Goal: Task Accomplishment & Management: Manage account settings

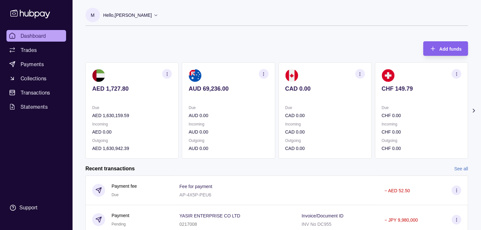
click at [349, 112] on div "AED 1,727.80 Due AED 1,630,159.59 Incoming AED 0.00 Outgoing AED 1,630,942.39 A…" at bounding box center [276, 110] width 383 height 96
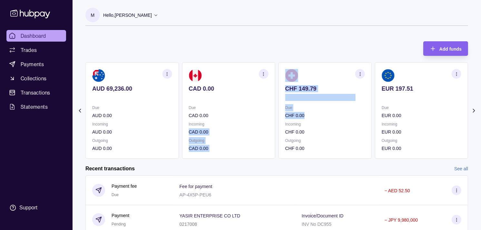
drag, startPoint x: 372, startPoint y: 120, endPoint x: 350, endPoint y: 114, distance: 22.7
click at [350, 114] on div "AED 1,727.80 Due AED 1,630,159.59 Incoming AED 0.00 Outgoing AED 1,630,942.39 A…" at bounding box center [276, 110] width 383 height 96
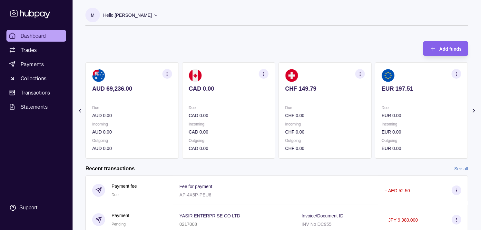
click at [285, 50] on div "Add funds AED 1,727.80 Due AED 1,630,159.59 Incoming AED 0.00 Outgoing AED 1,63…" at bounding box center [276, 97] width 383 height 124
click at [329, 100] on section "CHF 149.79 Due CHF 0.00 Incoming CHF 0.00 Outgoing CHF 0.00" at bounding box center [325, 110] width 93 height 96
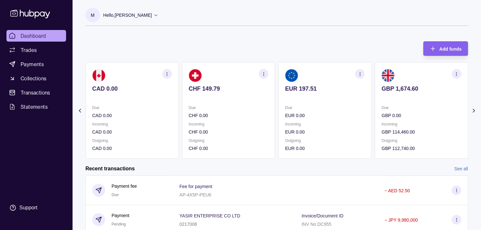
click at [324, 105] on p "Due" at bounding box center [325, 107] width 80 height 7
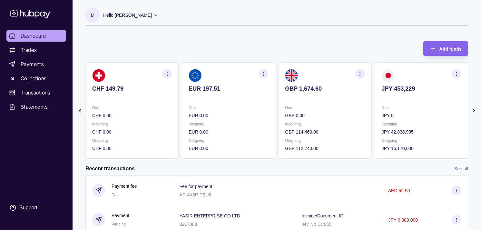
click at [316, 107] on p "Due" at bounding box center [325, 107] width 80 height 7
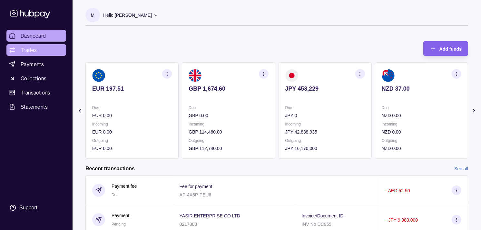
click at [29, 47] on span "Trades" at bounding box center [29, 50] width 16 height 8
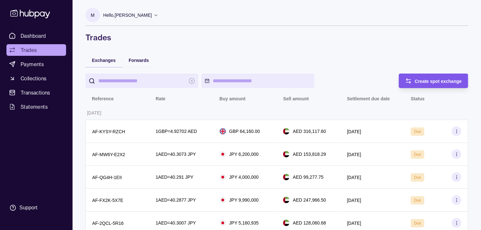
click at [420, 77] on div "Create spot exchange" at bounding box center [438, 81] width 47 height 8
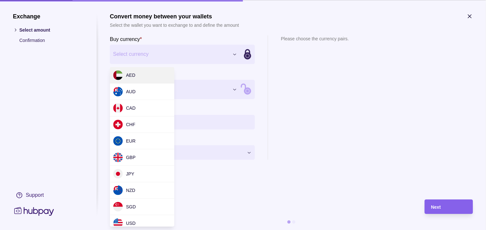
drag, startPoint x: 138, startPoint y: 170, endPoint x: 146, endPoint y: 164, distance: 10.3
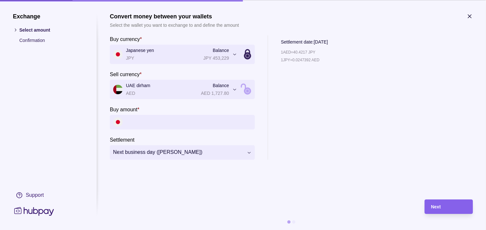
click at [177, 122] on input "Buy amount *" at bounding box center [189, 122] width 126 height 15
paste input "*********"
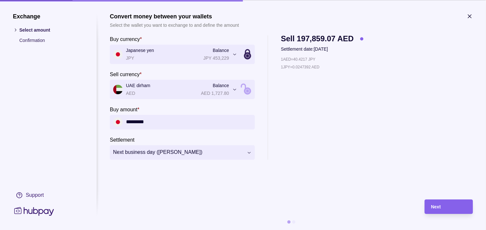
type input "*********"
click at [439, 201] on div "Next" at bounding box center [444, 206] width 45 height 15
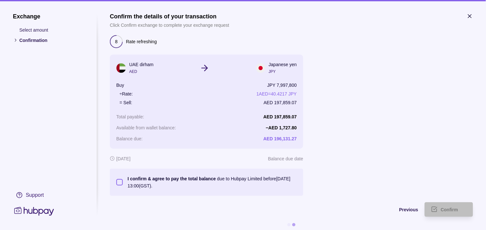
click at [121, 181] on button "I confirm & agree to pay the total balance due to Hubpay Limited before 05 Sep …" at bounding box center [119, 182] width 6 height 6
click at [444, 210] on span "Confirm" at bounding box center [449, 209] width 17 height 5
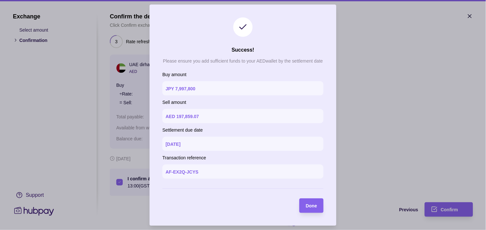
click at [311, 206] on span "Done" at bounding box center [311, 205] width 11 height 5
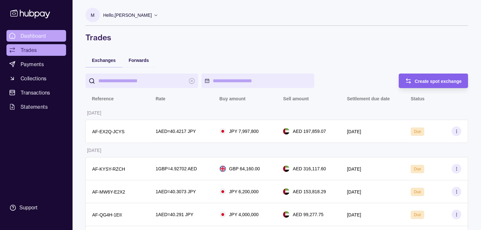
click at [52, 37] on link "Dashboard" at bounding box center [36, 36] width 60 height 12
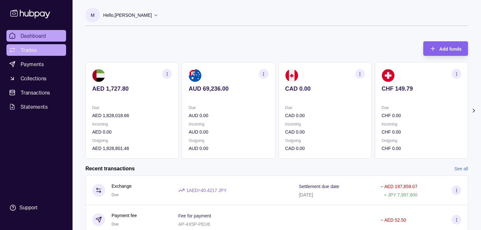
click at [26, 48] on span "Trades" at bounding box center [29, 50] width 16 height 8
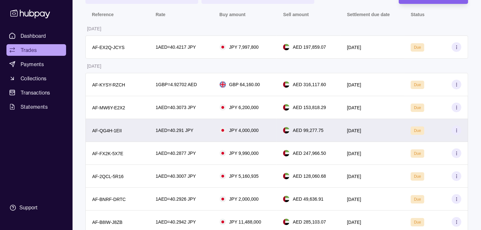
scroll to position [72, 0]
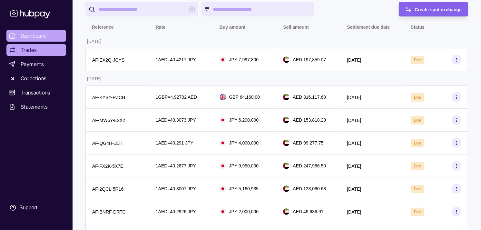
click at [41, 31] on link "Dashboard" at bounding box center [36, 36] width 60 height 12
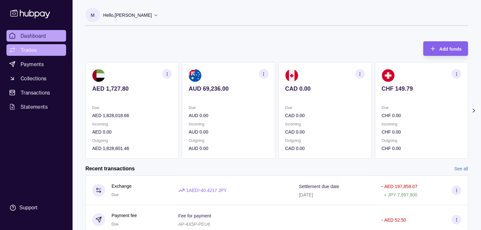
click at [43, 54] on link "Trades" at bounding box center [36, 50] width 60 height 12
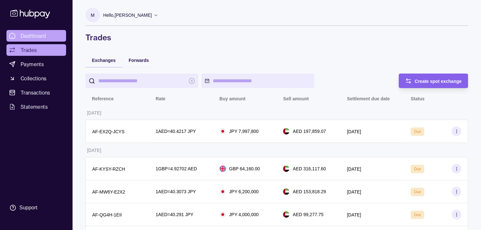
click at [38, 38] on span "Dashboard" at bounding box center [33, 36] width 25 height 8
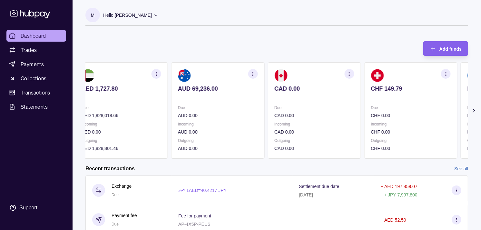
click at [303, 107] on p "Due" at bounding box center [315, 107] width 80 height 7
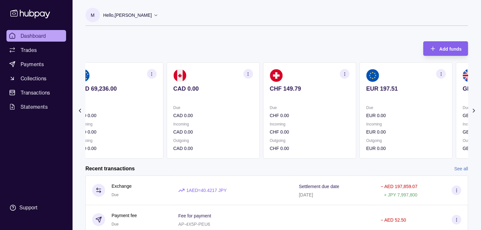
click at [329, 105] on p "Due" at bounding box center [310, 107] width 80 height 7
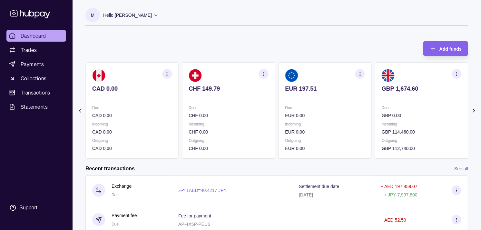
click at [344, 105] on p "Due" at bounding box center [325, 107] width 80 height 7
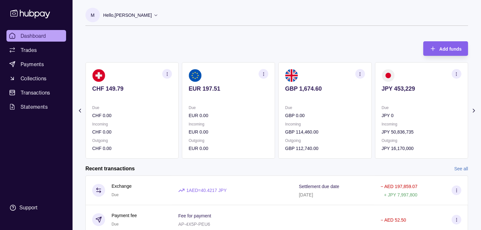
click at [328, 102] on section "GBP 1,674.60 Due GBP 0.00 Incoming GBP 114,460.00 Outgoing GBP 112,740.00" at bounding box center [325, 110] width 93 height 96
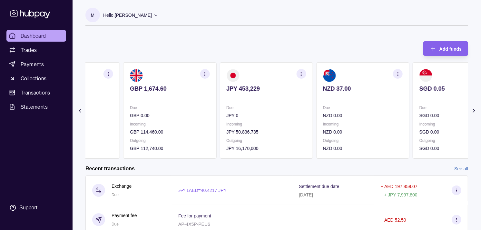
click at [273, 94] on section "JPY 453,229 Due JPY 0 Incoming JPY 50,836,735 Outgoing JPY 16,170,000" at bounding box center [266, 110] width 93 height 96
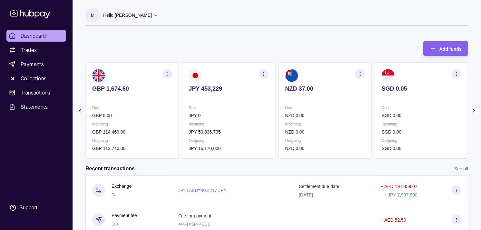
click at [349, 101] on div "AED 1,727.80 Due AED 1,828,018.66 Incoming AED 0.00 Outgoing AED 1,828,801.46 A…" at bounding box center [276, 110] width 383 height 96
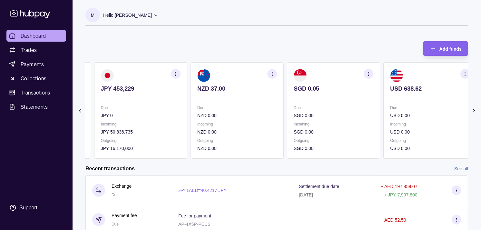
click at [232, 110] on p "Due" at bounding box center [237, 107] width 80 height 7
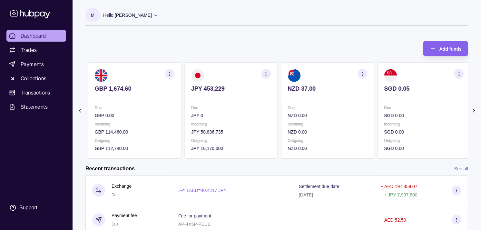
click at [228, 106] on p "Due" at bounding box center [231, 107] width 80 height 7
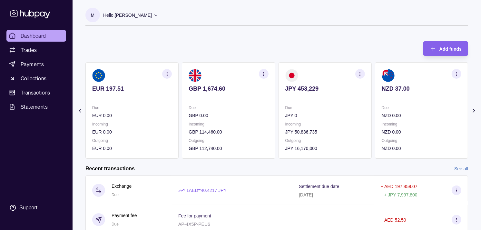
click at [234, 108] on p "Due" at bounding box center [229, 107] width 80 height 7
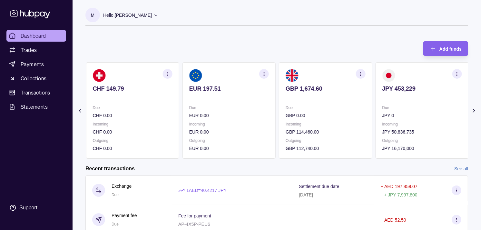
click at [231, 110] on p "Due" at bounding box center [229, 107] width 80 height 7
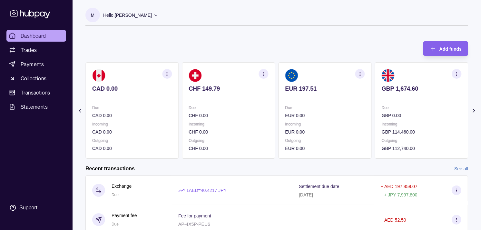
click at [230, 108] on p "Due" at bounding box center [229, 107] width 80 height 7
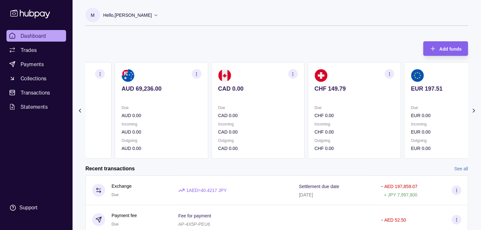
click at [177, 121] on div "Due AUD 0.00 Incoming AUD 0.00 Outgoing AUD 0.00" at bounding box center [162, 128] width 80 height 48
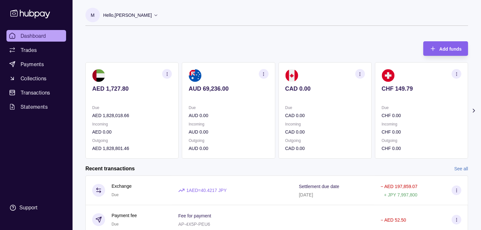
click at [177, 114] on section "AED 1,727.80 Due AED 1,828,018.66 Incoming AED 0.00 Outgoing AED 1,828,801.46" at bounding box center [131, 110] width 93 height 96
click at [39, 51] on link "Trades" at bounding box center [36, 50] width 60 height 12
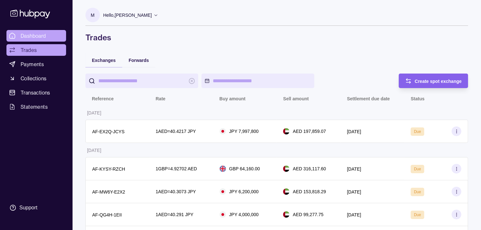
click at [35, 33] on span "Dashboard" at bounding box center [33, 36] width 25 height 8
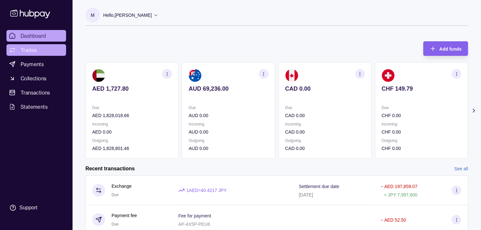
click at [36, 48] on link "Trades" at bounding box center [36, 50] width 60 height 12
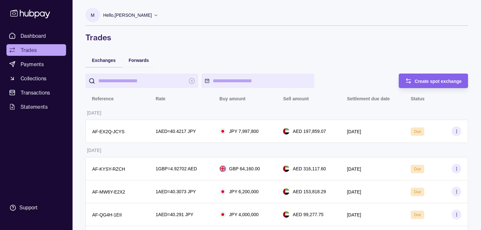
click at [42, 46] on link "Trades" at bounding box center [36, 50] width 60 height 12
click at [433, 80] on span "Create spot exchange" at bounding box center [438, 81] width 47 height 5
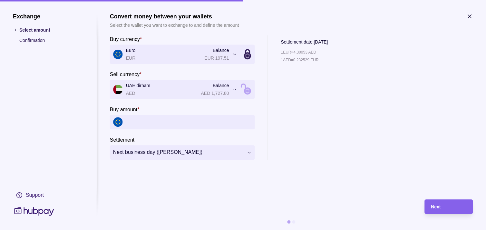
click at [289, 100] on div "1 EUR = 4.30053 AED 1 AED = 0.232529 EUR" at bounding box center [304, 104] width 47 height 111
click at [472, 15] on icon "button" at bounding box center [470, 16] width 3 height 3
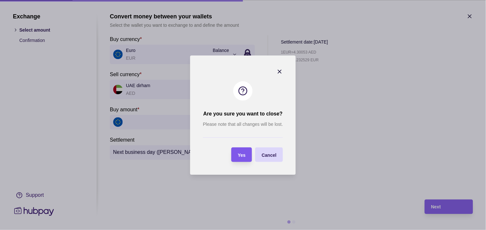
click at [247, 149] on section "Yes" at bounding box center [242, 154] width 21 height 15
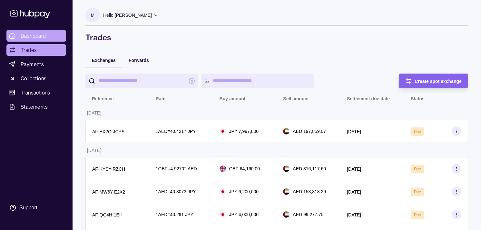
click at [33, 37] on span "Dashboard" at bounding box center [33, 36] width 25 height 8
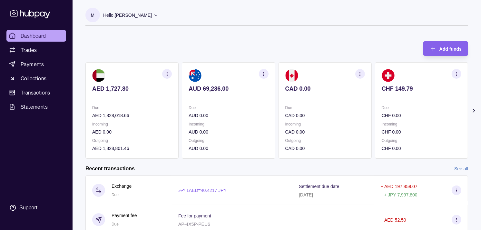
click at [410, 99] on section "CHF 149.79 Due CHF 0.00 Incoming CHF 0.00 Outgoing CHF 0.00" at bounding box center [421, 110] width 93 height 96
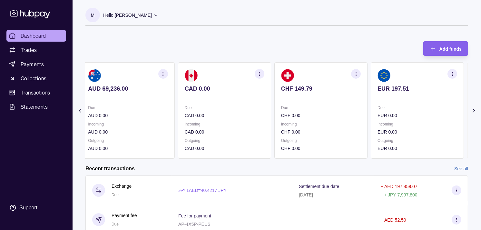
click at [409, 94] on p at bounding box center [418, 97] width 80 height 7
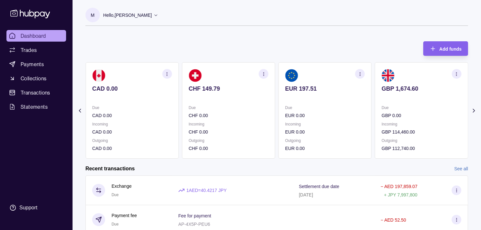
click at [396, 91] on div "GBP 1,674.60" at bounding box center [422, 93] width 80 height 16
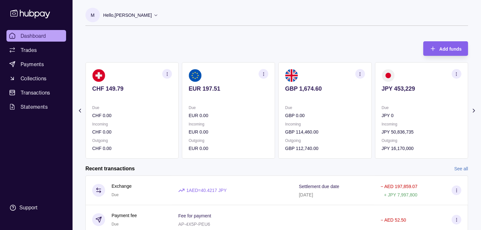
click at [359, 72] on icon "button" at bounding box center [360, 74] width 5 height 5
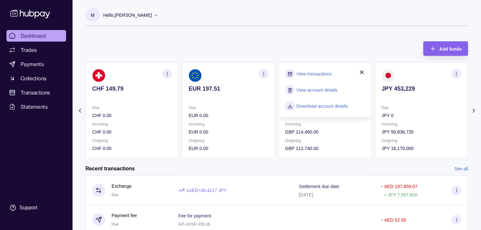
click at [322, 73] on link "View transactions" at bounding box center [314, 73] width 35 height 7
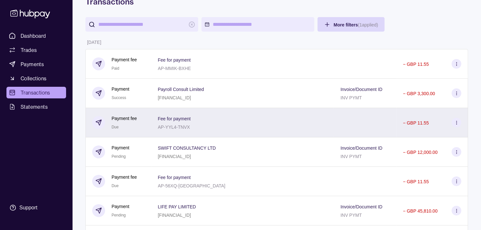
scroll to position [72, 0]
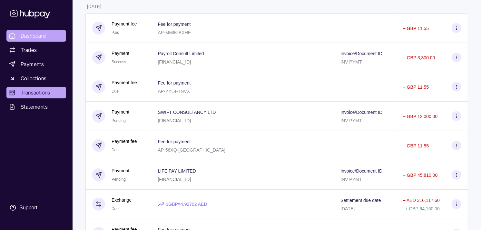
click at [44, 38] on span "Dashboard" at bounding box center [33, 36] width 25 height 8
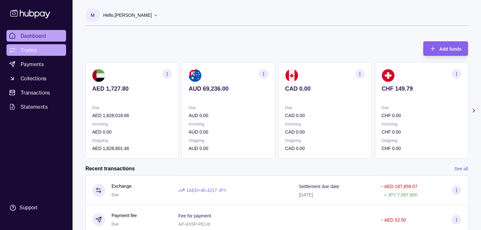
click at [29, 49] on span "Trades" at bounding box center [29, 50] width 16 height 8
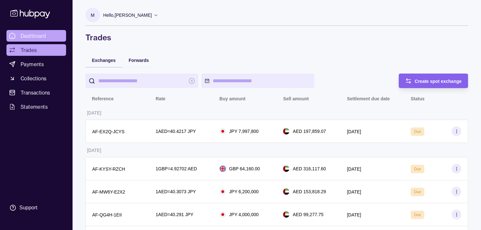
click at [50, 40] on link "Dashboard" at bounding box center [36, 36] width 60 height 12
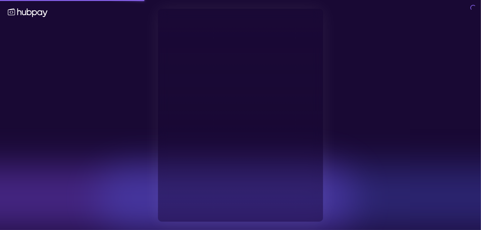
type input "**********"
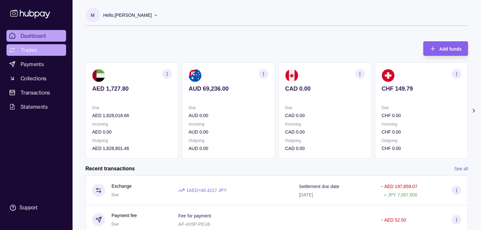
click at [33, 50] on span "Trades" at bounding box center [29, 50] width 16 height 8
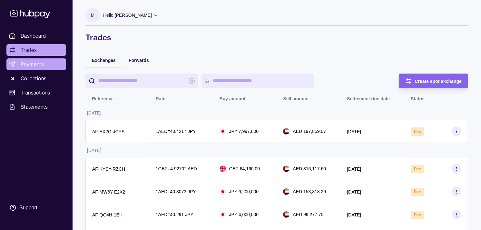
click at [40, 65] on span "Payments" at bounding box center [32, 64] width 23 height 8
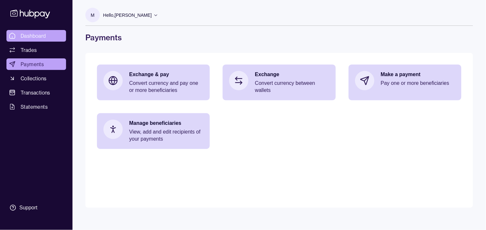
click at [31, 31] on link "Dashboard" at bounding box center [36, 36] width 60 height 12
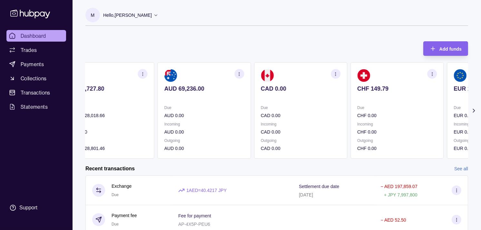
click at [308, 84] on section "CAD 0.00 Due CAD 0.00 Incoming CAD 0.00 Outgoing CAD 0.00" at bounding box center [300, 110] width 93 height 96
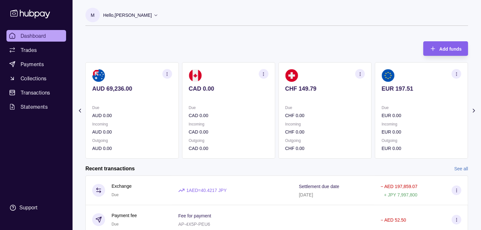
click at [326, 88] on p "CHF 149.79" at bounding box center [325, 88] width 80 height 7
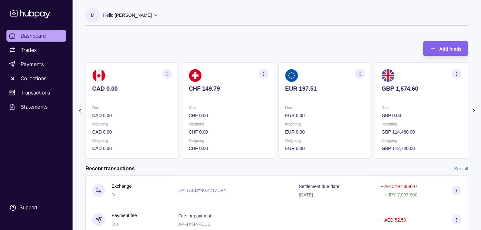
click at [331, 94] on div "EUR 197.51" at bounding box center [325, 93] width 80 height 16
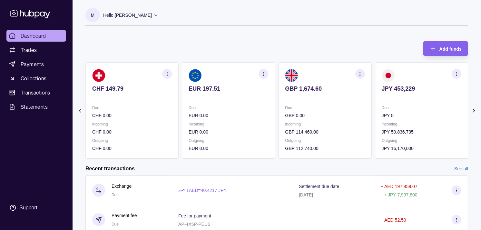
click at [174, 107] on section "CHF 149.79 Due CHF 0.00 Incoming CHF 0.00 Outgoing CHF 0.00" at bounding box center [131, 110] width 93 height 96
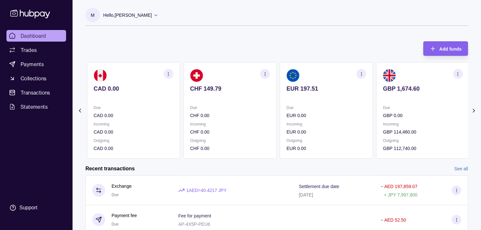
click at [180, 103] on section "CAD 0.00 Due CAD 0.00 Incoming CAD 0.00 Outgoing CAD 0.00" at bounding box center [133, 110] width 93 height 96
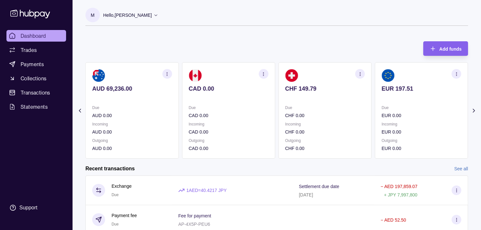
click at [165, 101] on p at bounding box center [132, 97] width 80 height 7
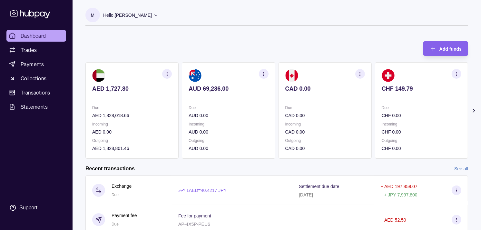
click at [161, 99] on p at bounding box center [132, 97] width 80 height 7
click at [40, 47] on link "Trades" at bounding box center [36, 50] width 60 height 12
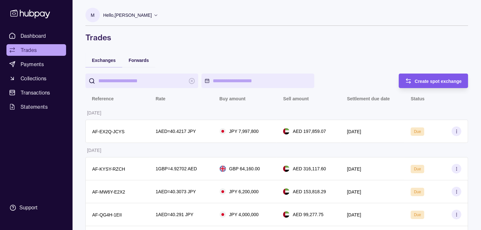
click at [434, 82] on span "Create spot exchange" at bounding box center [438, 81] width 47 height 5
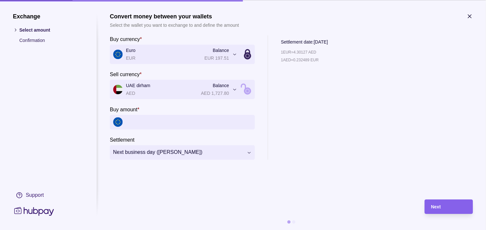
click at [471, 16] on icon "button" at bounding box center [470, 16] width 3 height 3
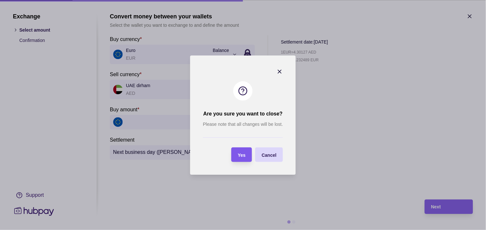
click at [245, 159] on div "Yes" at bounding box center [236, 154] width 17 height 15
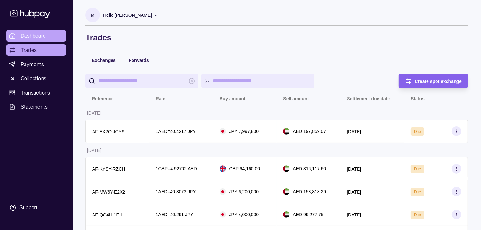
click at [43, 35] on span "Dashboard" at bounding box center [33, 36] width 25 height 8
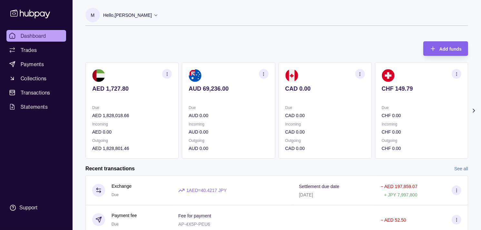
click at [388, 105] on p "Due" at bounding box center [422, 107] width 80 height 7
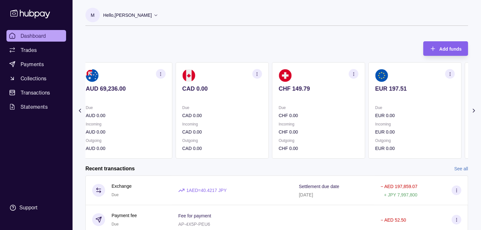
click at [385, 101] on section "EUR 197.51 Due EUR 0.00 Incoming EUR 0.00 Outgoing EUR 0.00" at bounding box center [415, 110] width 93 height 96
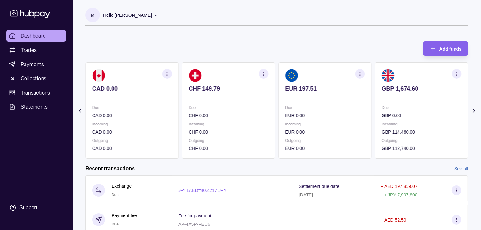
click at [384, 98] on p at bounding box center [422, 97] width 80 height 7
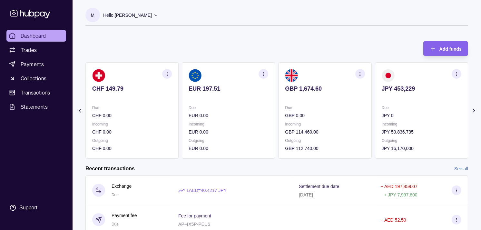
click at [382, 97] on p at bounding box center [422, 97] width 80 height 7
click at [385, 90] on p "JPY 453,229" at bounding box center [422, 88] width 80 height 7
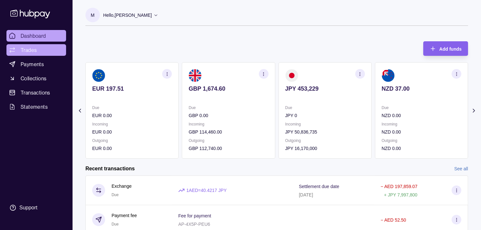
click at [40, 49] on link "Trades" at bounding box center [36, 50] width 60 height 12
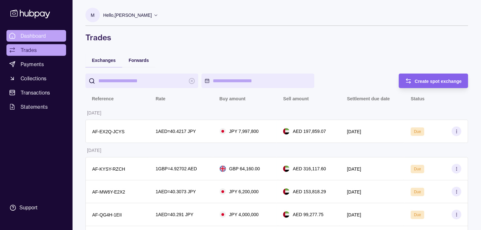
click at [40, 33] on span "Dashboard" at bounding box center [33, 36] width 25 height 8
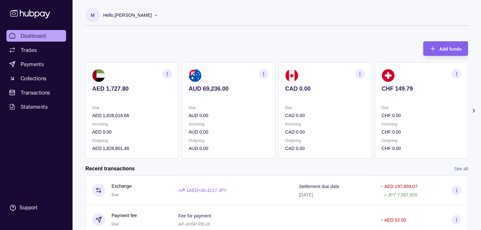
click at [285, 104] on p "Due" at bounding box center [325, 107] width 80 height 7
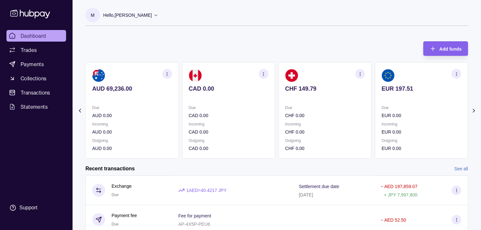
click at [308, 105] on section "CHF 149.79 Due CHF 0.00 Incoming CHF 0.00 Outgoing CHF 0.00" at bounding box center [325, 110] width 93 height 96
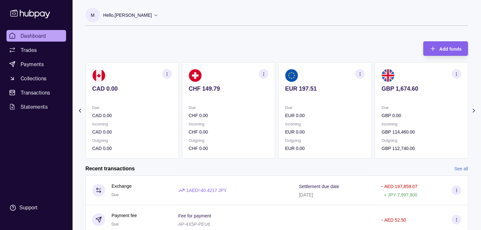
click at [317, 106] on p "Due" at bounding box center [325, 107] width 80 height 7
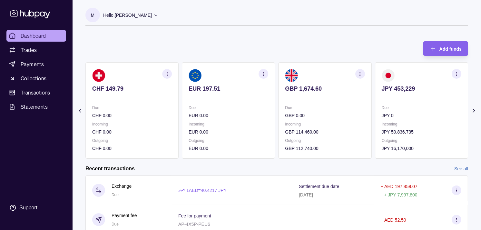
click at [357, 74] on section "button" at bounding box center [360, 74] width 10 height 10
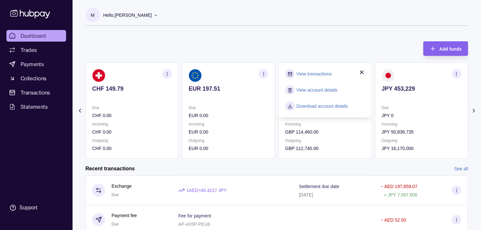
click at [310, 75] on link "View transactions" at bounding box center [314, 73] width 35 height 7
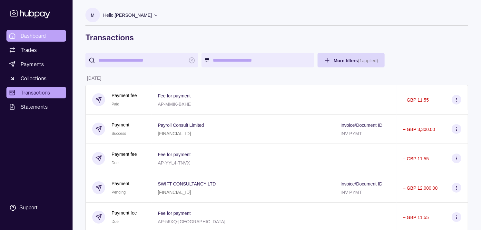
click at [40, 35] on span "Dashboard" at bounding box center [33, 36] width 25 height 8
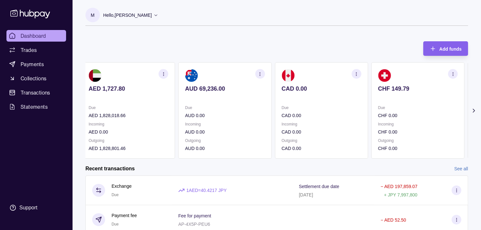
click at [372, 95] on section "CHF 149.79 Due CHF 0.00 Incoming CHF 0.00 Outgoing CHF 0.00" at bounding box center [418, 110] width 93 height 96
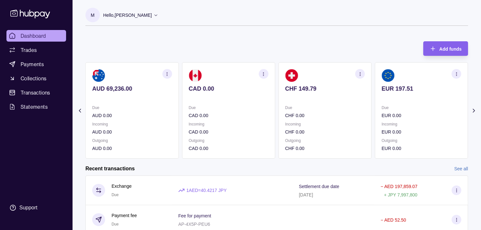
click at [382, 86] on div "EUR 197.51" at bounding box center [422, 93] width 80 height 16
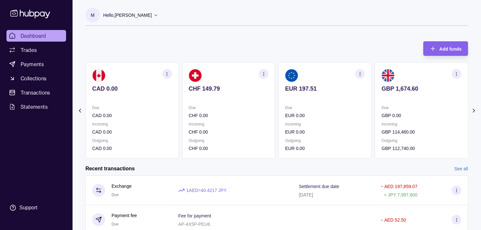
click at [375, 82] on section "GBP 1,674.60 Due GBP 0.00 Incoming GBP 114,460.00 Outgoing GBP 112,740.00" at bounding box center [421, 110] width 93 height 96
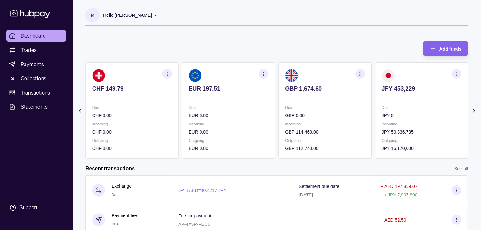
click at [454, 71] on section "button" at bounding box center [457, 74] width 10 height 10
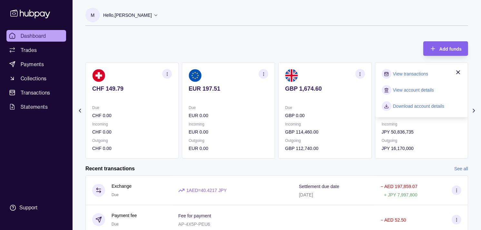
click at [409, 73] on link "View transactions" at bounding box center [410, 73] width 35 height 7
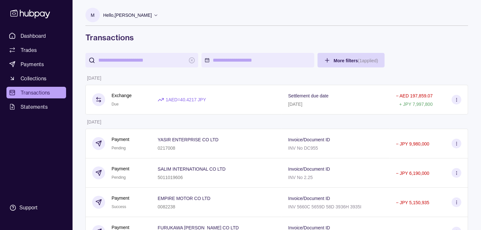
click at [135, 62] on input "search" at bounding box center [141, 60] width 87 height 15
paste input "*******"
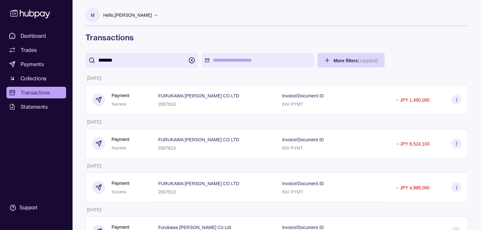
click at [169, 62] on input "*******" at bounding box center [141, 60] width 87 height 15
paste input "search"
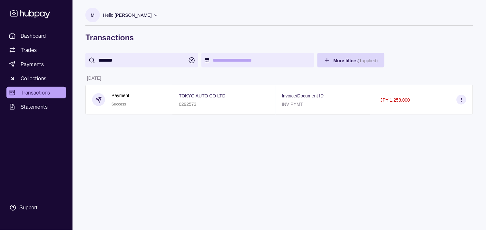
click at [160, 63] on input "*******" at bounding box center [141, 60] width 87 height 15
paste input "****"
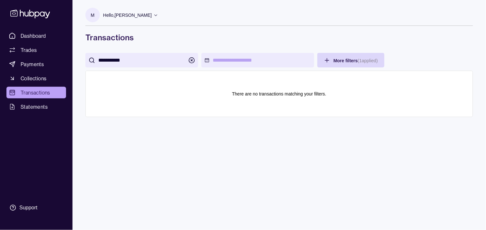
click at [110, 59] on input "**********" at bounding box center [141, 60] width 87 height 15
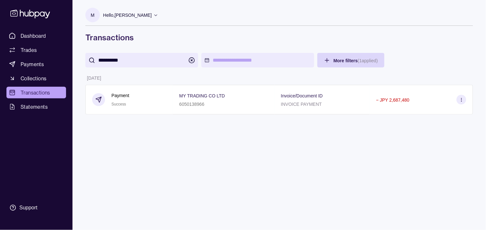
click at [115, 62] on input "**********" at bounding box center [141, 60] width 87 height 15
type input "**********"
click at [42, 62] on span "Payments" at bounding box center [32, 64] width 23 height 8
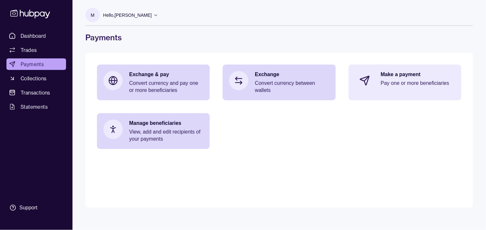
click at [424, 82] on p "Pay one or more beneficiaries" at bounding box center [418, 83] width 74 height 7
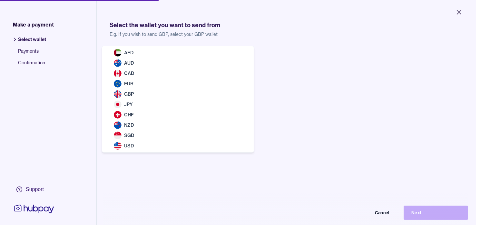
click at [188, 63] on body "Close Make a payment Select wallet Payments Confirmation Support Select the wal…" at bounding box center [238, 112] width 476 height 225
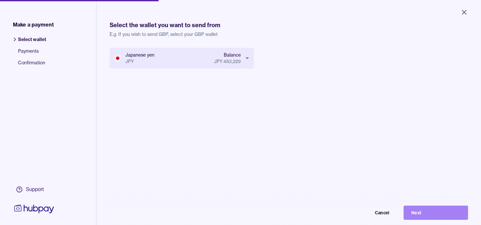
click at [458, 219] on button "Next" at bounding box center [436, 212] width 65 height 14
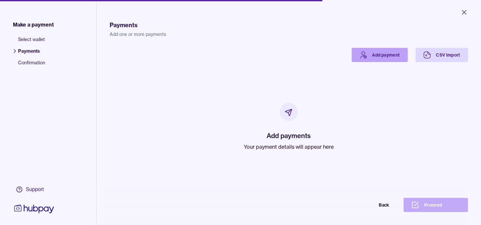
click at [375, 54] on link "Add payment" at bounding box center [380, 55] width 56 height 14
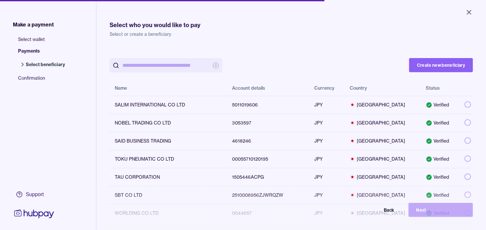
click at [157, 69] on input "search" at bounding box center [166, 65] width 87 height 15
paste input "**********"
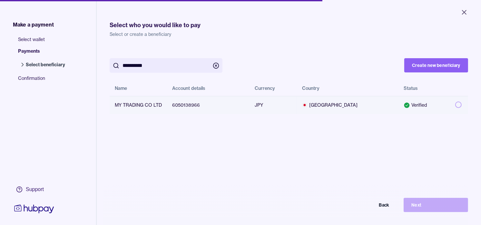
type input "**********"
click at [455, 103] on button "button" at bounding box center [458, 104] width 6 height 6
click at [438, 209] on button "Next" at bounding box center [436, 204] width 65 height 14
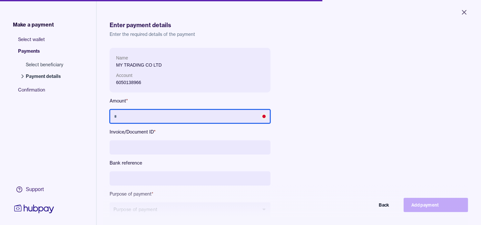
click at [163, 112] on input "text" at bounding box center [190, 116] width 161 height 14
type input "*********"
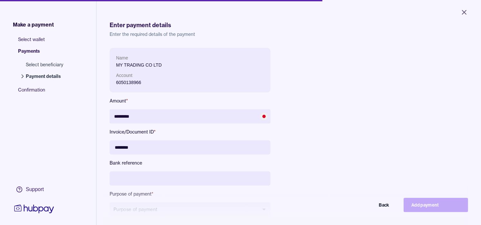
type input "********"
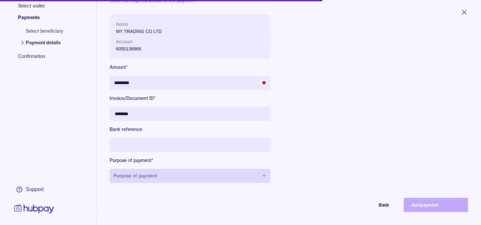
scroll to position [86, 0]
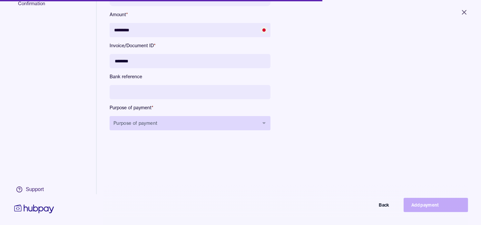
click at [207, 128] on button "Purpose of payment" at bounding box center [190, 123] width 161 height 14
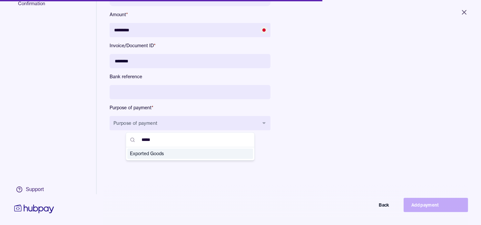
type input "*****"
click at [187, 153] on span "Exported Goods" at bounding box center [186, 153] width 113 height 6
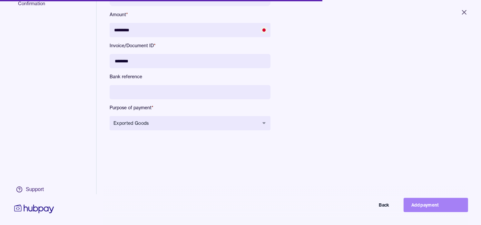
click at [438, 211] on button "Add payment" at bounding box center [436, 204] width 65 height 14
type input "*******"
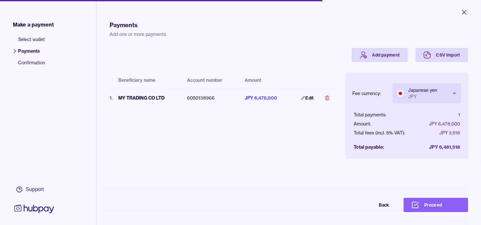
click at [446, 93] on body "Close Make a payment Select wallet Payments Confirmation Support Payments Add o…" at bounding box center [240, 112] width 481 height 225
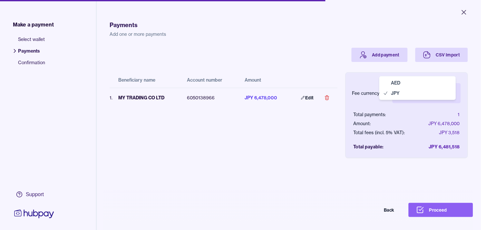
select select "***"
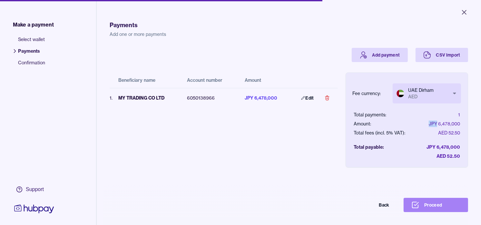
click at [433, 207] on button "Proceed" at bounding box center [436, 204] width 65 height 14
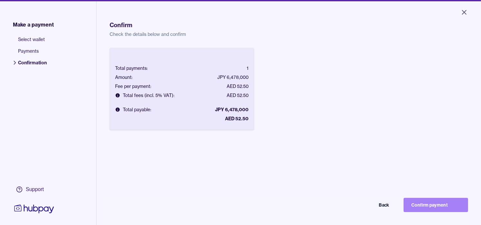
click at [437, 209] on button "Confirm payment" at bounding box center [436, 204] width 65 height 14
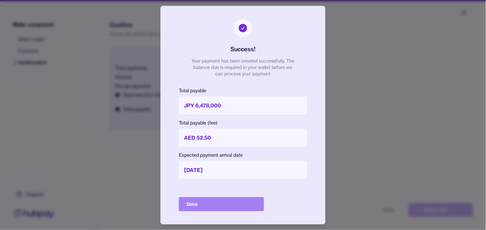
click at [227, 208] on button "Done" at bounding box center [221, 204] width 85 height 14
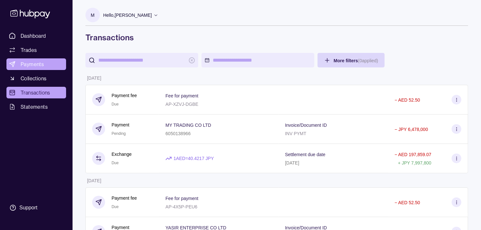
click at [37, 62] on span "Payments" at bounding box center [32, 64] width 23 height 8
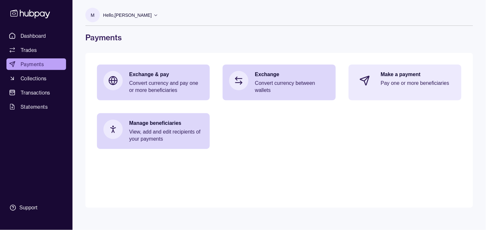
click at [415, 87] on div "Make a payment Pay one or more beneficiaries" at bounding box center [418, 80] width 74 height 19
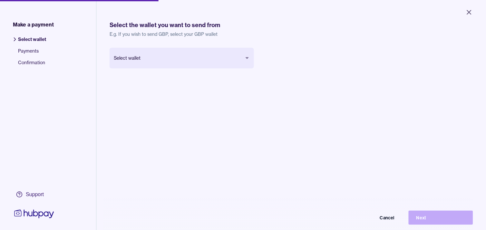
click at [162, 62] on body "Close Make a payment Select wallet Payments Confirmation Support Select the wal…" at bounding box center [243, 115] width 486 height 230
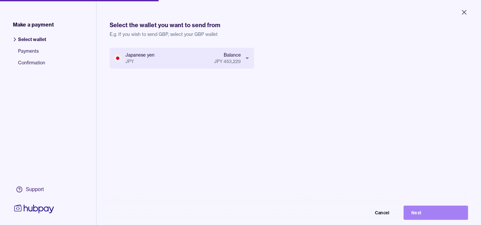
click at [431, 214] on button "Next" at bounding box center [436, 212] width 65 height 14
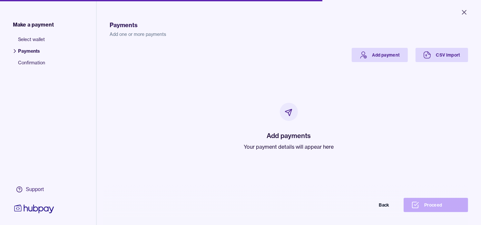
click at [268, 144] on p "Your payment details will appear here" at bounding box center [289, 147] width 90 height 8
drag, startPoint x: 268, startPoint y: 144, endPoint x: 192, endPoint y: 103, distance: 86.3
click at [192, 103] on div "Add payments Your payment details will appear here" at bounding box center [288, 126] width 343 height 129
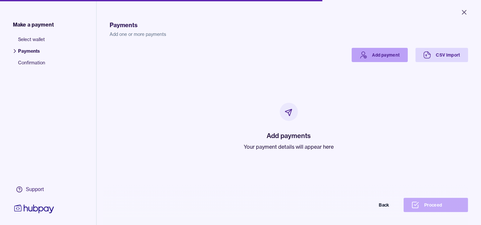
click at [375, 50] on link "Add payment" at bounding box center [380, 55] width 56 height 14
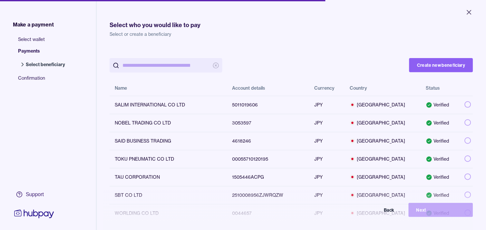
click at [192, 66] on input "search" at bounding box center [166, 65] width 87 height 15
paste input "*******"
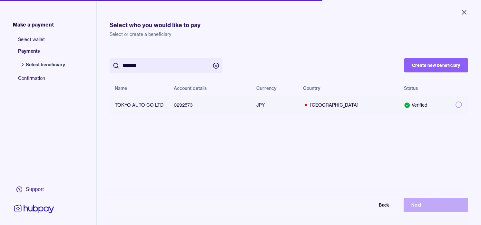
type input "*******"
click at [456, 106] on button "button" at bounding box center [459, 104] width 6 height 6
click at [439, 206] on button "Next" at bounding box center [436, 204] width 65 height 14
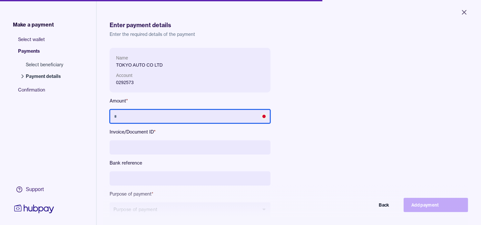
click at [188, 112] on input "text" at bounding box center [190, 116] width 161 height 14
type input "*********"
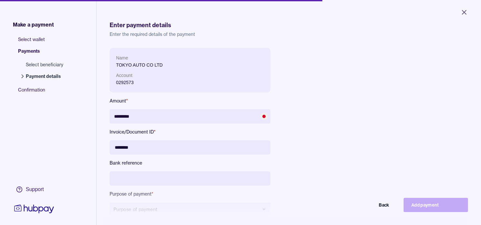
type input "********"
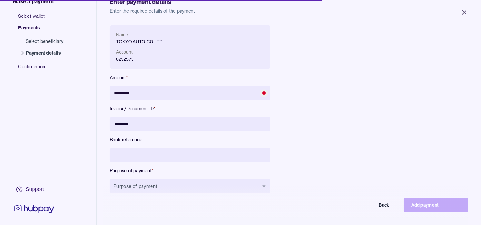
scroll to position [36, 0]
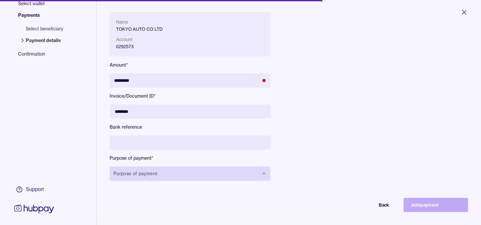
click at [191, 178] on button "Purpose of payment" at bounding box center [190, 173] width 161 height 14
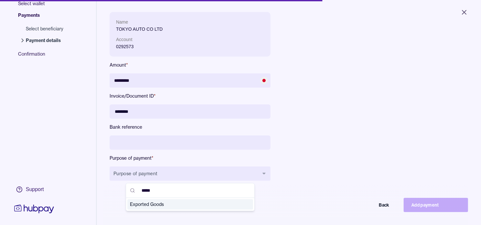
type input "*****"
click at [166, 202] on span "Exported Goods" at bounding box center [186, 204] width 113 height 6
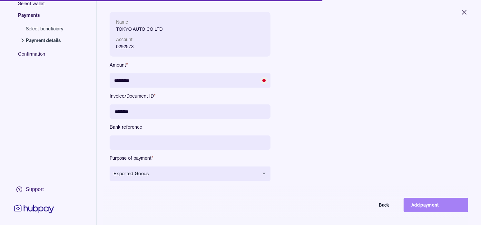
click at [446, 204] on button "Add payment" at bounding box center [436, 204] width 65 height 14
type input "*******"
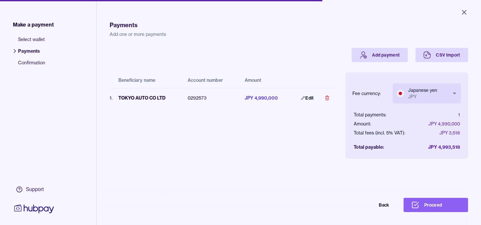
click at [420, 94] on body "Close Make a payment Select wallet Payments Confirmation Support Payments Add o…" at bounding box center [240, 112] width 481 height 225
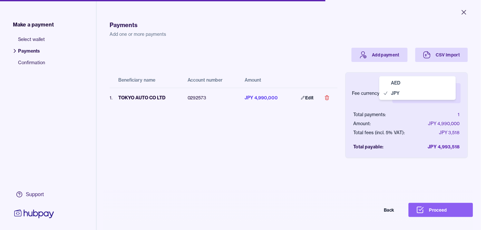
select select "***"
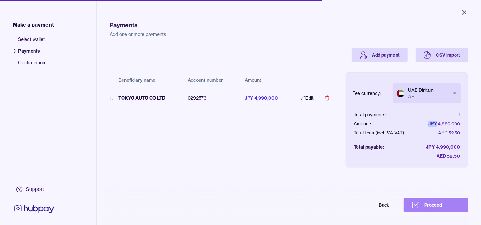
click at [441, 207] on button "Proceed" at bounding box center [436, 204] width 65 height 14
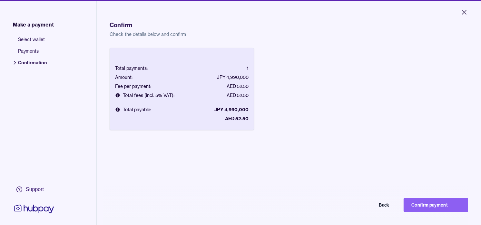
click at [442, 206] on button "Confirm payment" at bounding box center [436, 204] width 65 height 14
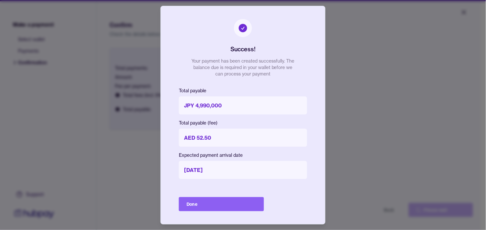
click at [234, 205] on button "Done" at bounding box center [221, 204] width 85 height 14
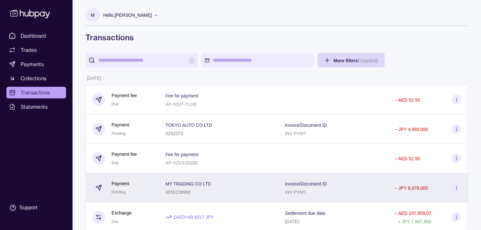
click at [153, 190] on div "Payment Pending" at bounding box center [122, 188] width 60 height 16
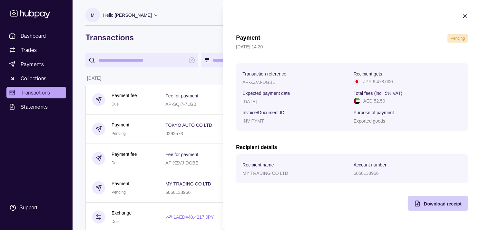
click at [439, 205] on span "Download receipt" at bounding box center [443, 203] width 38 height 5
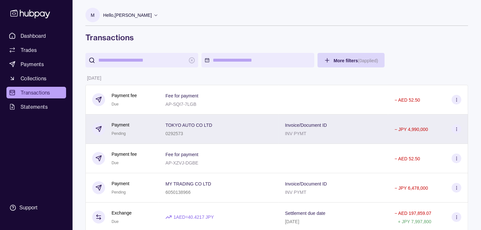
click at [141, 128] on div "Payment Pending" at bounding box center [122, 129] width 60 height 16
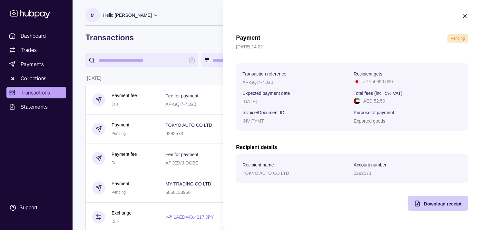
click at [443, 208] on div "Download receipt" at bounding box center [433, 203] width 57 height 15
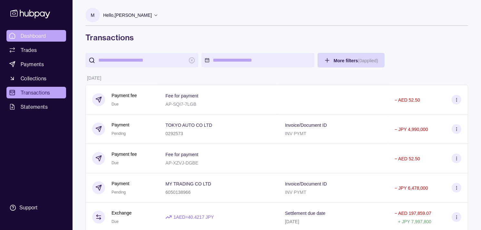
click at [37, 34] on span "Dashboard" at bounding box center [33, 36] width 25 height 8
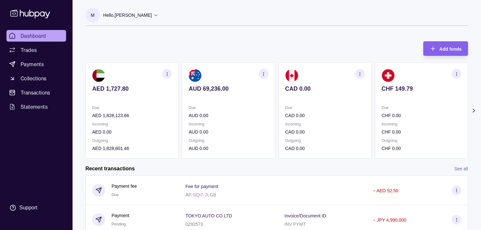
click at [415, 131] on p "CHF 0.00" at bounding box center [422, 131] width 80 height 7
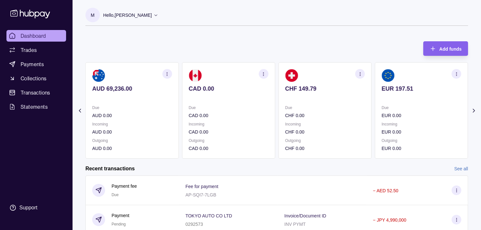
click at [411, 125] on div "Incoming EUR 0.00" at bounding box center [422, 128] width 80 height 15
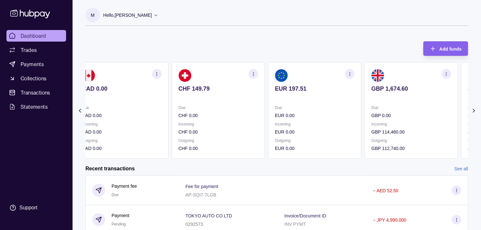
click at [405, 121] on p "Incoming" at bounding box center [412, 124] width 80 height 7
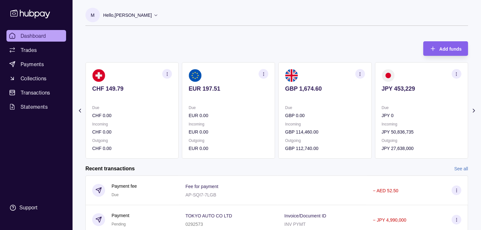
click at [457, 72] on circle "button" at bounding box center [456, 72] width 0 height 0
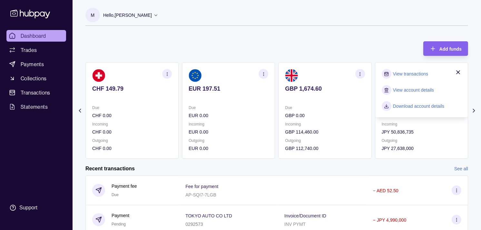
click at [412, 76] on link "View transactions" at bounding box center [410, 73] width 35 height 7
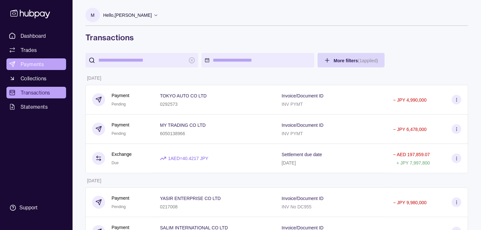
click at [31, 64] on span "Payments" at bounding box center [32, 64] width 23 height 8
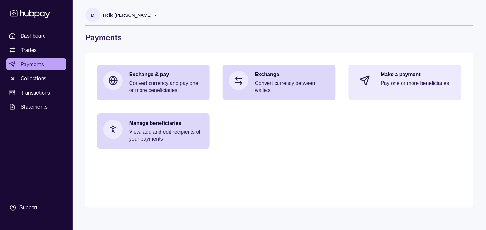
click at [388, 86] on p "Pay one or more beneficiaries" at bounding box center [418, 83] width 74 height 7
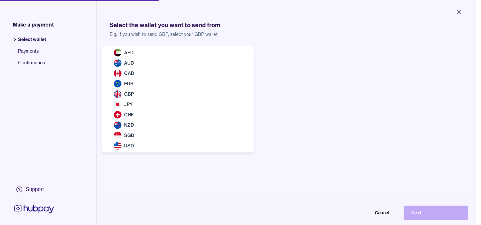
click at [169, 61] on body "Close Make a payment Select wallet Payments Confirmation Support Select the wal…" at bounding box center [238, 112] width 476 height 225
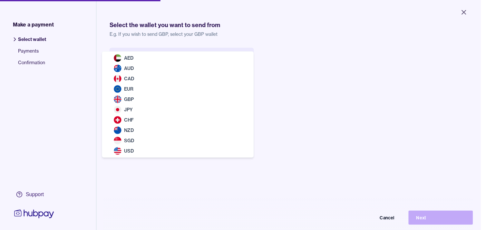
drag, startPoint x: 134, startPoint y: 108, endPoint x: 147, endPoint y: 109, distance: 12.9
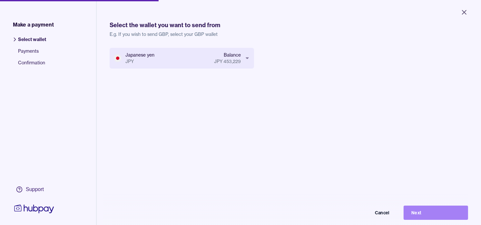
click at [455, 217] on button "Next" at bounding box center [436, 212] width 65 height 14
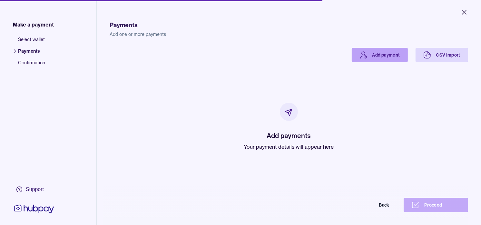
click at [365, 59] on link "Add payment" at bounding box center [380, 55] width 56 height 14
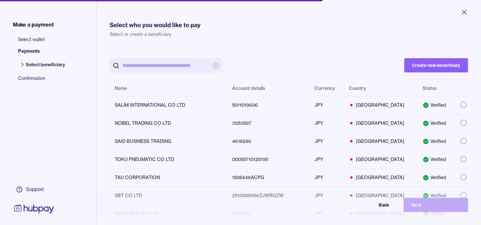
click at [179, 65] on input "search" at bounding box center [166, 65] width 87 height 15
paste input "*******"
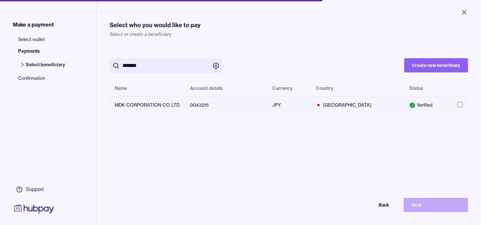
type input "*******"
click at [457, 104] on button "button" at bounding box center [460, 104] width 6 height 6
click at [451, 211] on button "Next" at bounding box center [436, 204] width 65 height 14
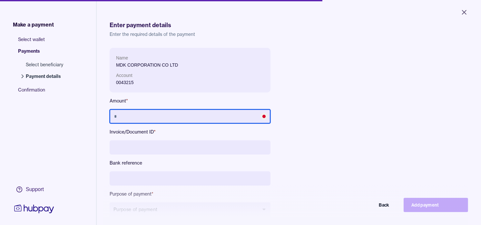
click at [214, 116] on input "text" at bounding box center [190, 116] width 161 height 14
type input "*********"
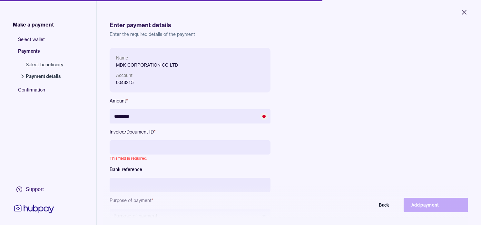
paste input "**********"
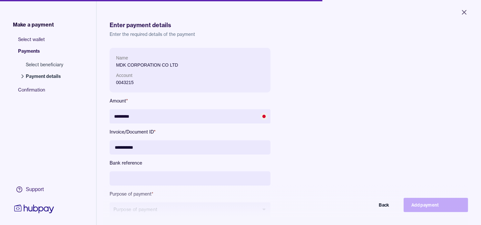
click at [125, 145] on input "**********" at bounding box center [190, 147] width 161 height 14
type input "**********"
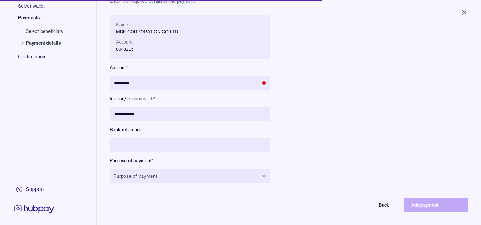
scroll to position [72, 0]
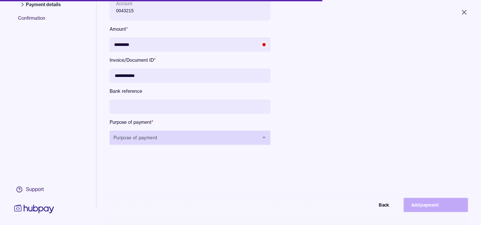
click at [198, 135] on button "Purpose of payment" at bounding box center [190, 137] width 161 height 14
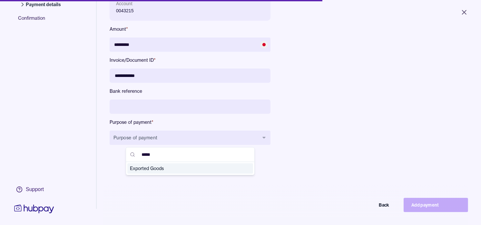
type input "*****"
click at [172, 167] on span "Exported Goods" at bounding box center [186, 168] width 113 height 6
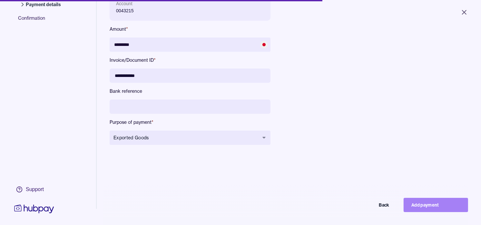
click at [453, 210] on button "Add payment" at bounding box center [436, 204] width 65 height 14
type input "*******"
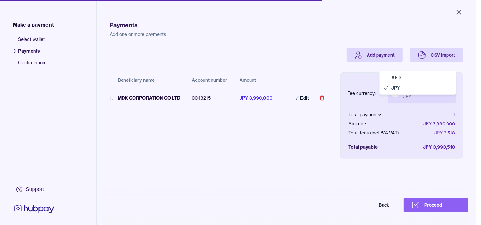
click at [424, 92] on body "Close Make a payment Select wallet Payments Confirmation Support Payments Add o…" at bounding box center [238, 112] width 476 height 225
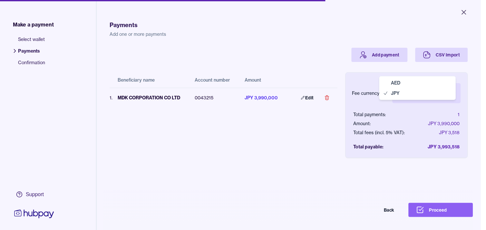
select select "***"
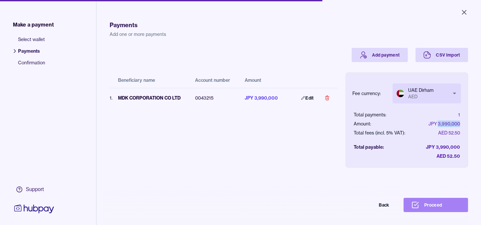
click at [451, 209] on button "Proceed" at bounding box center [436, 204] width 65 height 14
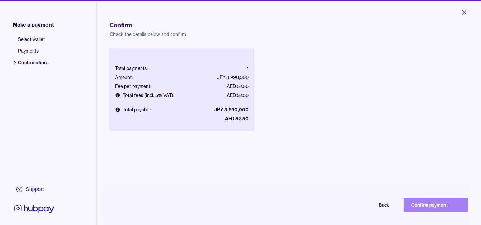
click at [437, 204] on button "Confirm payment" at bounding box center [436, 204] width 65 height 14
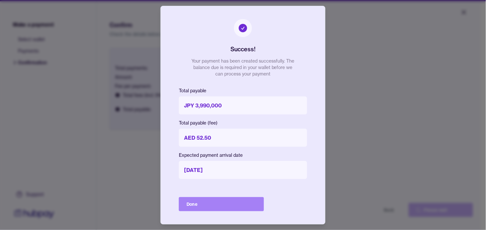
click at [240, 205] on button "Done" at bounding box center [221, 204] width 85 height 14
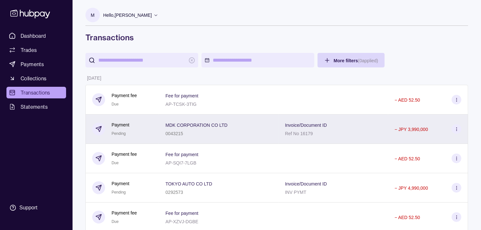
click at [153, 134] on div "Payment Pending" at bounding box center [122, 129] width 60 height 16
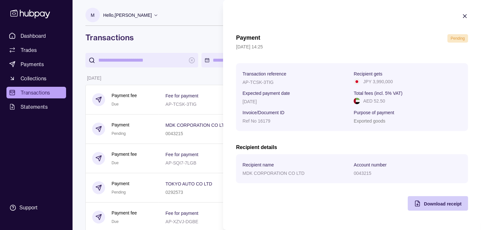
click at [424, 205] on span "Download receipt" at bounding box center [443, 203] width 38 height 5
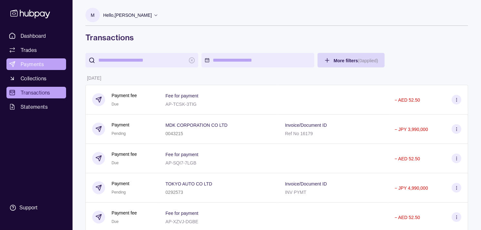
click at [34, 62] on span "Payments" at bounding box center [32, 64] width 23 height 8
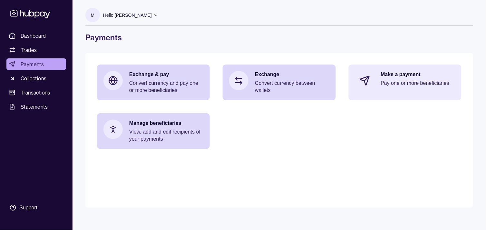
click at [373, 69] on div "Make a payment Pay one or more beneficiaries" at bounding box center [405, 81] width 113 height 32
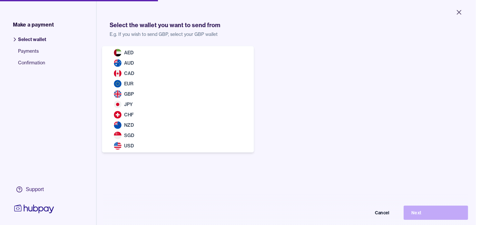
click at [156, 60] on body "Close Make a payment Select wallet Payments Confirmation Support Select the wal…" at bounding box center [238, 112] width 476 height 225
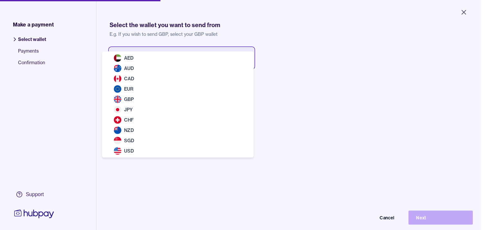
click at [466, 12] on html "Close Make a payment Select wallet Payments Confirmation Support Select the wal…" at bounding box center [243, 115] width 486 height 230
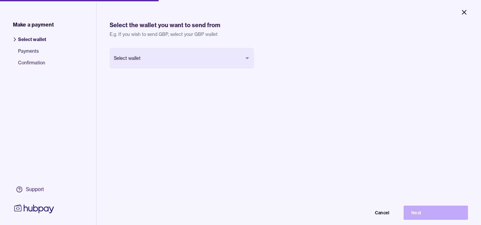
click at [463, 10] on icon "Close" at bounding box center [465, 12] width 4 height 4
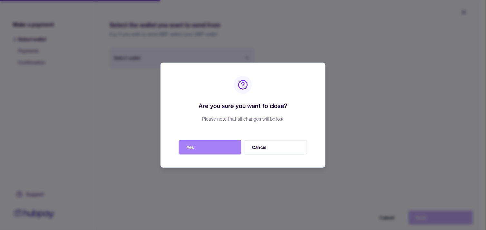
click at [220, 147] on button "Yes" at bounding box center [210, 147] width 63 height 14
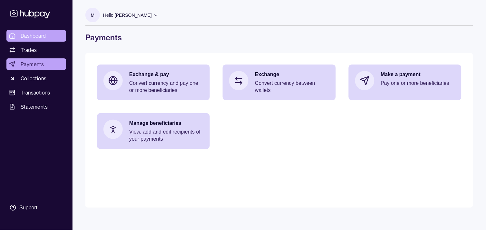
click at [36, 35] on span "Dashboard" at bounding box center [33, 36] width 25 height 8
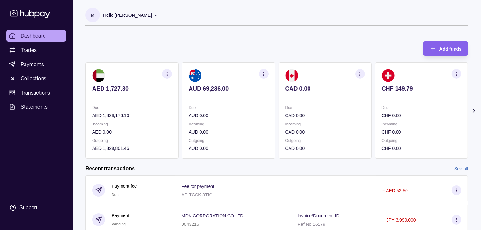
click at [395, 85] on section "CHF 149.79 Due CHF 0.00 Incoming CHF 0.00 Outgoing CHF 0.00" at bounding box center [421, 110] width 93 height 96
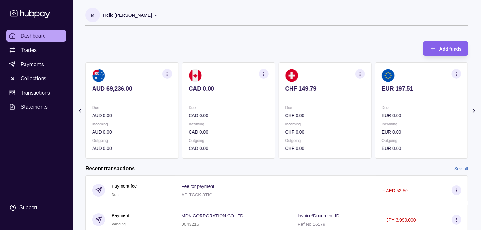
click at [410, 91] on div "EUR 197.51" at bounding box center [422, 93] width 80 height 16
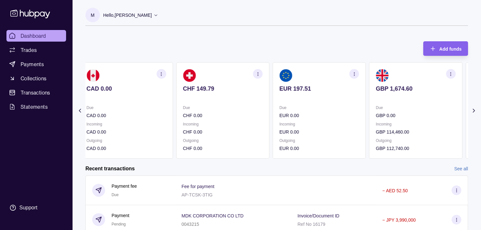
click at [402, 87] on div "GBP 1,674.60" at bounding box center [416, 93] width 80 height 16
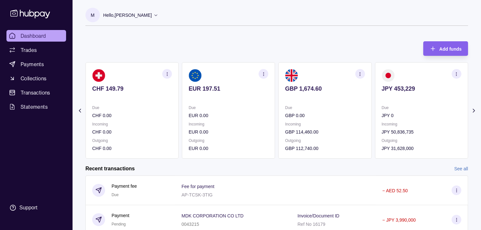
click at [455, 72] on icon "button" at bounding box center [456, 74] width 5 height 5
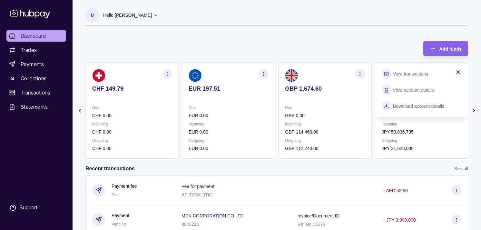
click at [411, 75] on link "View transactions" at bounding box center [410, 73] width 35 height 7
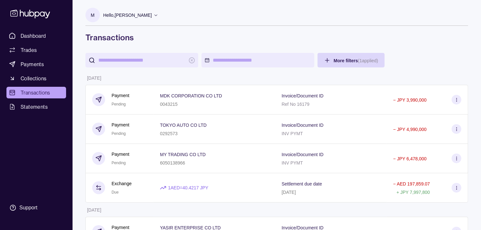
click at [145, 58] on input "search" at bounding box center [141, 60] width 87 height 15
paste input "*******"
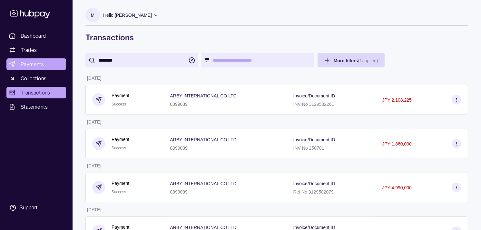
type input "*******"
click at [31, 59] on link "Payments" at bounding box center [36, 64] width 60 height 12
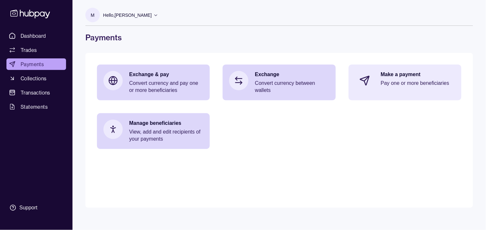
click at [417, 83] on p "Pay one or more beneficiaries" at bounding box center [418, 83] width 74 height 7
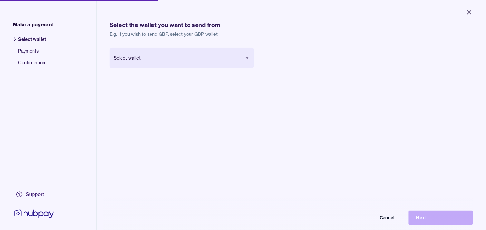
click at [181, 64] on body "Close Make a payment Select wallet Payments Confirmation Support Select the wal…" at bounding box center [243, 115] width 486 height 230
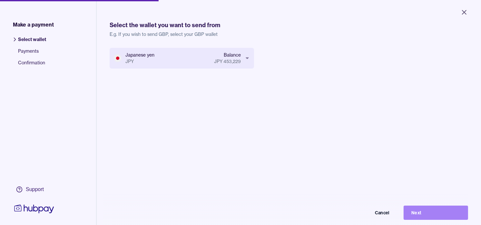
click at [457, 214] on button "Next" at bounding box center [436, 212] width 65 height 14
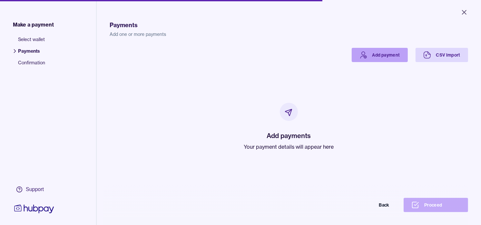
click at [383, 52] on link "Add payment" at bounding box center [380, 55] width 56 height 14
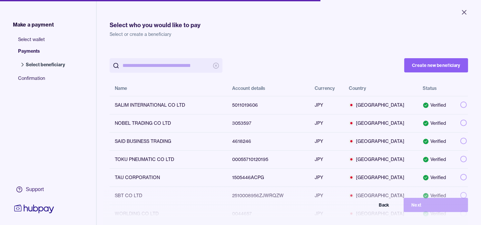
click at [171, 69] on input "search" at bounding box center [166, 65] width 87 height 15
paste input "*******"
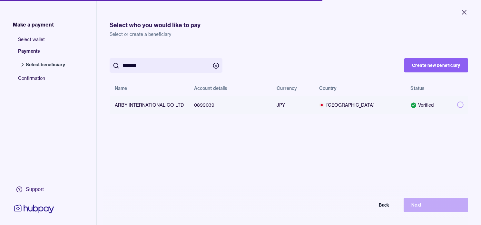
type input "*******"
click at [457, 103] on button "button" at bounding box center [460, 104] width 6 height 6
click at [436, 205] on button "Next" at bounding box center [436, 204] width 65 height 14
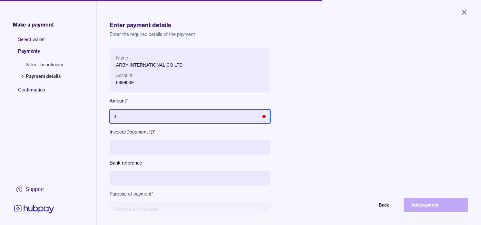
click at [222, 119] on input "text" at bounding box center [190, 116] width 161 height 14
type input "*********"
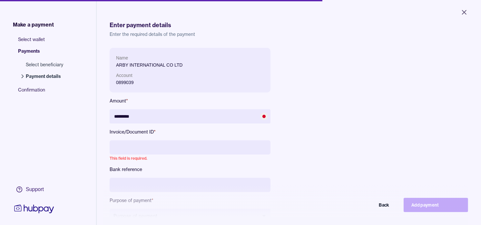
paste input "**********"
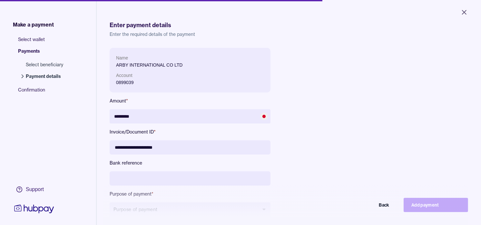
drag, startPoint x: 124, startPoint y: 146, endPoint x: 145, endPoint y: 146, distance: 21.0
click at [145, 146] on input "**********" at bounding box center [190, 147] width 161 height 14
type input "**********"
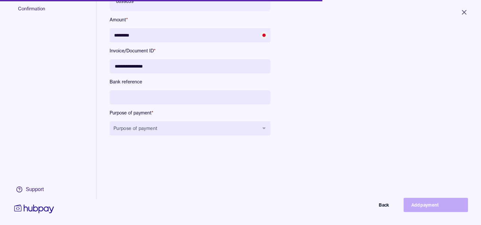
scroll to position [86, 0]
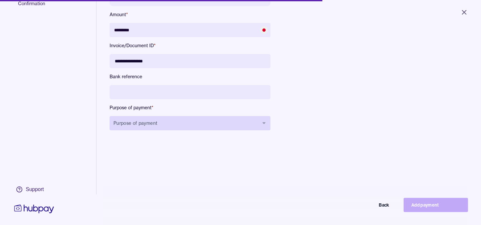
click at [171, 120] on button "Purpose of payment" at bounding box center [190, 123] width 161 height 14
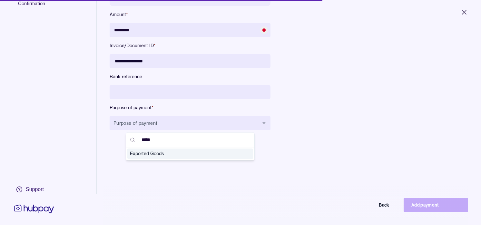
type input "*****"
click at [164, 152] on span "Exported Goods" at bounding box center [186, 153] width 113 height 6
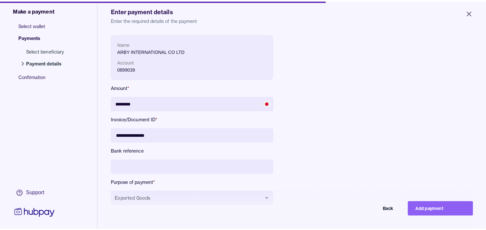
scroll to position [15, 0]
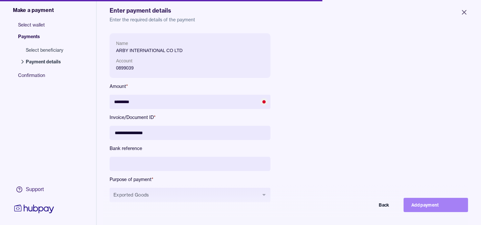
click at [437, 208] on button "Add payment" at bounding box center [436, 204] width 65 height 14
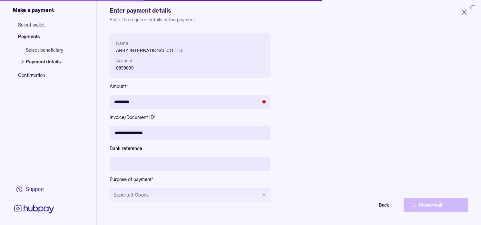
type input "*******"
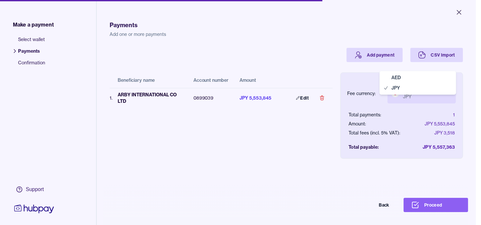
click at [433, 89] on body "Close Make a payment Select wallet Payments Confirmation Support Payments Add o…" at bounding box center [238, 112] width 476 height 225
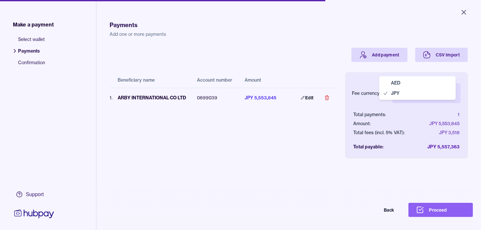
select select "***"
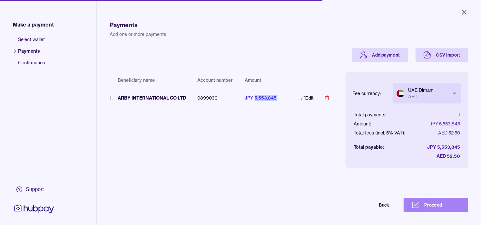
click at [441, 208] on button "Proceed" at bounding box center [436, 204] width 65 height 14
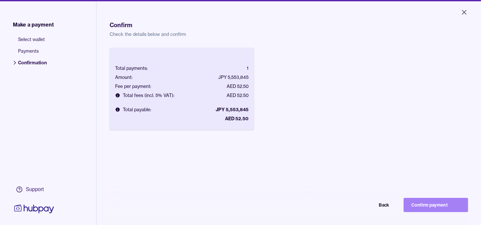
click at [441, 209] on button "Confirm payment" at bounding box center [436, 204] width 65 height 14
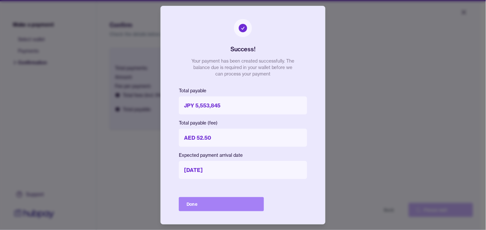
click at [237, 203] on button "Done" at bounding box center [221, 204] width 85 height 14
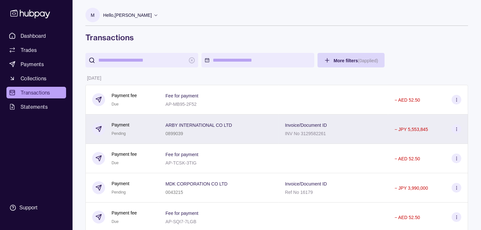
click at [153, 128] on div "Payment Pending" at bounding box center [122, 129] width 60 height 16
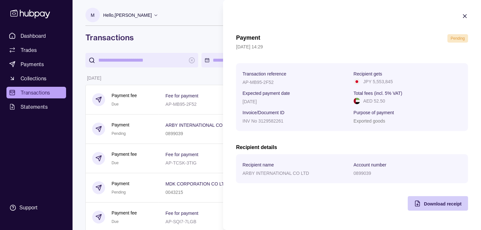
click at [444, 203] on span "Download receipt" at bounding box center [443, 203] width 38 height 5
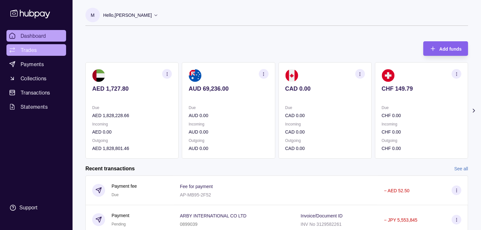
click at [39, 48] on link "Trades" at bounding box center [36, 50] width 60 height 12
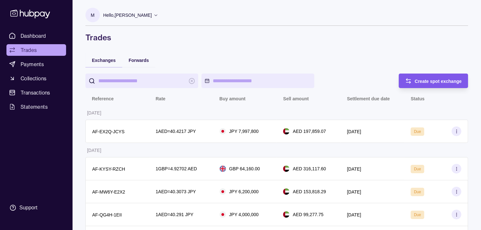
click at [426, 78] on div "Create spot exchange" at bounding box center [438, 81] width 47 height 8
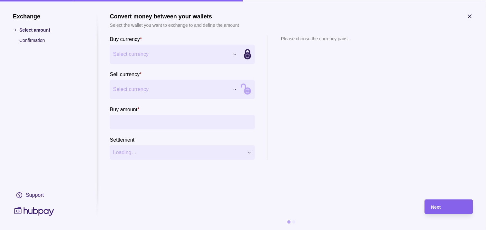
click at [219, 57] on span "Select currency" at bounding box center [171, 54] width 116 height 8
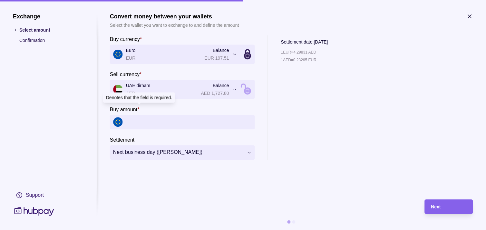
click at [222, 124] on input "Buy amount *" at bounding box center [189, 122] width 126 height 15
click at [192, 120] on input "Buy amount *" at bounding box center [189, 122] width 126 height 15
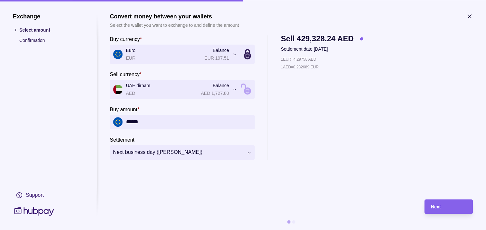
drag, startPoint x: 162, startPoint y: 123, endPoint x: 105, endPoint y: 113, distance: 57.9
click at [105, 113] on section "**********" at bounding box center [243, 121] width 461 height 217
type input "******"
click at [448, 205] on div "Next" at bounding box center [449, 207] width 35 height 8
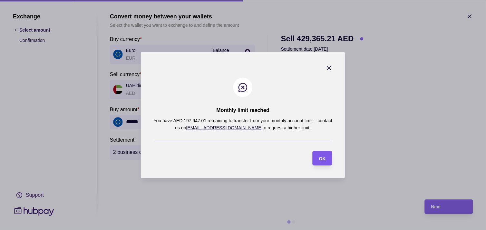
click at [328, 157] on section "OK" at bounding box center [323, 158] width 20 height 15
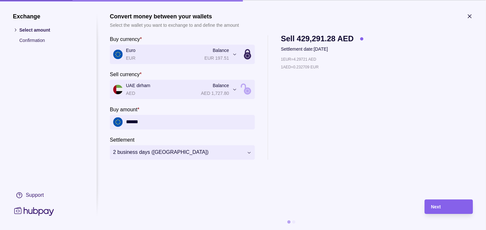
click at [469, 16] on icon "button" at bounding box center [470, 16] width 6 height 6
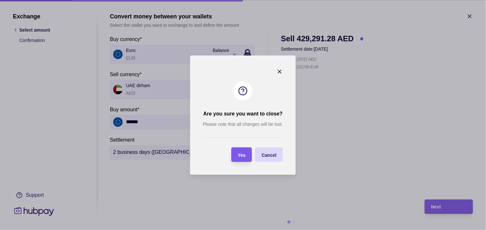
click at [245, 152] on span "Yes" at bounding box center [242, 154] width 8 height 5
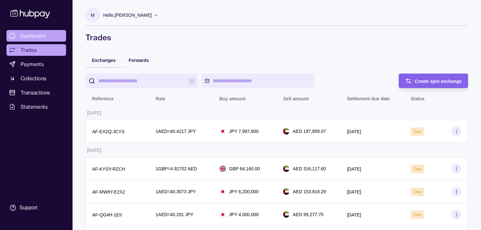
click at [35, 34] on span "Dashboard" at bounding box center [33, 36] width 25 height 8
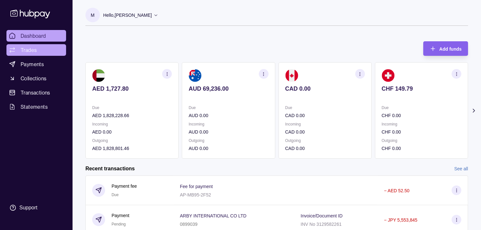
click at [31, 50] on span "Trades" at bounding box center [29, 50] width 16 height 8
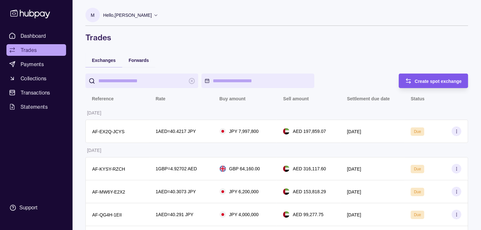
click at [418, 81] on span "Create spot exchange" at bounding box center [438, 81] width 47 height 5
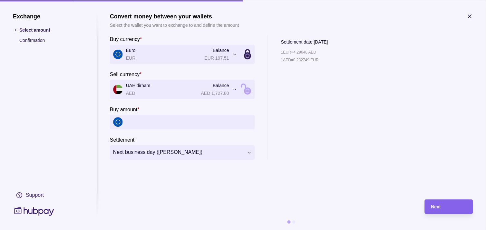
click at [472, 14] on icon "button" at bounding box center [470, 16] width 6 height 6
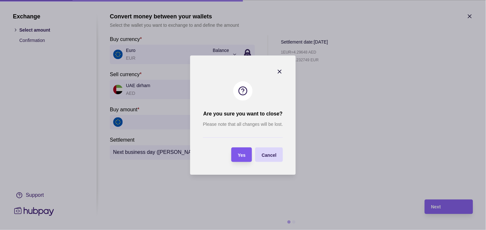
click at [245, 159] on div "Yes" at bounding box center [236, 154] width 17 height 15
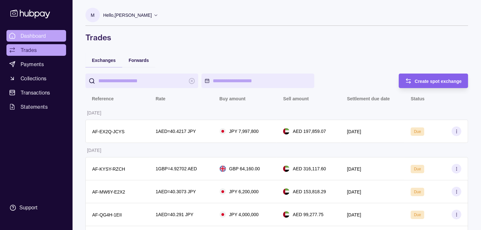
click at [48, 37] on link "Dashboard" at bounding box center [36, 36] width 60 height 12
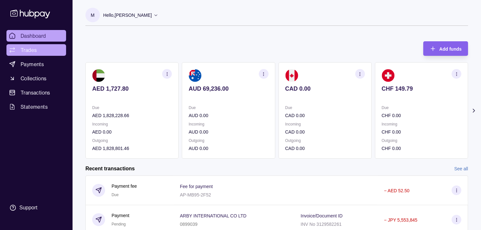
click at [35, 47] on span "Trades" at bounding box center [29, 50] width 16 height 8
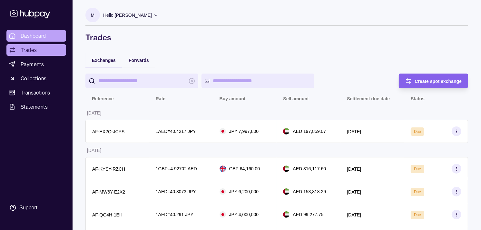
click at [39, 36] on span "Dashboard" at bounding box center [33, 36] width 25 height 8
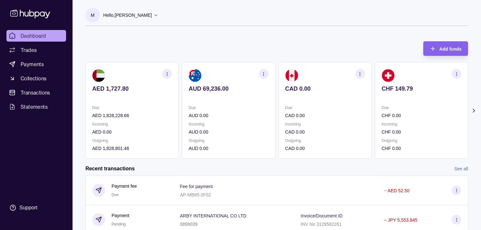
click at [359, 114] on div "AED 1,727.80 Due AED 1,828,228.66 Incoming AED 0.00 Outgoing AED 1,828,801.46 A…" at bounding box center [276, 110] width 383 height 96
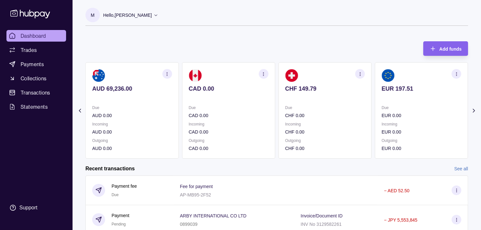
click at [351, 111] on section "CHF 149.79 Due CHF 0.00 Incoming CHF 0.00 Outgoing CHF 0.00" at bounding box center [325, 110] width 93 height 96
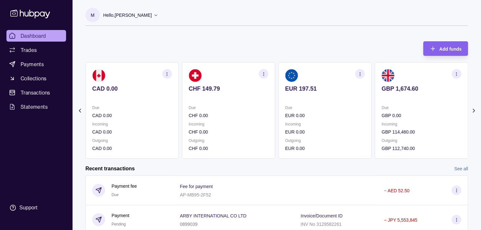
click at [348, 109] on p "Due" at bounding box center [325, 107] width 80 height 7
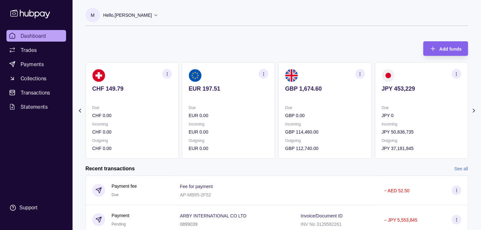
drag, startPoint x: 374, startPoint y: 101, endPoint x: 365, endPoint y: 99, distance: 9.8
click at [365, 99] on div "AED 1,727.80 Due AED 1,828,228.66 Incoming AED 0.00 Outgoing AED 1,828,801.46 A…" at bounding box center [276, 110] width 383 height 96
drag, startPoint x: 365, startPoint y: 99, endPoint x: 297, endPoint y: 41, distance: 89.4
click at [297, 41] on div "Add funds AED 1,727.80 Due AED 1,828,228.66 Incoming AED 0.00 Outgoing AED 1,82…" at bounding box center [276, 97] width 383 height 124
click at [415, 104] on p "Due" at bounding box center [422, 107] width 80 height 7
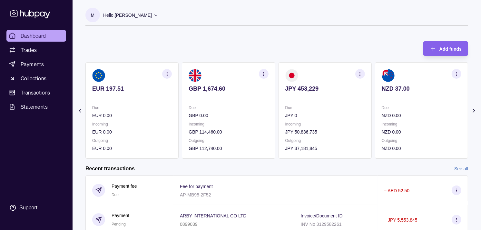
click at [252, 40] on div "Add funds AED 1,727.80 Due AED 1,828,228.66 Incoming AED 0.00 Outgoing AED 1,82…" at bounding box center [276, 97] width 383 height 124
click at [269, 28] on div "M Hello, Muralenath Nadarajah Strides Trading LLC Account Terms and conditions …" at bounding box center [276, 20] width 383 height 25
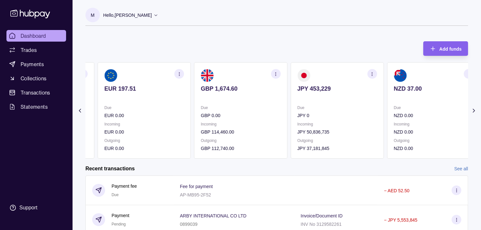
click at [189, 107] on section "EUR 197.51 Due EUR 0.00 Incoming EUR 0.00 Outgoing EUR 0.00" at bounding box center [144, 110] width 93 height 96
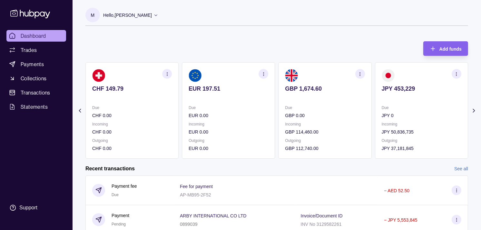
click at [265, 74] on icon "button" at bounding box center [263, 74] width 5 height 5
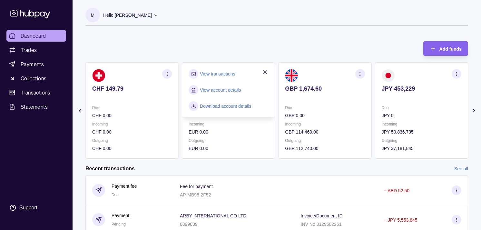
click at [231, 73] on link "View transactions" at bounding box center [217, 73] width 35 height 7
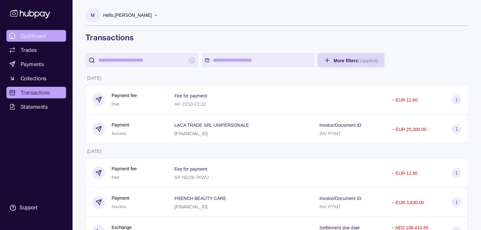
click at [34, 37] on span "Dashboard" at bounding box center [33, 36] width 25 height 8
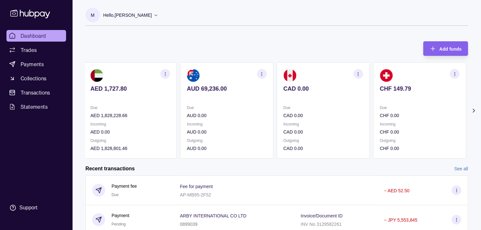
click at [393, 121] on p "Incoming" at bounding box center [420, 124] width 80 height 7
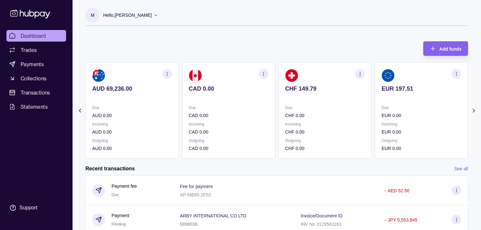
click at [382, 116] on div "Due EUR 0.00 Incoming EUR 0.00 Outgoing EUR 0.00" at bounding box center [422, 128] width 80 height 48
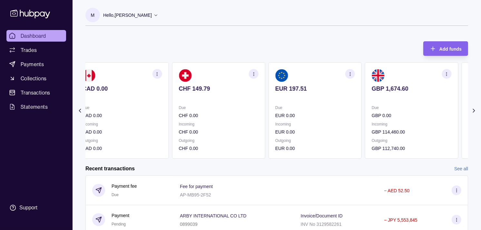
click at [376, 111] on div "Due GBP 0.00" at bounding box center [412, 111] width 80 height 15
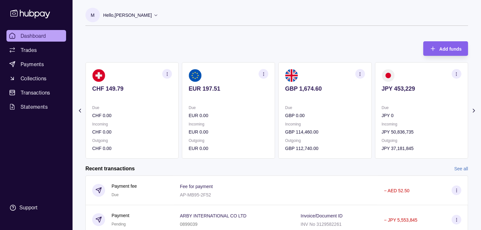
click at [382, 110] on p "Due" at bounding box center [422, 107] width 80 height 7
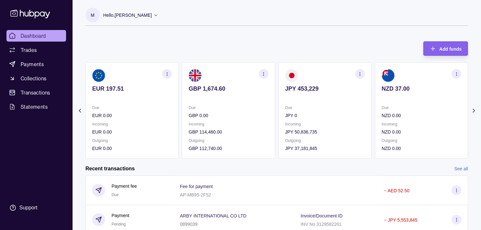
click at [382, 106] on p "Due" at bounding box center [422, 107] width 80 height 7
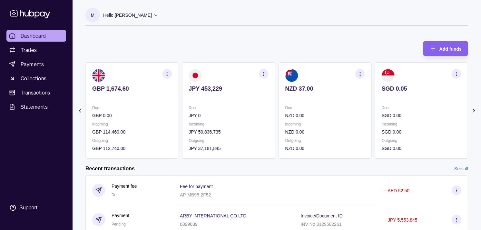
click at [275, 108] on section "JPY 453,229 Due JPY 0 Incoming JPY 50,836,735 Outgoing JPY 37,181,845" at bounding box center [228, 110] width 93 height 96
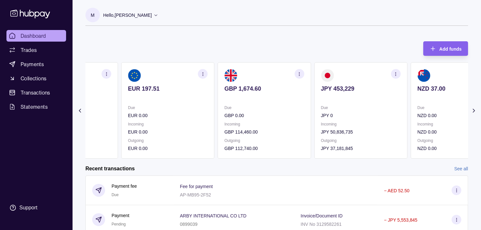
click at [331, 105] on div "JPY 453,229 Due JPY 0 Incoming JPY 50,836,735 Outgoing JPY 37,181,845" at bounding box center [360, 110] width 93 height 96
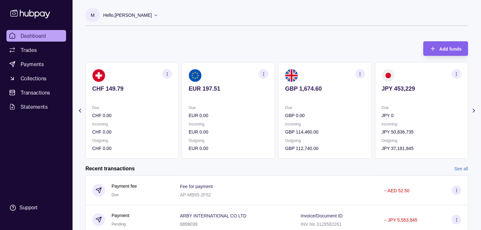
click at [333, 102] on section "GBP 1,674.60 Due GBP 0.00 Incoming GBP 114,460.00 Outgoing GBP 112,740.00" at bounding box center [325, 110] width 93 height 96
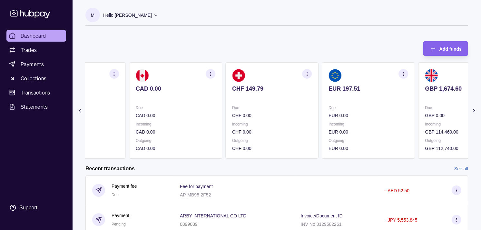
click at [318, 101] on section "CHF 149.79 Due CHF 0.00 Incoming CHF 0.00 Outgoing CHF 0.00" at bounding box center [271, 110] width 93 height 96
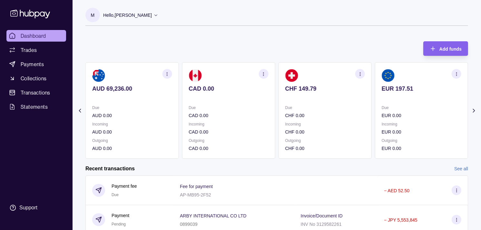
click at [275, 104] on section "CAD 0.00 Due CAD 0.00 Incoming CAD 0.00 Outgoing CAD 0.00" at bounding box center [228, 110] width 93 height 96
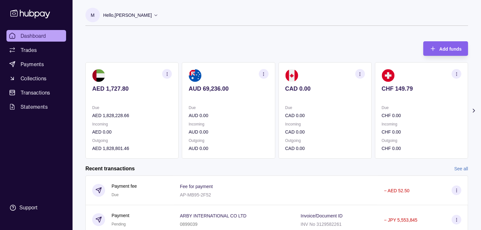
click at [275, 105] on section "AUD 69,236.00 Due AUD 0.00 Incoming AUD 0.00 Outgoing AUD 0.00" at bounding box center [228, 110] width 93 height 96
click at [247, 104] on section "AUD 69,236.00 Due AUD 0.00 Incoming AUD 0.00 Outgoing AUD 0.00" at bounding box center [228, 110] width 93 height 96
click at [152, 17] on p "Hello, Muralenath Nadarajah" at bounding box center [127, 15] width 49 height 7
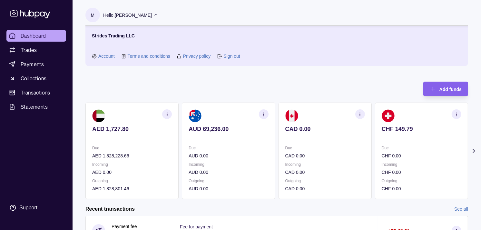
click at [152, 15] on p "Hello, Muralenath Nadarajah" at bounding box center [127, 15] width 49 height 7
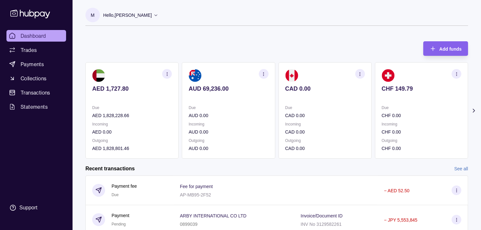
click at [314, 96] on p at bounding box center [325, 97] width 80 height 7
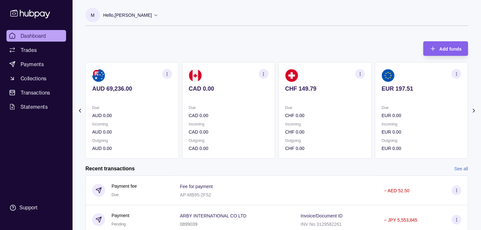
click at [321, 94] on p at bounding box center [325, 97] width 80 height 7
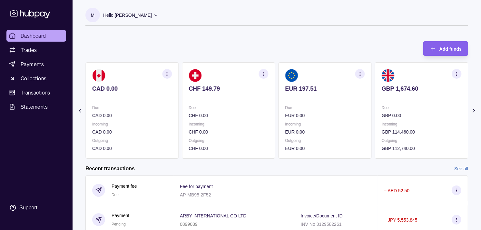
click at [317, 94] on div "EUR 197.51" at bounding box center [325, 93] width 80 height 16
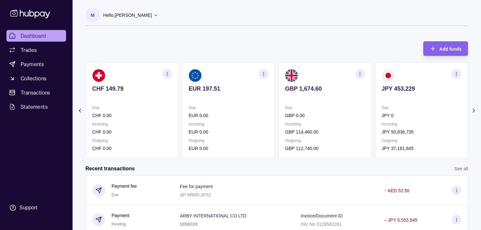
click at [326, 94] on div "GBP 1,674.60" at bounding box center [325, 93] width 80 height 16
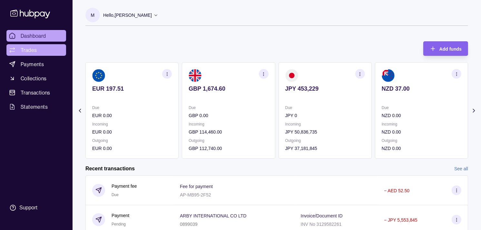
click at [30, 50] on span "Trades" at bounding box center [29, 50] width 16 height 8
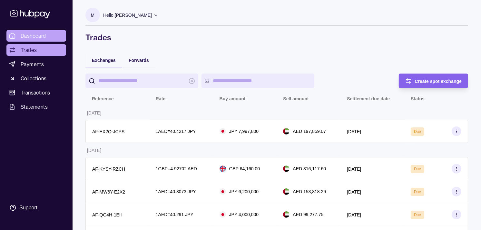
click at [27, 31] on link "Dashboard" at bounding box center [36, 36] width 60 height 12
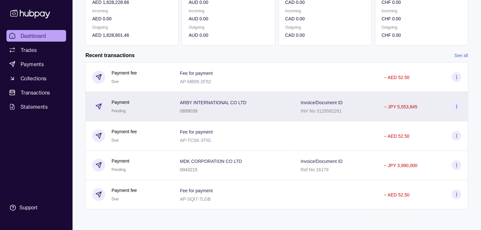
scroll to position [42, 0]
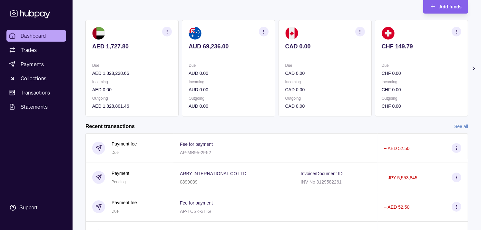
click at [385, 79] on div "Due CHF 0.00 Incoming CHF 0.00 Outgoing CHF 0.00" at bounding box center [422, 86] width 80 height 48
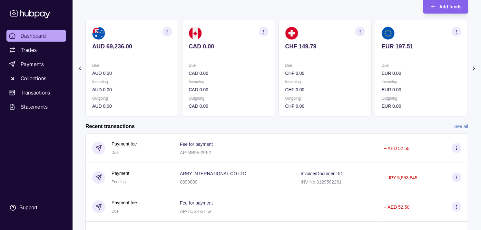
click at [388, 76] on p "EUR 0.00" at bounding box center [422, 73] width 80 height 7
click at [383, 77] on div "Due GBP 0.00 Incoming GBP 114,460.00 Outgoing GBP 112,740.00" at bounding box center [422, 86] width 80 height 48
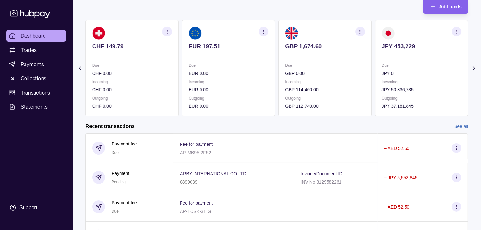
click at [375, 76] on section "JPY 453,229 Due JPY 0 Incoming JPY 50,836,735 Outgoing JPY 37,181,845" at bounding box center [421, 68] width 93 height 96
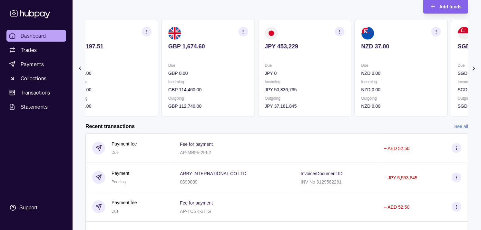
click at [350, 78] on div "AED 1,727.80 Due AED 1,828,228.66 Incoming AED 0.00 Outgoing AED 1,828,801.46 A…" at bounding box center [276, 68] width 383 height 96
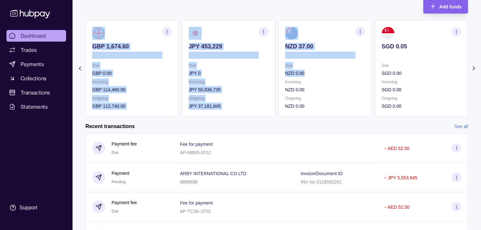
click at [356, 75] on div "AED 1,727.80 Due AED 1,828,228.66 Incoming AED 0.00 Outgoing AED 1,828,801.46 A…" at bounding box center [276, 68] width 383 height 96
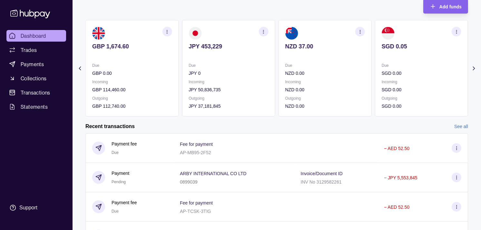
drag, startPoint x: 356, startPoint y: 75, endPoint x: 353, endPoint y: 121, distance: 45.9
click at [353, 121] on section "Add funds AED 1,727.80 Due AED 1,828,228.66 Incoming AED 0.00 Outgoing AED 1,82…" at bounding box center [277, 143] width 409 height 301
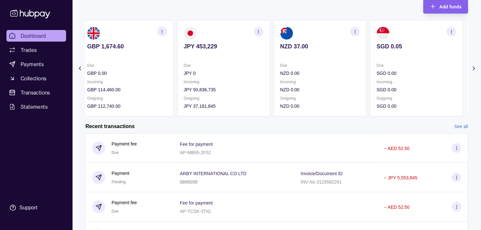
click at [377, 84] on p "Incoming" at bounding box center [417, 81] width 80 height 7
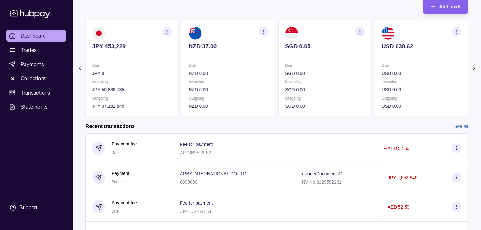
click at [375, 83] on section "USD 638.62 Due USD 0.00 Incoming USD 0.00 Outgoing USD 0.00" at bounding box center [421, 68] width 93 height 96
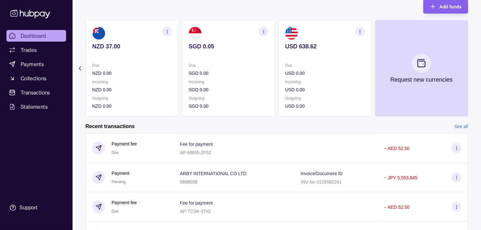
click at [347, 86] on p "USD 0.00" at bounding box center [325, 89] width 80 height 7
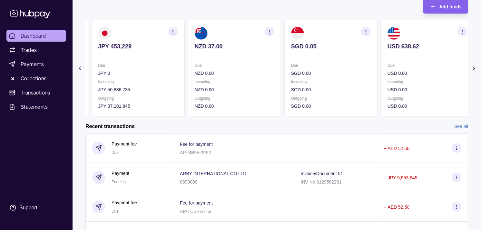
click at [347, 85] on div "Incoming SGD 0.00" at bounding box center [331, 85] width 80 height 15
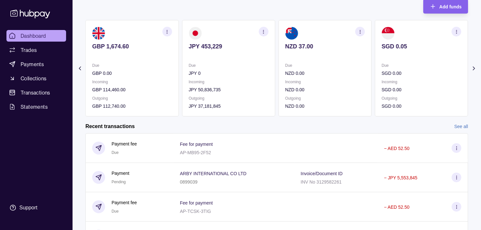
click at [346, 85] on div "Incoming NZD 0.00" at bounding box center [325, 85] width 80 height 15
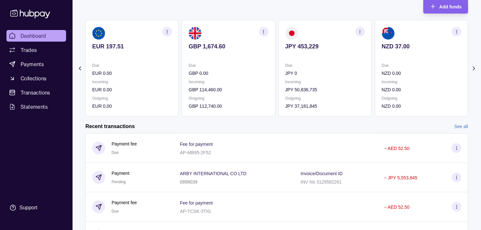
click at [344, 82] on div "Incoming JPY 50,836,735" at bounding box center [325, 85] width 80 height 15
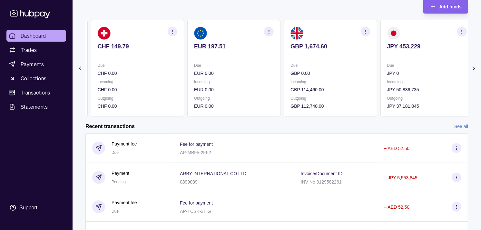
click at [341, 82] on div "Incoming GBP 114,460.00" at bounding box center [331, 85] width 80 height 15
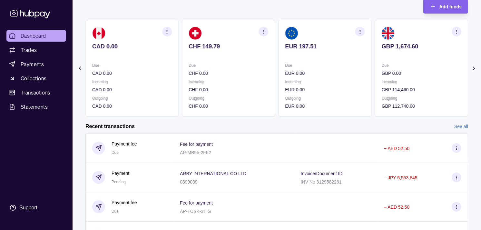
click at [330, 87] on div "Incoming EUR 0.00" at bounding box center [325, 85] width 80 height 15
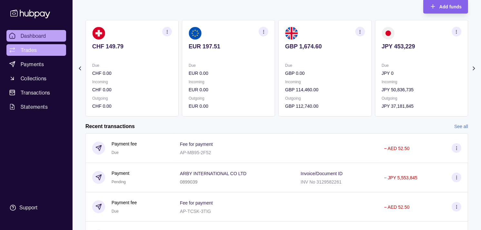
click at [35, 51] on span "Trades" at bounding box center [29, 50] width 16 height 8
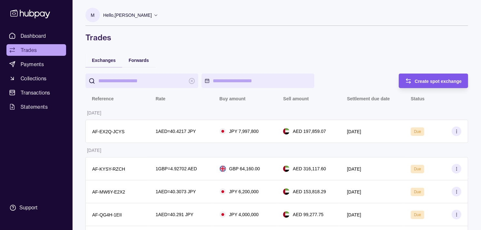
click at [423, 81] on span "Create spot exchange" at bounding box center [438, 81] width 47 height 5
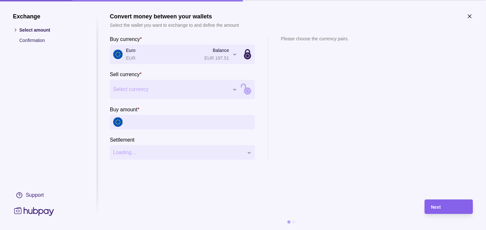
click at [166, 77] on section "Sell currency * Select currency *** *** *** *** *** *** *** *** *** ***" at bounding box center [182, 84] width 145 height 29
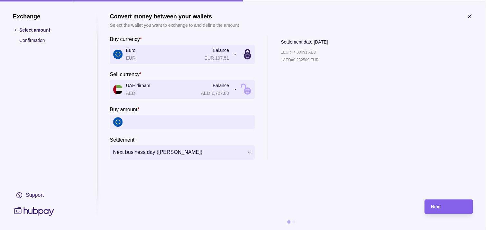
click at [470, 17] on icon "button" at bounding box center [470, 16] width 3 height 3
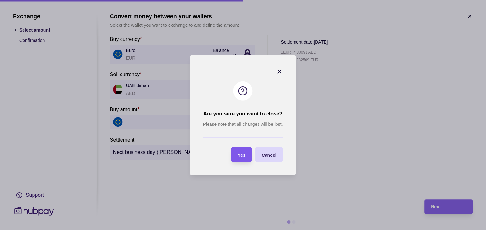
click at [250, 152] on section "Yes" at bounding box center [242, 154] width 21 height 15
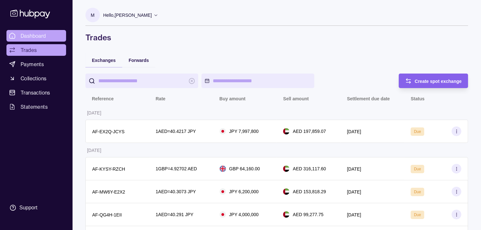
click at [41, 35] on span "Dashboard" at bounding box center [33, 36] width 25 height 8
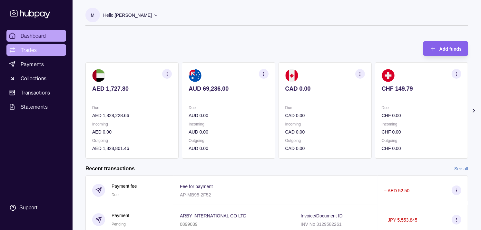
click at [44, 50] on link "Trades" at bounding box center [36, 50] width 60 height 12
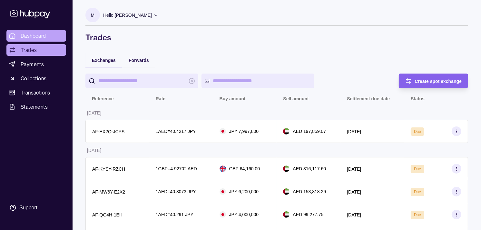
click at [44, 36] on span "Dashboard" at bounding box center [33, 36] width 25 height 8
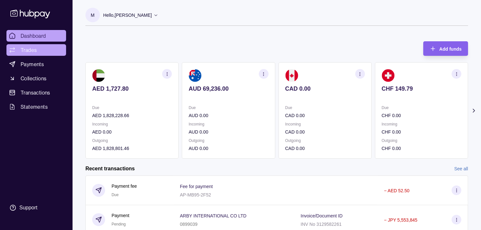
click at [45, 49] on link "Trades" at bounding box center [36, 50] width 60 height 12
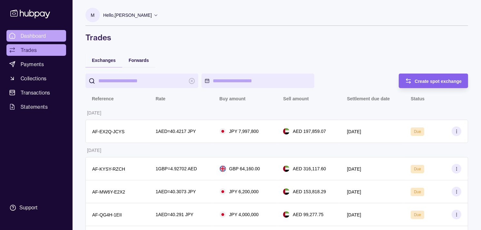
click at [40, 34] on span "Dashboard" at bounding box center [33, 36] width 25 height 8
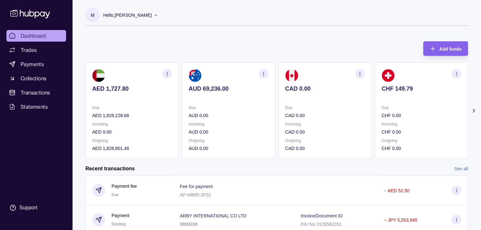
click at [336, 110] on div "Due CAD 0.00" at bounding box center [325, 111] width 80 height 15
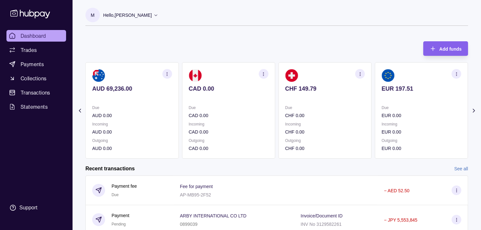
click at [344, 107] on p "Due" at bounding box center [325, 107] width 80 height 7
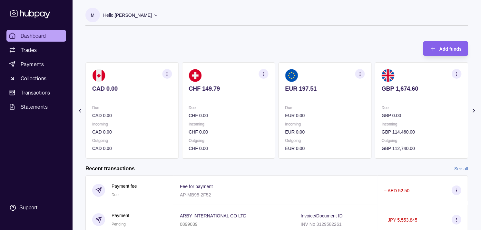
click at [343, 107] on p "Due" at bounding box center [325, 107] width 80 height 7
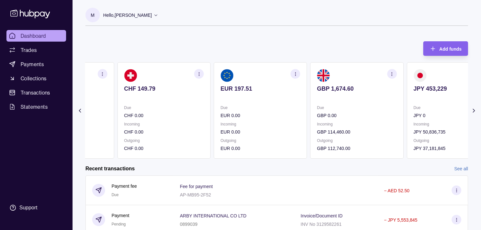
click at [211, 87] on section "CHF 149.79 Due CHF 0.00 Incoming CHF 0.00 Outgoing CHF 0.00" at bounding box center [163, 110] width 93 height 96
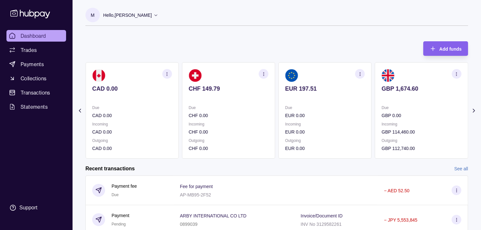
click at [179, 88] on section "CAD 0.00 Due CAD 0.00 Incoming CAD 0.00 Outgoing CAD 0.00" at bounding box center [131, 110] width 93 height 96
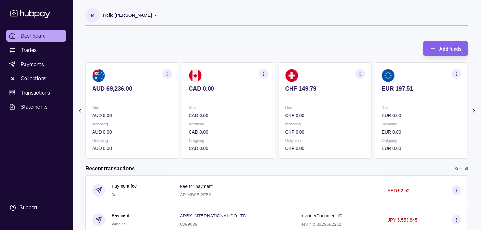
click at [179, 86] on section "AUD 69,236.00 Due AUD 0.00 Incoming AUD 0.00 Outgoing AUD 0.00" at bounding box center [131, 110] width 93 height 96
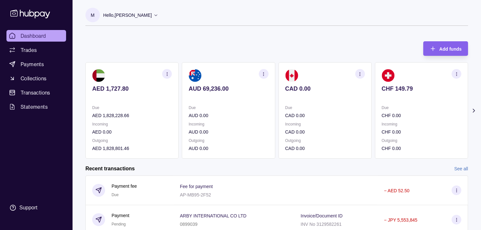
click at [197, 91] on div "AED 1,727.80 Due AED 1,828,228.66 Incoming AED 0.00 Outgoing AED 1,828,801.46 A…" at bounding box center [276, 110] width 383 height 96
click at [28, 45] on link "Trades" at bounding box center [36, 50] width 60 height 12
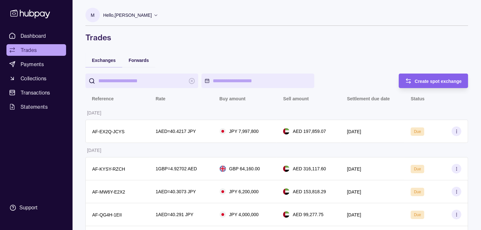
click at [436, 77] on div "Create spot exchange" at bounding box center [438, 81] width 47 height 8
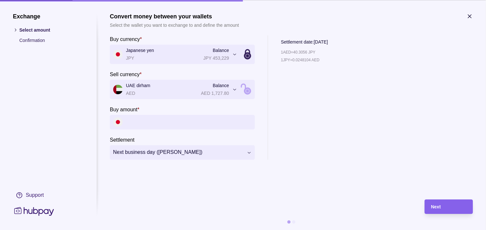
click at [166, 120] on input "Buy amount *" at bounding box center [189, 122] width 126 height 15
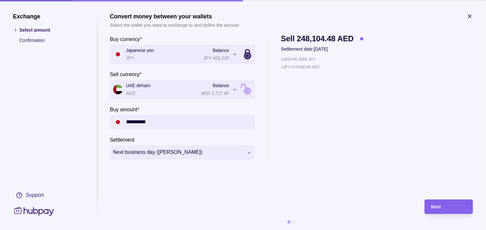
type input "**********"
click at [449, 204] on div "Next" at bounding box center [449, 207] width 35 height 8
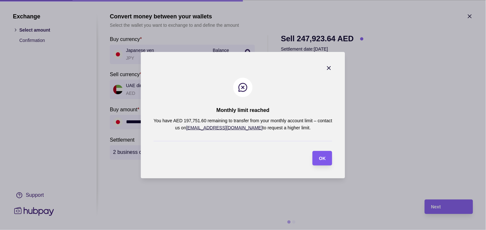
click at [323, 158] on span "OK" at bounding box center [322, 158] width 7 height 5
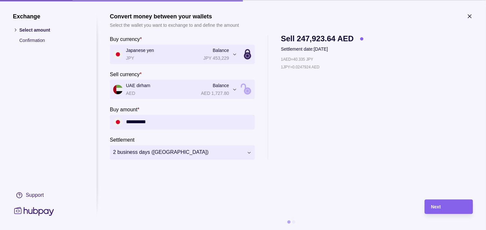
click at [471, 15] on icon "button" at bounding box center [470, 16] width 6 height 6
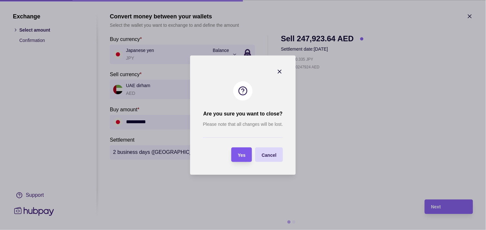
click at [244, 154] on span "Yes" at bounding box center [242, 154] width 8 height 5
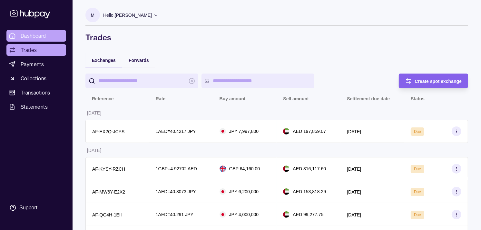
click at [46, 33] on link "Dashboard" at bounding box center [36, 36] width 60 height 12
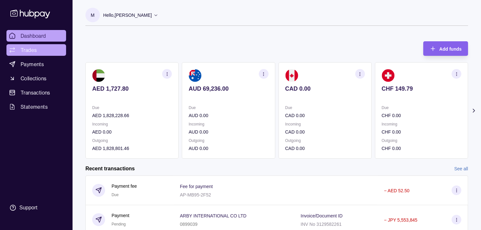
click at [43, 52] on link "Trades" at bounding box center [36, 50] width 60 height 12
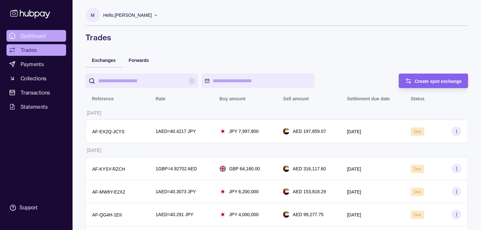
click at [44, 30] on link "Dashboard" at bounding box center [36, 36] width 60 height 12
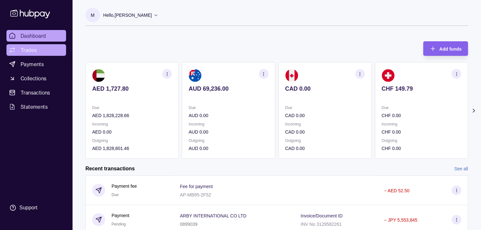
click at [36, 45] on link "Trades" at bounding box center [36, 50] width 60 height 12
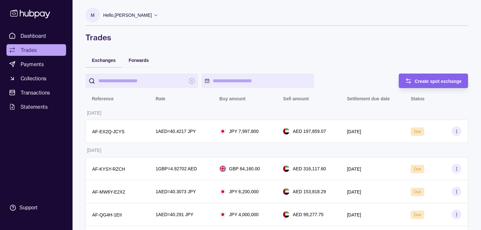
click at [39, 35] on span "Dashboard" at bounding box center [33, 36] width 25 height 8
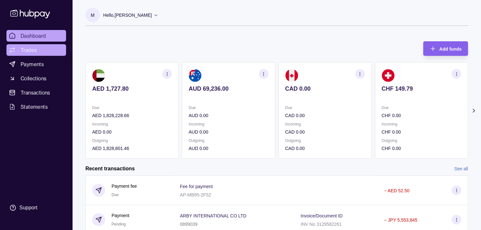
click at [28, 45] on link "Trades" at bounding box center [36, 50] width 60 height 12
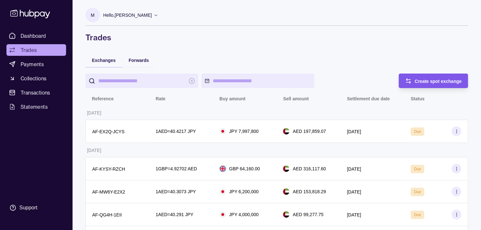
click at [428, 79] on span "Create spot exchange" at bounding box center [438, 81] width 47 height 5
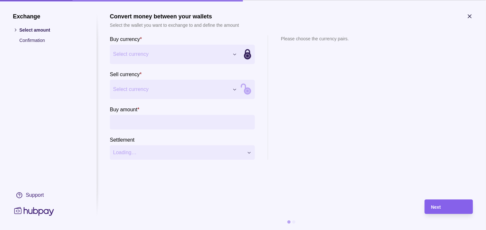
click at [211, 57] on span "Select currency" at bounding box center [171, 54] width 116 height 8
click at [151, 119] on input "Buy amount *" at bounding box center [189, 122] width 126 height 15
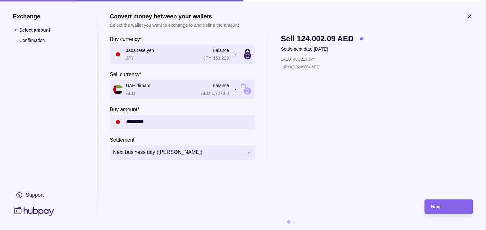
type input "*********"
click at [439, 203] on div "Next" at bounding box center [449, 207] width 35 height 8
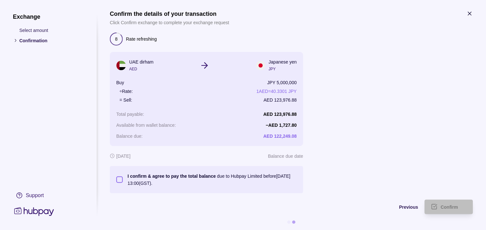
scroll to position [8, 0]
click at [410, 205] on span "Previous" at bounding box center [409, 207] width 19 height 5
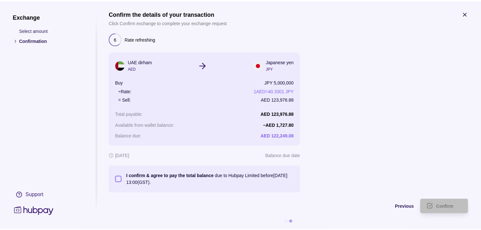
scroll to position [0, 0]
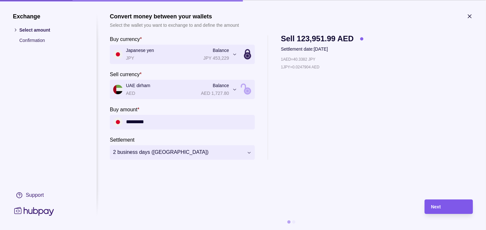
click at [450, 205] on div "Next" at bounding box center [449, 207] width 35 height 8
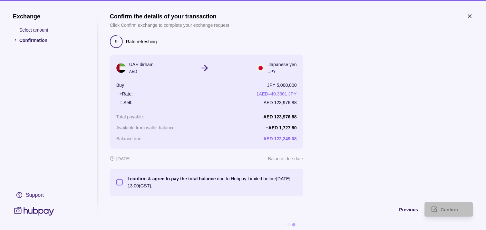
drag, startPoint x: 121, startPoint y: 182, endPoint x: 127, endPoint y: 181, distance: 6.2
click at [121, 182] on button "I confirm & agree to pay the total balance due to Hubpay Limited before [DATE] …" at bounding box center [119, 182] width 6 height 6
click at [450, 206] on div "Confirm" at bounding box center [454, 210] width 26 height 8
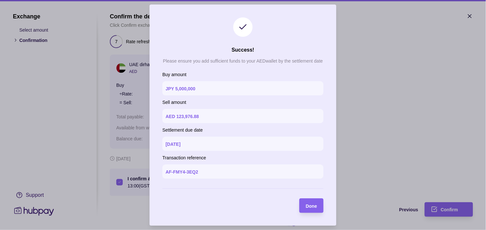
click at [313, 205] on span "Done" at bounding box center [311, 205] width 11 height 5
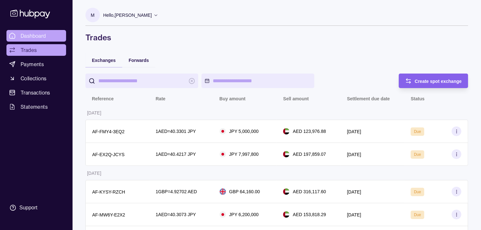
click at [37, 37] on span "Dashboard" at bounding box center [33, 36] width 25 height 8
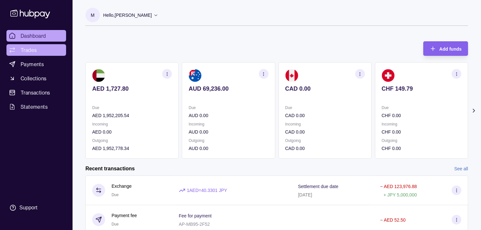
click at [31, 48] on span "Trades" at bounding box center [29, 50] width 16 height 8
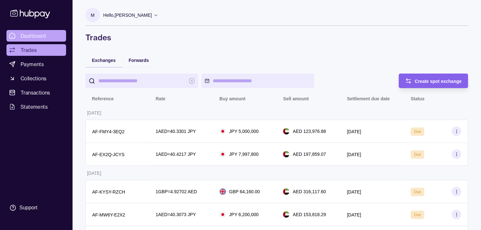
click at [34, 36] on span "Dashboard" at bounding box center [33, 36] width 25 height 8
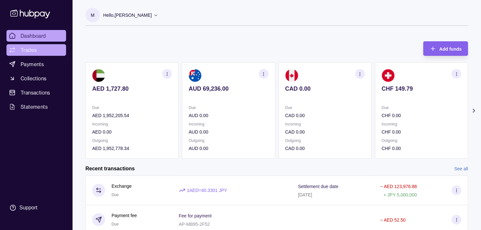
click at [30, 48] on span "Trades" at bounding box center [29, 50] width 16 height 8
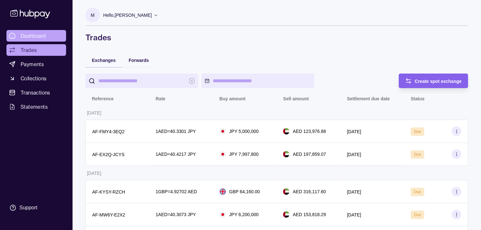
click at [31, 37] on span "Dashboard" at bounding box center [33, 36] width 25 height 8
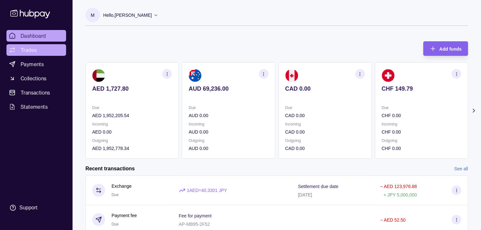
click at [37, 52] on link "Trades" at bounding box center [36, 50] width 60 height 12
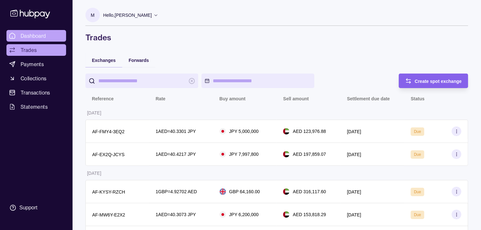
click at [29, 34] on span "Dashboard" at bounding box center [33, 36] width 25 height 8
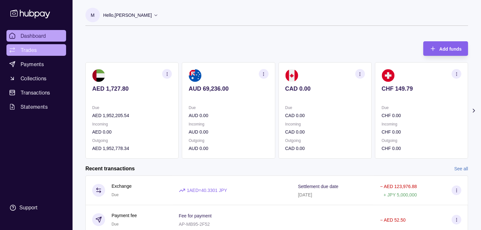
click at [21, 48] on span "Trades" at bounding box center [29, 50] width 16 height 8
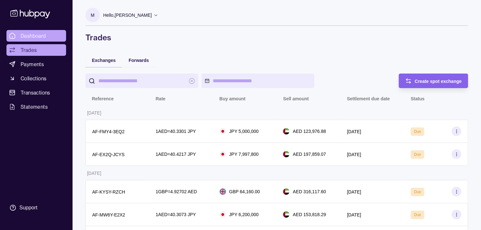
click at [30, 40] on link "Dashboard" at bounding box center [36, 36] width 60 height 12
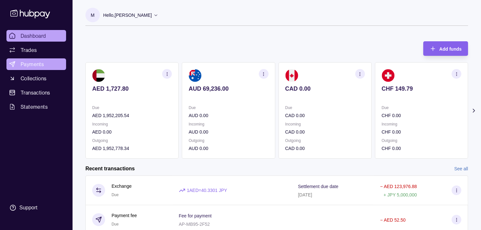
click at [34, 60] on span "Payments" at bounding box center [32, 64] width 23 height 8
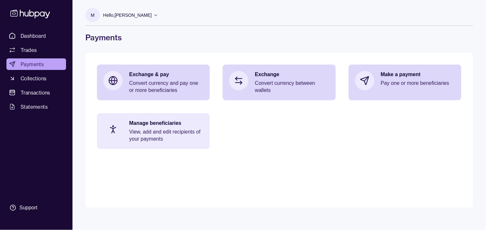
click at [137, 126] on p "Manage beneficiaries" at bounding box center [166, 123] width 74 height 7
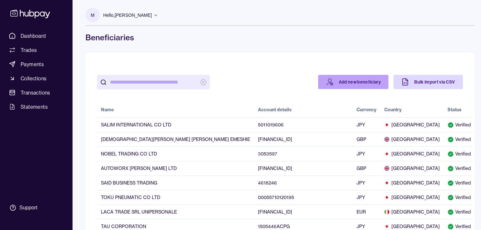
click at [330, 83] on link "Add new beneficiary" at bounding box center [353, 82] width 71 height 14
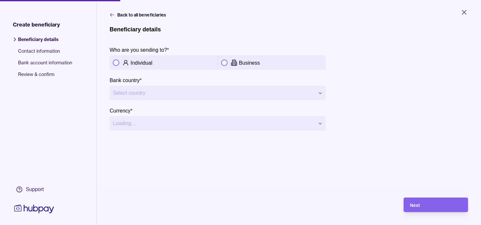
click at [235, 61] on icon at bounding box center [234, 61] width 1 height 0
click at [255, 88] on html "**********" at bounding box center [240, 112] width 481 height 225
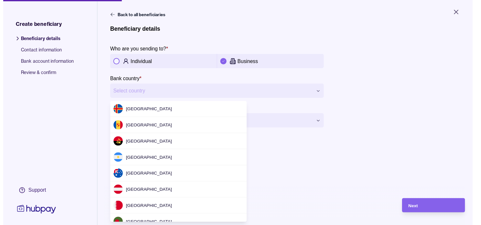
scroll to position [1826, 0]
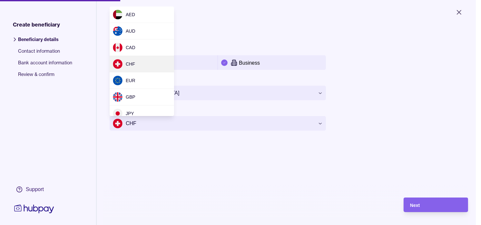
click at [262, 125] on html "**********" at bounding box center [240, 112] width 481 height 225
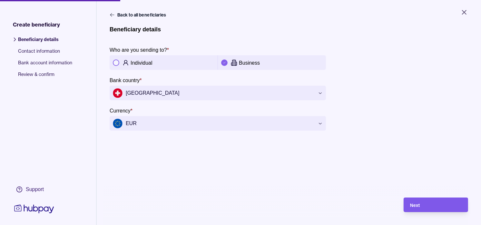
click at [433, 207] on div "Next" at bounding box center [436, 205] width 52 height 8
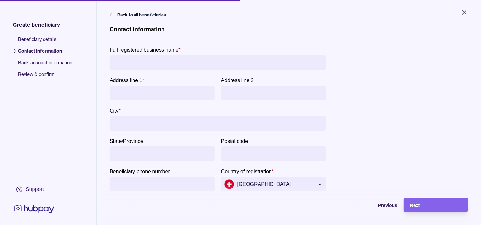
click at [176, 66] on input "Full registered business name *" at bounding box center [218, 62] width 210 height 15
paste input "**********"
click at [137, 62] on input "**********" at bounding box center [218, 62] width 210 height 15
type input "**********"
paste input "**********"
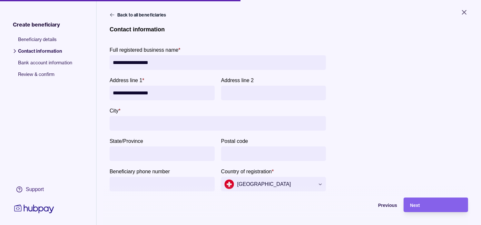
type input "**********"
paste input "*****"
type input "*****"
click at [434, 207] on div "Next" at bounding box center [436, 205] width 52 height 8
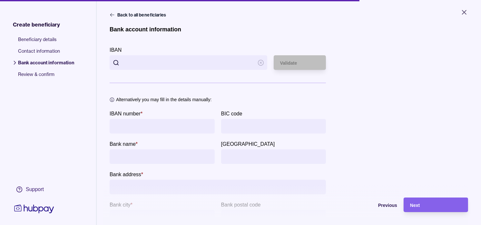
click at [176, 61] on input "IBAN" at bounding box center [189, 62] width 132 height 15
paste input "**********"
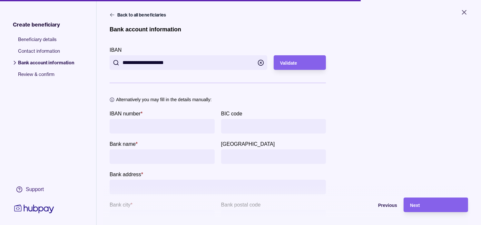
type input "**********"
click at [292, 65] on div "Validate" at bounding box center [300, 63] width 40 height 8
type input "**********"
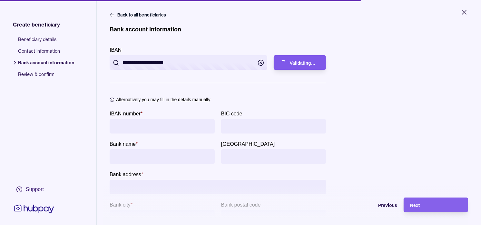
type input "**********"
type input "*********"
type input "****"
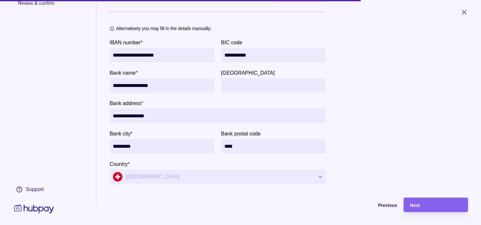
scroll to position [72, 0]
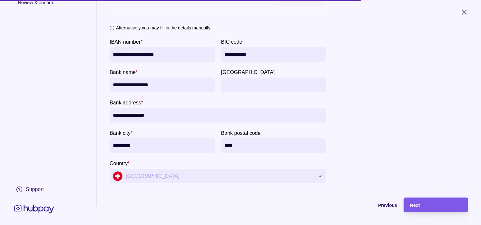
click at [431, 208] on div "Next" at bounding box center [436, 205] width 52 height 8
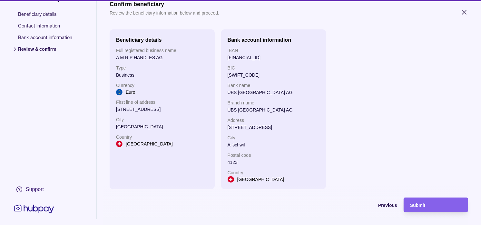
scroll to position [14, 0]
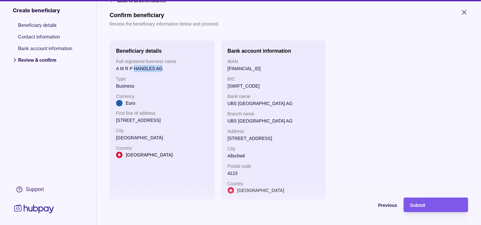
click at [444, 208] on div "Submit" at bounding box center [436, 205] width 52 height 8
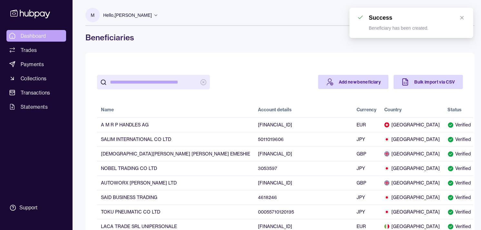
click at [46, 38] on link "Dashboard" at bounding box center [36, 36] width 60 height 12
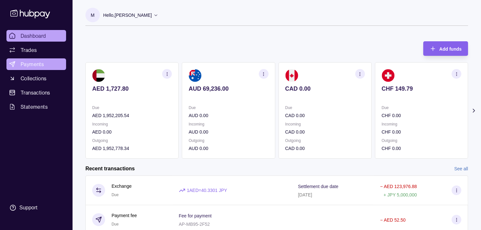
click at [37, 62] on span "Payments" at bounding box center [32, 64] width 23 height 8
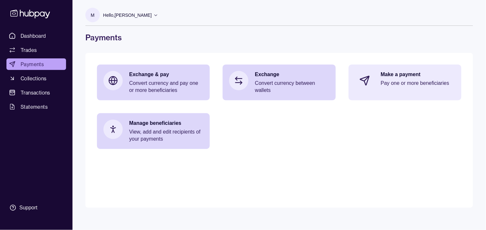
click at [399, 85] on p "Pay one or more beneficiaries" at bounding box center [418, 83] width 74 height 7
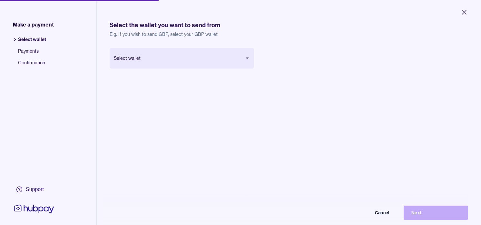
click at [189, 59] on body "Close Make a payment Select wallet Payments Confirmation Support Select the wal…" at bounding box center [240, 112] width 481 height 225
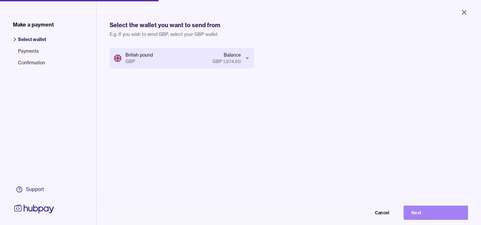
click at [446, 217] on button "Next" at bounding box center [436, 212] width 65 height 14
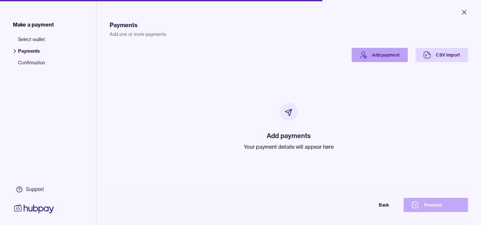
click at [367, 55] on link "Add payment" at bounding box center [380, 55] width 56 height 14
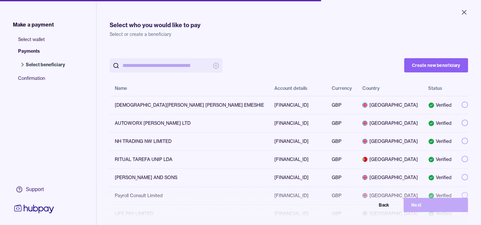
click at [172, 65] on input "search" at bounding box center [166, 65] width 87 height 15
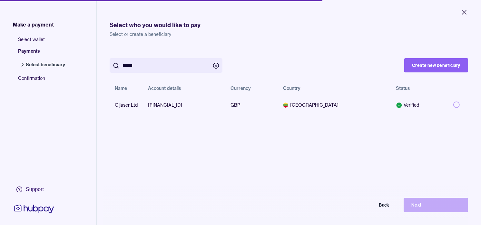
type input "*****"
click at [355, 150] on div "***** Create new beneficiary Name Account details Currency Country Status Qijas…" at bounding box center [289, 160] width 359 height 225
click at [454, 103] on button "button" at bounding box center [457, 104] width 6 height 6
click at [440, 212] on button "Next" at bounding box center [436, 204] width 65 height 14
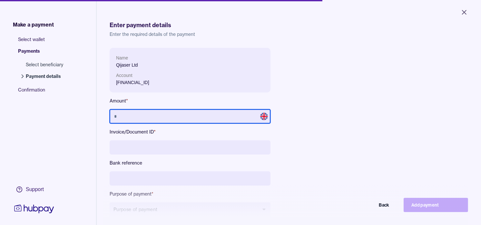
click at [190, 115] on input "text" at bounding box center [190, 116] width 161 height 14
type input "******"
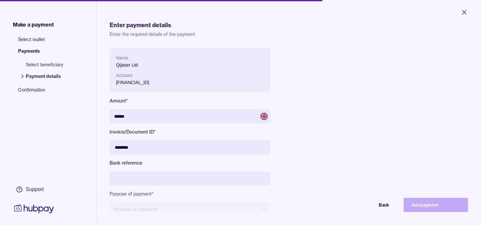
type input "********"
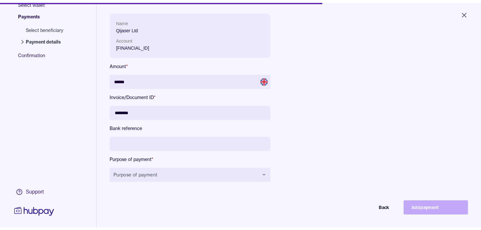
scroll to position [72, 0]
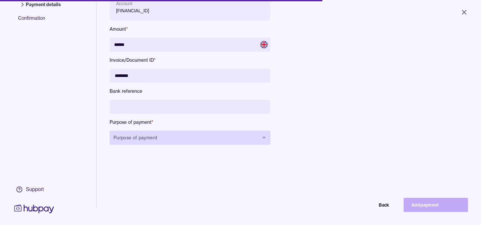
click at [170, 136] on button "Purpose of payment" at bounding box center [190, 137] width 161 height 14
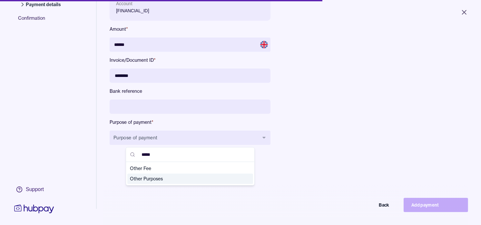
type input "*****"
click at [148, 178] on span "Other Purposes" at bounding box center [186, 178] width 113 height 6
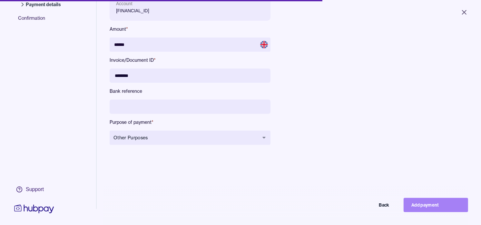
click at [430, 207] on button "Add payment" at bounding box center [436, 204] width 65 height 14
type input "*****"
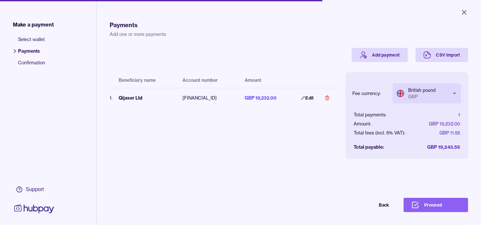
click at [426, 212] on button "Proceed" at bounding box center [436, 204] width 65 height 14
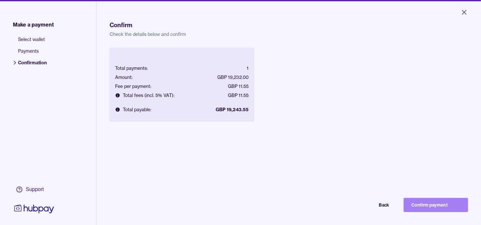
click at [448, 212] on button "Confirm payment" at bounding box center [436, 204] width 65 height 14
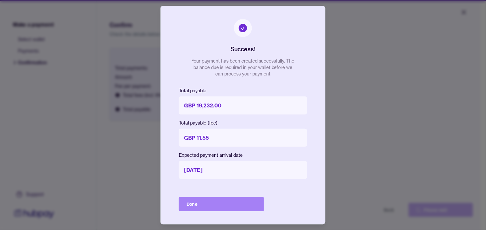
click at [246, 202] on button "Done" at bounding box center [221, 204] width 85 height 14
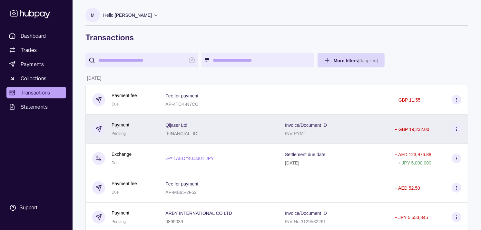
click at [180, 132] on p "[FINANCIAL_ID]" at bounding box center [181, 133] width 33 height 5
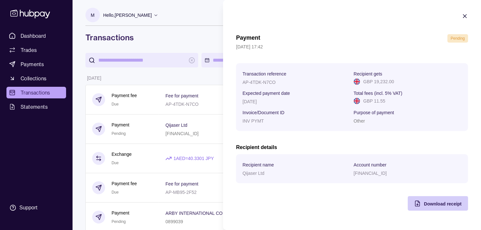
click at [434, 207] on div "Download receipt" at bounding box center [443, 204] width 38 height 8
drag, startPoint x: 196, startPoint y: 76, endPoint x: 144, endPoint y: 66, distance: 52.6
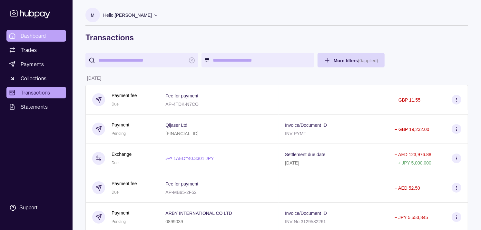
click at [50, 37] on link "Dashboard" at bounding box center [36, 36] width 60 height 12
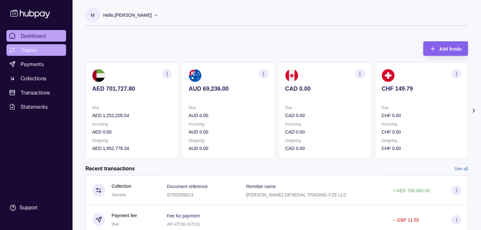
click at [36, 54] on link "Trades" at bounding box center [36, 50] width 60 height 12
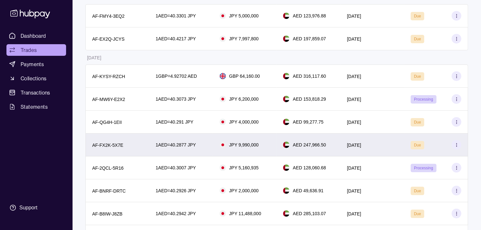
scroll to position [107, 0]
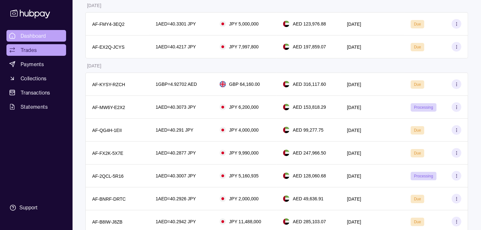
click at [50, 33] on link "Dashboard" at bounding box center [36, 36] width 60 height 12
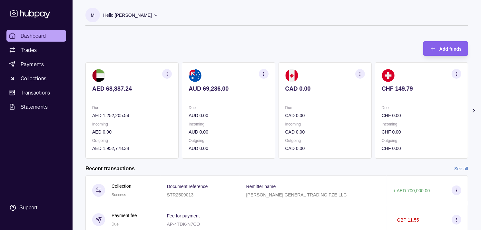
click at [346, 101] on section "CAD 0.00 Due CAD 0.00 Incoming CAD 0.00 Outgoing CAD 0.00" at bounding box center [325, 110] width 93 height 96
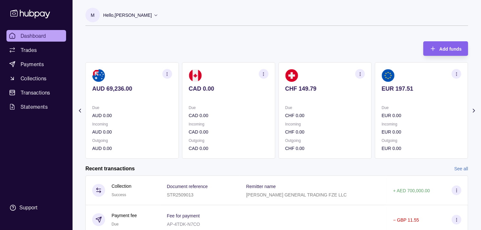
click at [363, 106] on div "AED 68,887.24 Due AED 1,252,205.54 Incoming AED 0.00 Outgoing AED 1,952,778.34 …" at bounding box center [276, 110] width 383 height 96
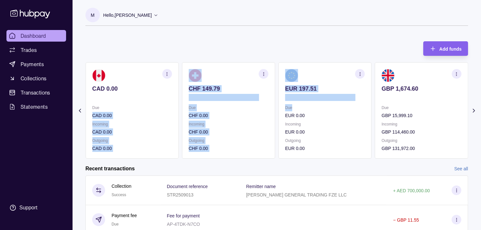
drag, startPoint x: 365, startPoint y: 104, endPoint x: 361, endPoint y: 103, distance: 3.9
click at [361, 103] on div "AED 68,887.24 Due AED 1,252,205.54 Incoming AED 0.00 Outgoing AED 1,952,778.34 …" at bounding box center [276, 110] width 383 height 96
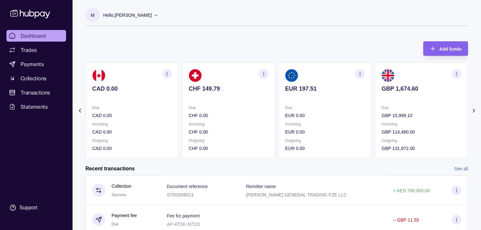
click at [306, 48] on div "Add funds AED 68,887.24 Due AED 1,252,205.54 Incoming AED 0.00 Outgoing AED 1,9…" at bounding box center [276, 97] width 383 height 124
click at [429, 121] on p "Incoming" at bounding box center [422, 124] width 80 height 7
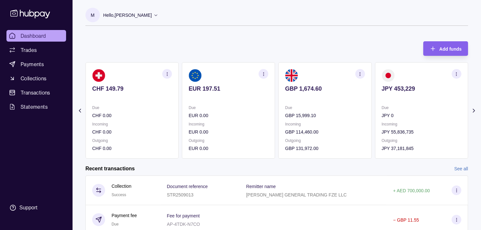
click at [421, 118] on p "JPY 0" at bounding box center [422, 115] width 80 height 7
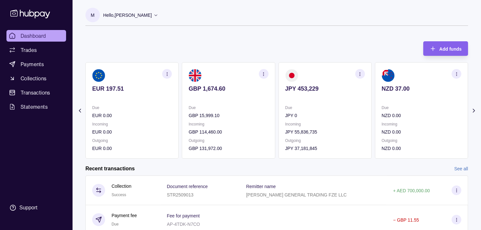
click at [360, 116] on p "JPY 0" at bounding box center [325, 115] width 80 height 7
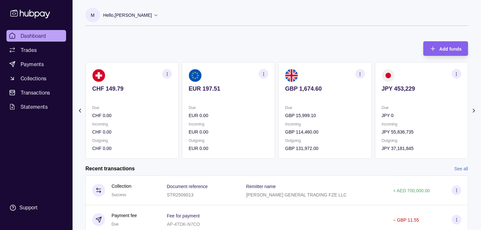
click at [355, 110] on div "Due GBP 15,999.10" at bounding box center [325, 111] width 80 height 15
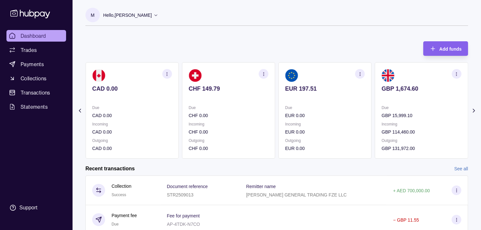
click at [315, 106] on p "Due" at bounding box center [325, 107] width 80 height 7
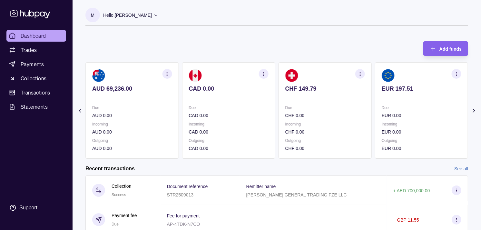
click at [215, 106] on p "Due" at bounding box center [229, 107] width 80 height 7
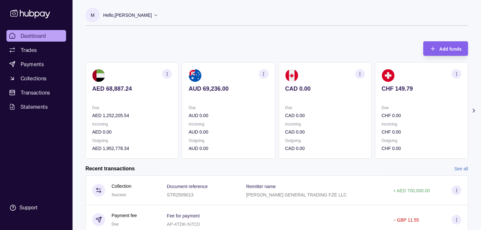
click at [226, 104] on section "AUD 69,236.00 Due AUD 0.00 Incoming AUD 0.00 Outgoing AUD 0.00" at bounding box center [228, 110] width 93 height 96
click at [31, 47] on span "Trades" at bounding box center [29, 50] width 16 height 8
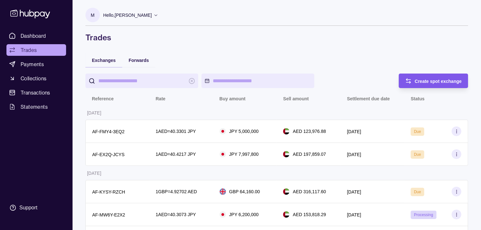
click at [421, 83] on span "Create spot exchange" at bounding box center [438, 81] width 47 height 5
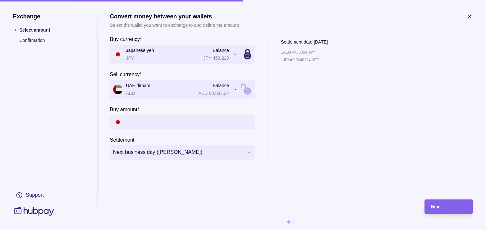
click at [157, 125] on input "Buy amount *" at bounding box center [189, 122] width 126 height 15
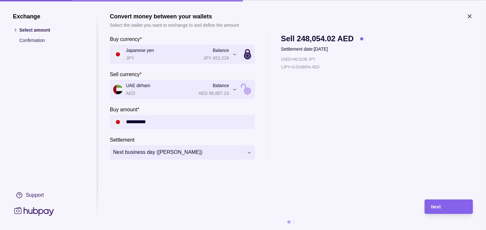
type input "**********"
click at [445, 206] on div "Next" at bounding box center [449, 207] width 35 height 8
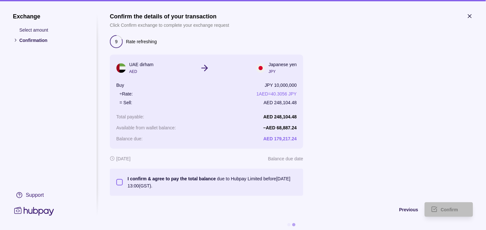
click at [121, 180] on button "I confirm & agree to pay the total balance due to Hubpay Limited before 05 Sep …" at bounding box center [119, 182] width 6 height 6
click at [446, 207] on span "Confirm" at bounding box center [449, 209] width 17 height 5
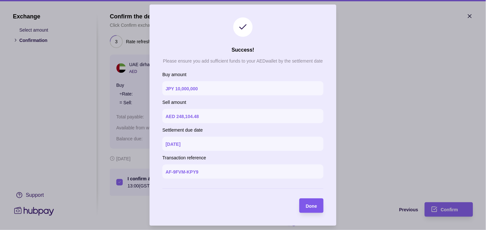
click at [314, 212] on div "Done" at bounding box center [306, 205] width 21 height 15
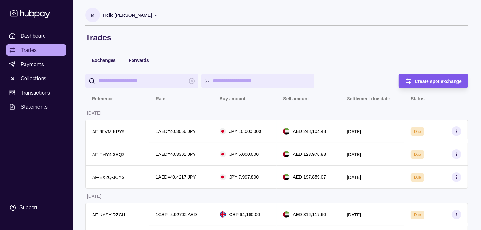
click at [423, 79] on span "Create spot exchange" at bounding box center [438, 81] width 47 height 5
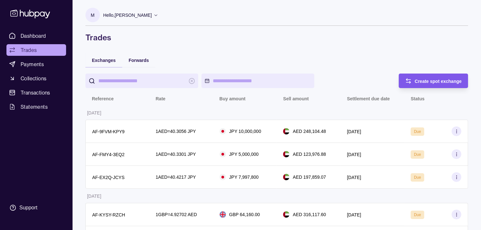
click at [421, 81] on span "Create spot exchange" at bounding box center [438, 81] width 47 height 5
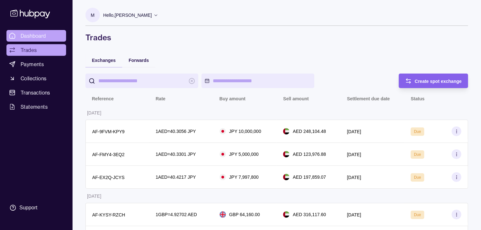
click at [37, 31] on link "Dashboard" at bounding box center [36, 36] width 60 height 12
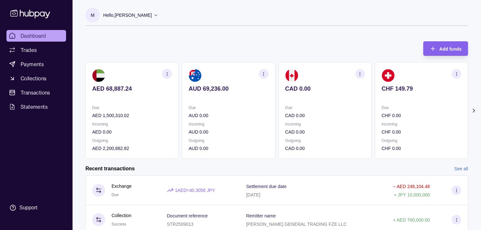
click at [375, 93] on section "CHF 149.79 Due CHF 0.00 Incoming CHF 0.00 Outgoing CHF 0.00" at bounding box center [421, 110] width 93 height 96
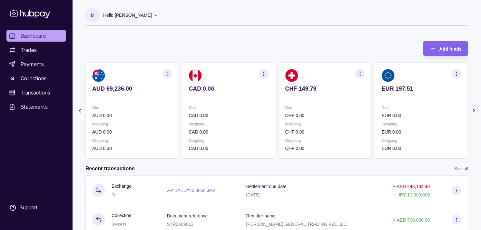
click at [382, 95] on p at bounding box center [422, 97] width 80 height 7
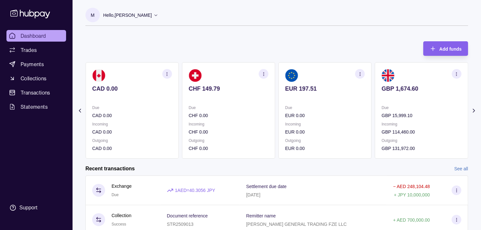
click at [382, 92] on div "GBP 1,674.60" at bounding box center [422, 93] width 80 height 16
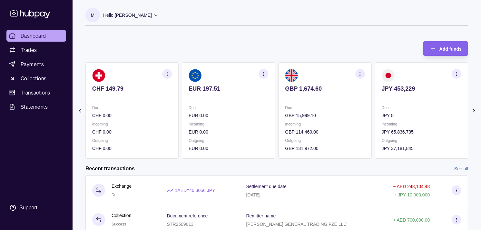
drag, startPoint x: 373, startPoint y: 92, endPoint x: 365, endPoint y: 90, distance: 8.0
click at [365, 90] on div "AED 68,887.24 Due AED 1,500,310.02 Incoming AED 0.00 Outgoing AED 2,200,882.82 …" at bounding box center [276, 110] width 383 height 96
drag, startPoint x: 365, startPoint y: 90, endPoint x: 280, endPoint y: 31, distance: 103.4
click at [280, 31] on div "M Hello, Muralenath Nadarajah Strides Trading LLC Account Terms and conditions …" at bounding box center [276, 20] width 383 height 25
click at [41, 52] on link "Trades" at bounding box center [36, 50] width 60 height 12
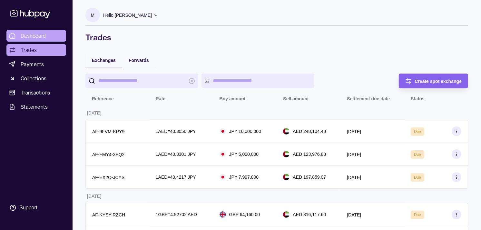
click at [35, 37] on span "Dashboard" at bounding box center [33, 36] width 25 height 8
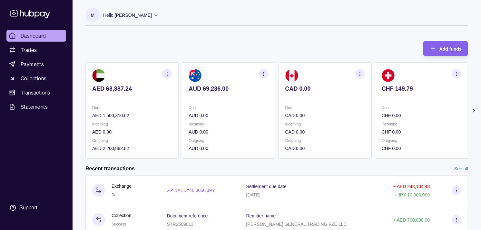
click at [316, 126] on p "Incoming" at bounding box center [325, 124] width 80 height 7
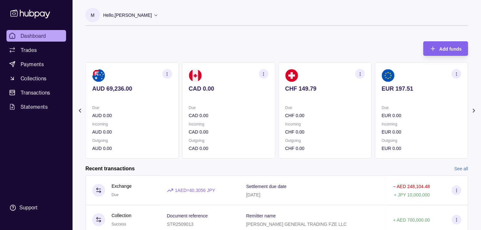
click at [326, 123] on p "Incoming" at bounding box center [325, 124] width 80 height 7
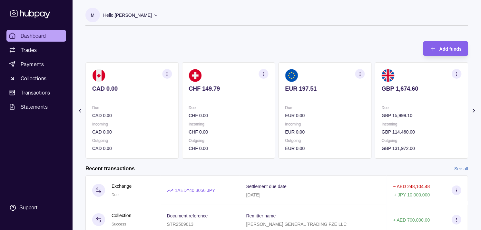
click at [321, 121] on p "Incoming" at bounding box center [325, 124] width 80 height 7
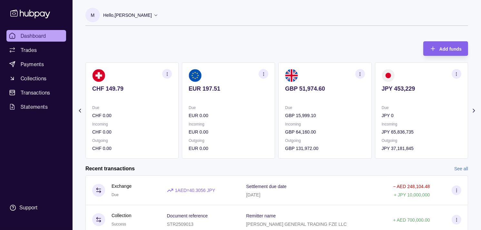
click at [350, 101] on section "GBP 51,974.60 Due GBP 15,999.10 Incoming GBP 64,160.00 Outgoing GBP 131,972.00" at bounding box center [325, 110] width 93 height 96
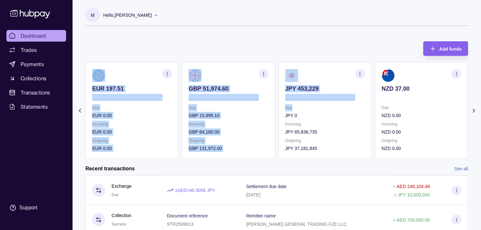
drag, startPoint x: 362, startPoint y: 103, endPoint x: 349, endPoint y: 102, distance: 13.6
click at [349, 102] on div "AED 68,887.24 Due AED 1,500,310.02 Incoming AED 0.00 Outgoing AED 1,949,315.42 …" at bounding box center [276, 110] width 383 height 96
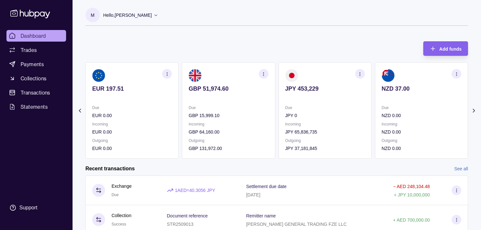
drag, startPoint x: 349, startPoint y: 102, endPoint x: 282, endPoint y: 36, distance: 93.7
click at [282, 36] on div "Add funds AED 68,887.24 Due AED 1,500,310.02 Incoming AED 0.00 Outgoing AED 1,9…" at bounding box center [276, 97] width 383 height 124
click at [375, 114] on section "NZD 37.00 Due NZD 0.00 Incoming NZD 0.00 Outgoing NZD 0.00" at bounding box center [421, 110] width 93 height 96
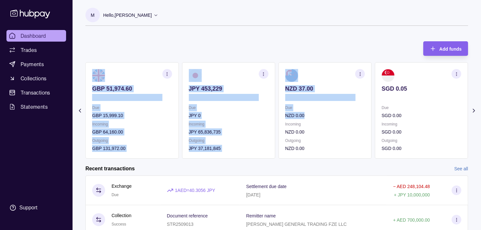
drag, startPoint x: 374, startPoint y: 113, endPoint x: 350, endPoint y: 110, distance: 24.7
click at [352, 110] on div "AED 68,887.24 Due AED 1,500,310.02 Incoming AED 0.00 Outgoing AED 1,949,315.42 …" at bounding box center [276, 110] width 383 height 96
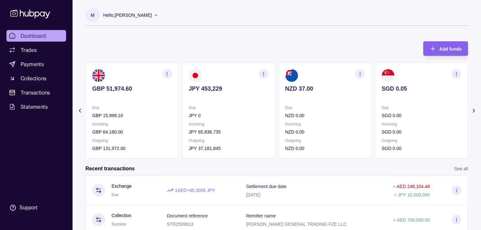
click at [235, 44] on div "Add funds AED 68,887.24 Due AED 1,500,310.02 Incoming AED 0.00 Outgoing AED 1,9…" at bounding box center [276, 97] width 383 height 124
click at [42, 53] on link "Trades" at bounding box center [36, 50] width 60 height 12
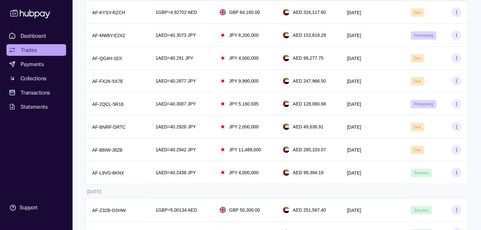
scroll to position [215, 0]
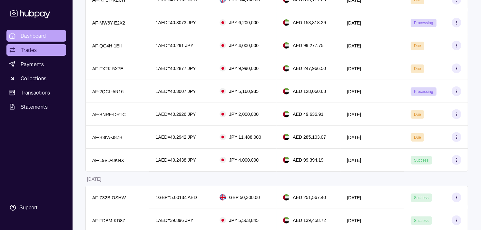
click at [38, 31] on link "Dashboard" at bounding box center [36, 36] width 60 height 12
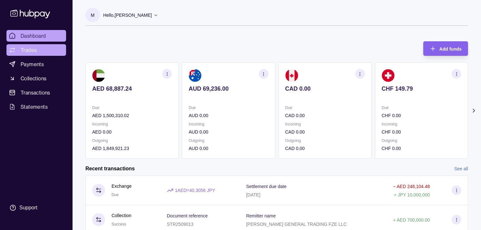
click at [34, 50] on span "Trades" at bounding box center [29, 50] width 16 height 8
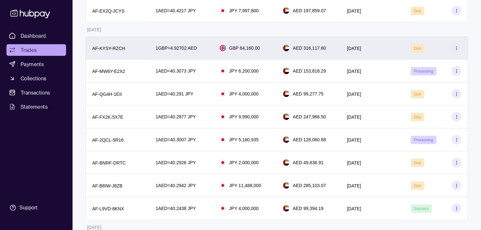
scroll to position [179, 0]
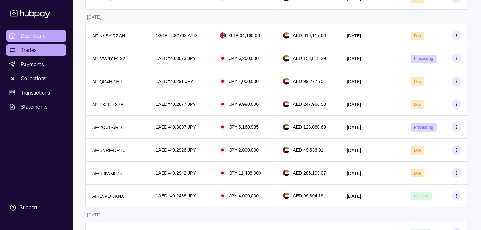
click at [25, 37] on span "Dashboard" at bounding box center [33, 36] width 25 height 8
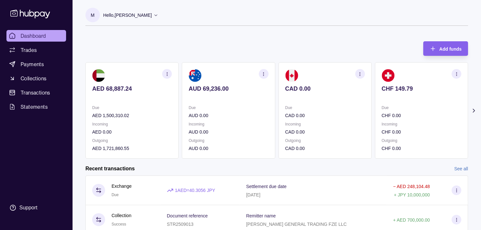
click at [375, 99] on section "CHF 149.79 Due CHF 0.00 Incoming CHF 0.00 Outgoing CHF 0.00" at bounding box center [421, 110] width 93 height 96
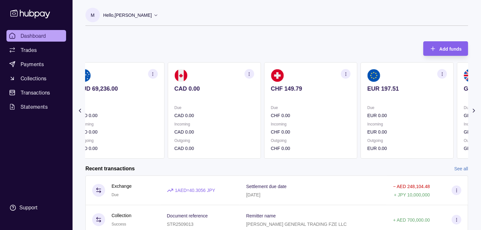
click at [367, 99] on p at bounding box center [407, 97] width 80 height 7
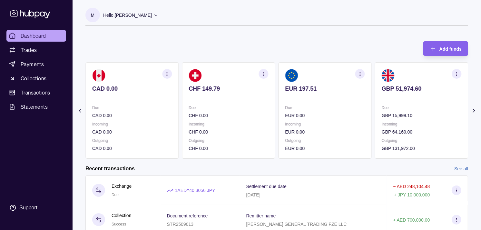
click at [375, 97] on section "GBP 51,974.60 Due GBP 15,999.10 Incoming GBP 64,160.00 Outgoing GBP 131,972.00" at bounding box center [421, 110] width 93 height 96
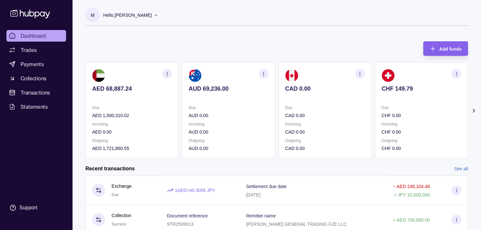
click at [400, 111] on div "Due CHF 0.00" at bounding box center [422, 111] width 80 height 15
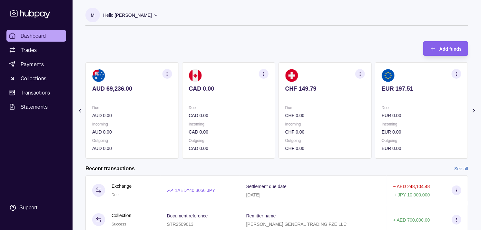
click at [386, 109] on div "Due EUR 0.00" at bounding box center [422, 111] width 80 height 15
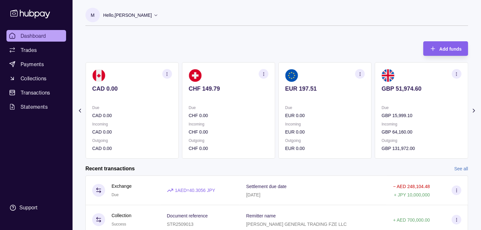
click at [382, 106] on p "Due" at bounding box center [422, 107] width 80 height 7
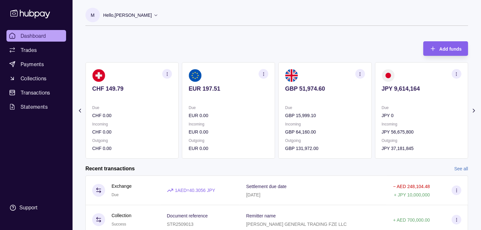
click at [375, 104] on section "JPY 9,614,164 Due JPY 0 Incoming JPY 56,675,800 Outgoing JPY 37,181,845" at bounding box center [421, 110] width 93 height 96
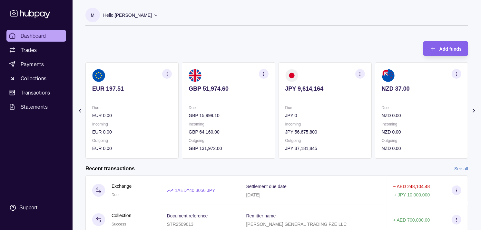
click at [361, 74] on icon "button" at bounding box center [360, 74] width 5 height 5
click at [311, 74] on link "View transactions" at bounding box center [314, 73] width 35 height 7
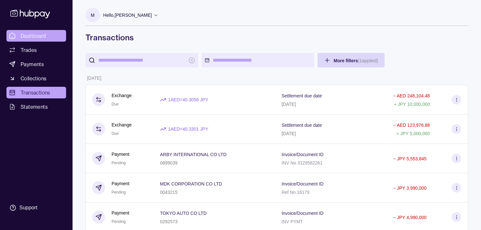
click at [41, 37] on span "Dashboard" at bounding box center [33, 36] width 25 height 8
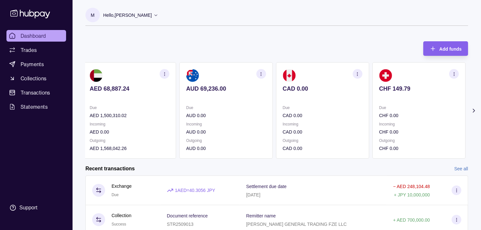
click at [290, 108] on p "Due" at bounding box center [323, 107] width 80 height 7
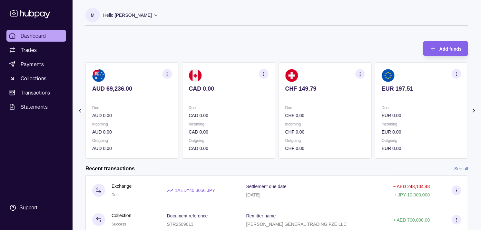
click at [323, 105] on p "Due" at bounding box center [325, 107] width 80 height 7
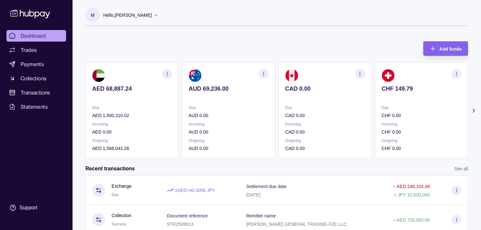
click at [304, 98] on section "CAD 0.00 Due CAD 0.00 Incoming CAD 0.00 Outgoing CAD 0.00" at bounding box center [325, 110] width 93 height 96
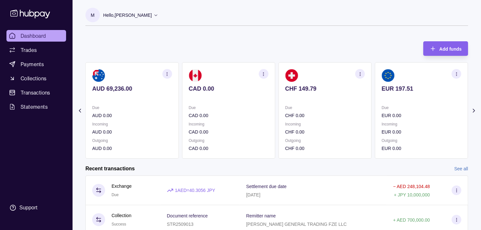
click at [295, 112] on div "AED 68,887.24 Due AED 1,500,310.02 Incoming AED 0.00 Outgoing AED 1,568,042.26 …" at bounding box center [180, 110] width 383 height 96
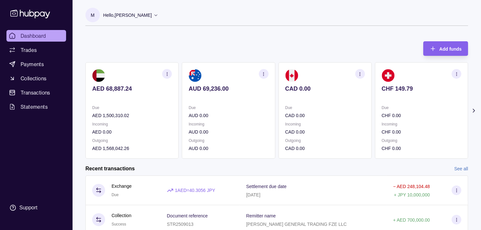
click at [323, 114] on p "CAD 0.00" at bounding box center [325, 115] width 80 height 7
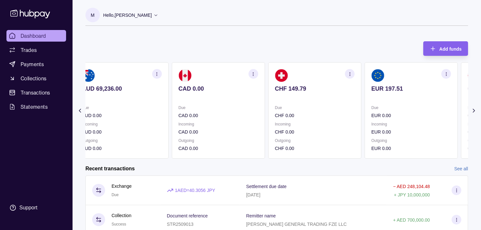
click at [308, 113] on p "CHF 0.00" at bounding box center [315, 115] width 80 height 7
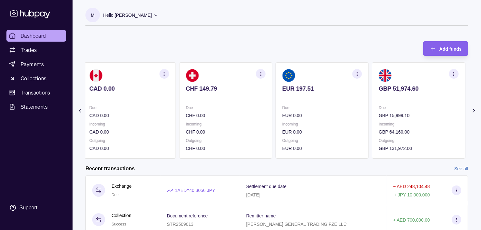
click at [324, 110] on div "Due EUR 0.00" at bounding box center [323, 111] width 80 height 15
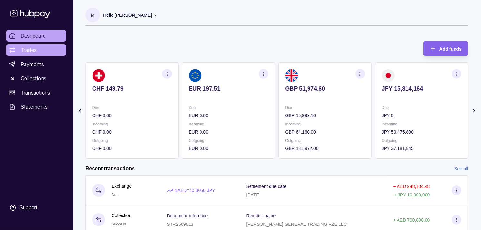
click at [25, 48] on span "Trades" at bounding box center [29, 50] width 16 height 8
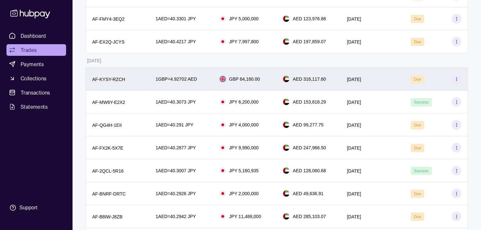
scroll to position [143, 0]
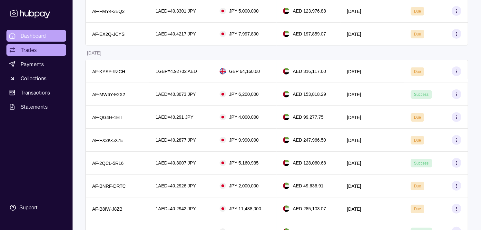
click at [32, 35] on span "Dashboard" at bounding box center [33, 36] width 25 height 8
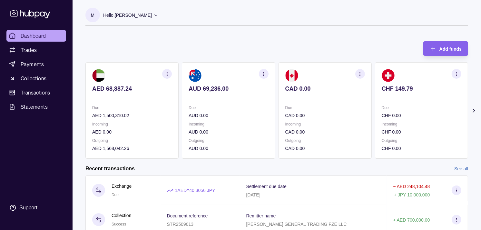
click at [343, 97] on p at bounding box center [325, 97] width 80 height 7
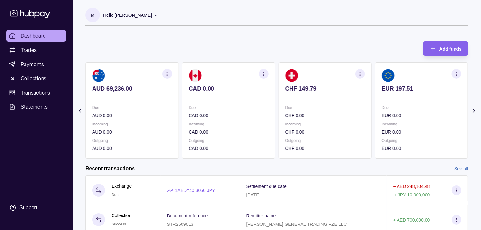
click at [342, 97] on p at bounding box center [325, 97] width 80 height 7
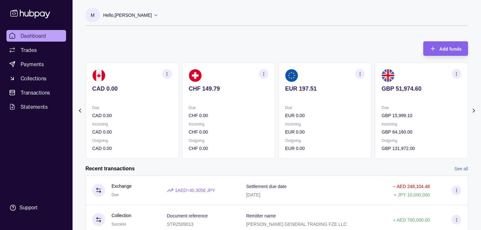
click at [339, 95] on p at bounding box center [325, 97] width 80 height 7
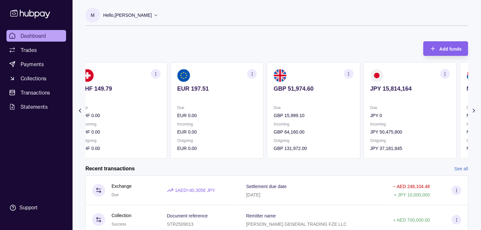
click at [329, 92] on div "GBP 51,974.60" at bounding box center [314, 93] width 80 height 16
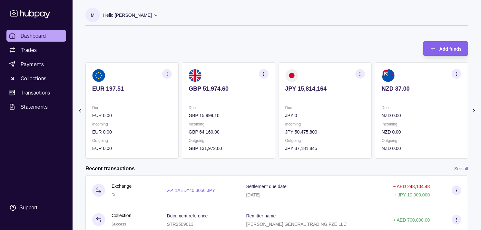
click at [263, 73] on icon "button" at bounding box center [263, 74] width 5 height 5
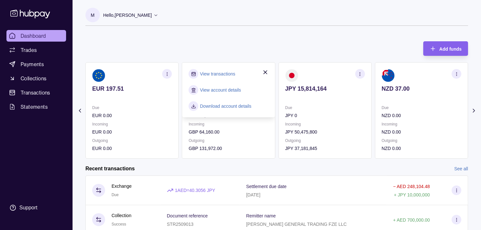
click at [230, 72] on link "View transactions" at bounding box center [217, 73] width 35 height 7
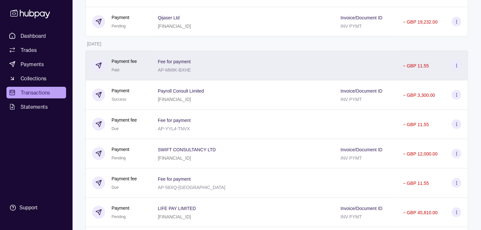
scroll to position [143, 0]
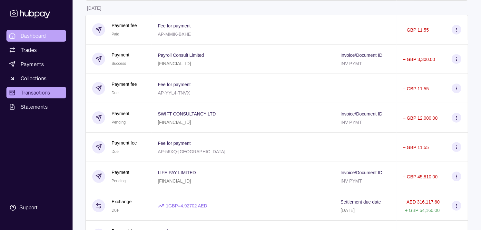
click at [37, 36] on span "Dashboard" at bounding box center [33, 36] width 25 height 8
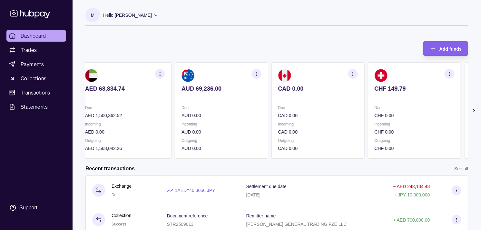
click at [322, 104] on section "CAD 0.00 Due CAD 0.00 Incoming CAD 0.00 Outgoing CAD 0.00" at bounding box center [317, 110] width 93 height 96
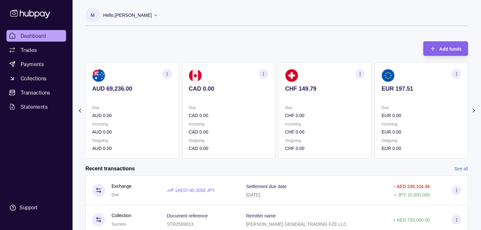
click at [332, 106] on p "Due" at bounding box center [325, 107] width 80 height 7
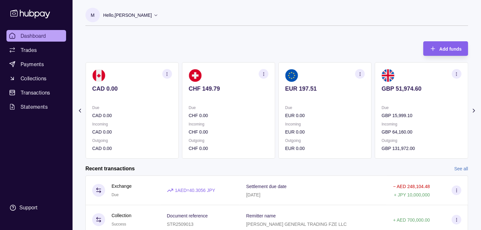
click at [328, 105] on p "Due" at bounding box center [325, 107] width 80 height 7
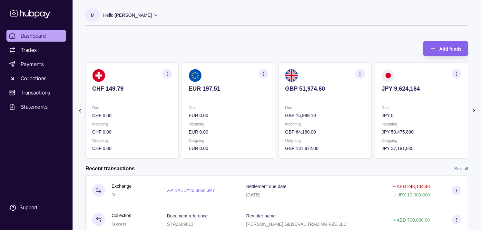
click at [328, 106] on p "Due" at bounding box center [325, 107] width 80 height 7
click at [318, 105] on p "Due" at bounding box center [325, 107] width 80 height 7
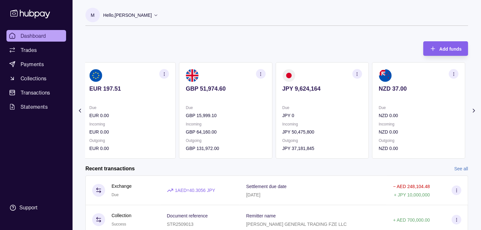
click at [320, 105] on p "Due" at bounding box center [323, 107] width 80 height 7
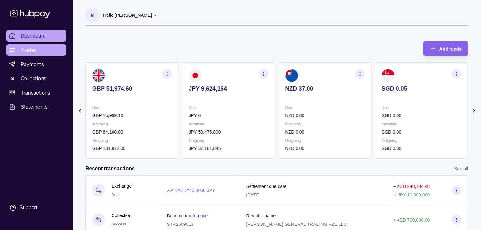
click at [34, 50] on span "Trades" at bounding box center [29, 50] width 16 height 8
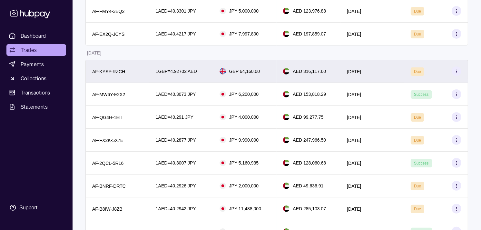
scroll to position [107, 0]
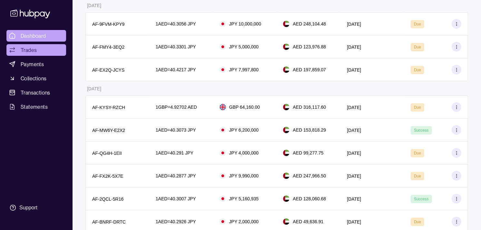
click at [47, 35] on link "Dashboard" at bounding box center [36, 36] width 60 height 12
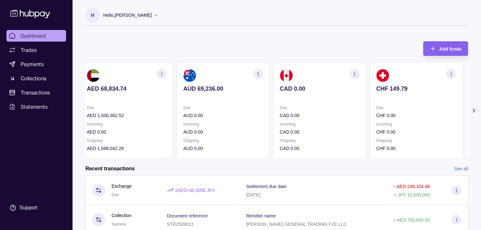
click at [350, 111] on div "Due CAD 0.00" at bounding box center [320, 111] width 80 height 15
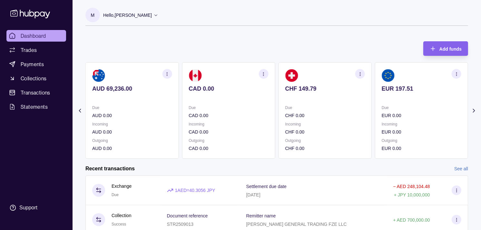
click at [355, 111] on section "CHF 149.79 Due CHF 0.00 Incoming CHF 0.00 Outgoing CHF 0.00" at bounding box center [325, 110] width 93 height 96
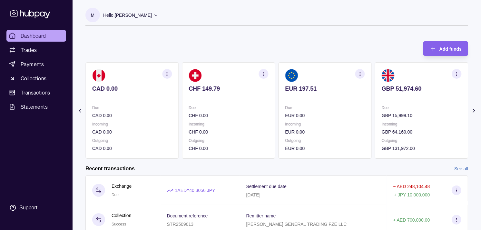
click at [356, 111] on p "Due" at bounding box center [325, 107] width 80 height 7
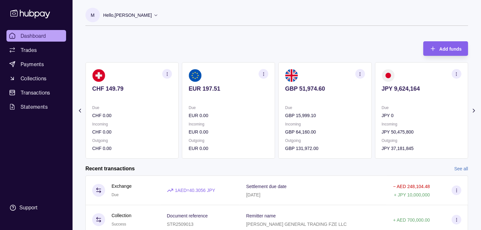
click at [357, 111] on p "Due" at bounding box center [325, 107] width 80 height 7
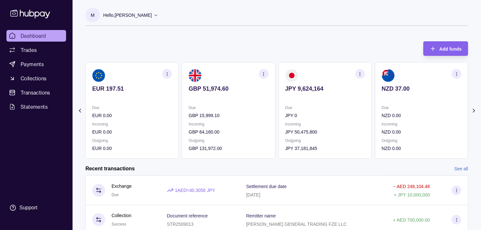
click at [354, 111] on p "Due" at bounding box center [325, 107] width 80 height 7
click at [362, 73] on icon "button" at bounding box center [360, 74] width 5 height 5
click at [317, 73] on link "View transactions" at bounding box center [314, 73] width 35 height 7
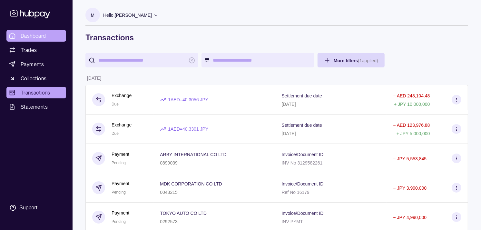
click at [46, 36] on span "Dashboard" at bounding box center [33, 36] width 25 height 8
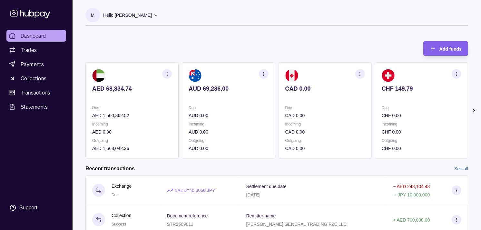
click at [293, 99] on p at bounding box center [325, 97] width 80 height 7
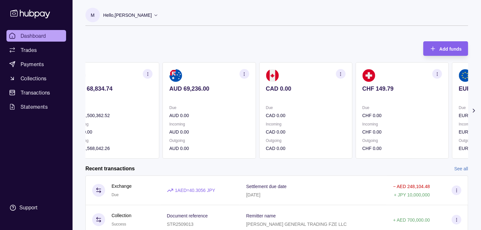
click at [284, 98] on p at bounding box center [306, 97] width 80 height 7
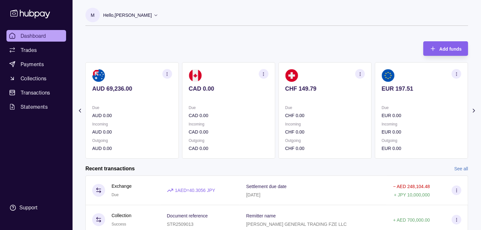
click at [286, 99] on p at bounding box center [325, 97] width 80 height 7
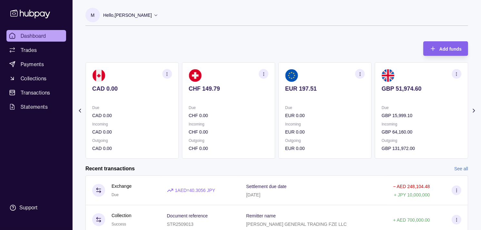
click at [400, 88] on p "GBP 51,974.60" at bounding box center [422, 88] width 80 height 7
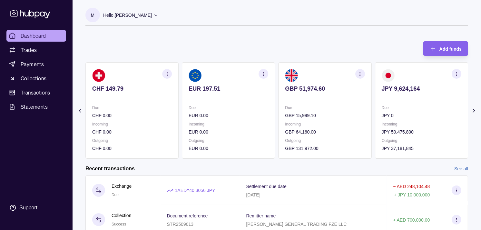
click at [359, 75] on icon "button" at bounding box center [360, 74] width 5 height 5
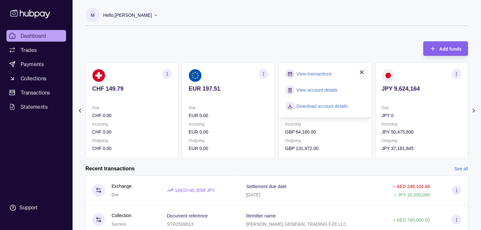
click at [317, 74] on link "View transactions" at bounding box center [314, 73] width 35 height 7
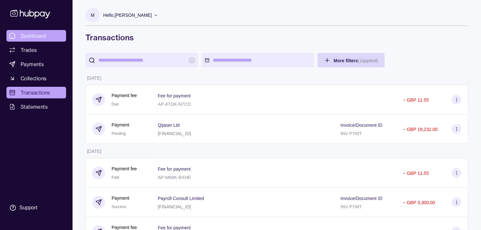
click at [42, 37] on span "Dashboard" at bounding box center [33, 36] width 25 height 8
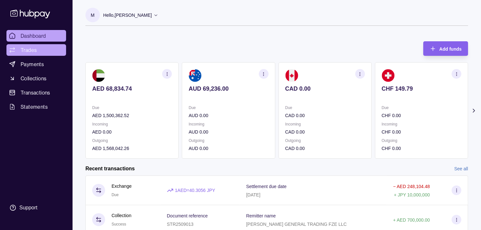
click at [39, 48] on link "Trades" at bounding box center [36, 50] width 60 height 12
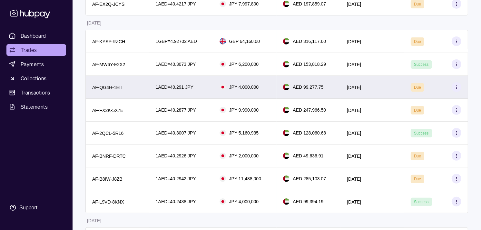
scroll to position [36, 0]
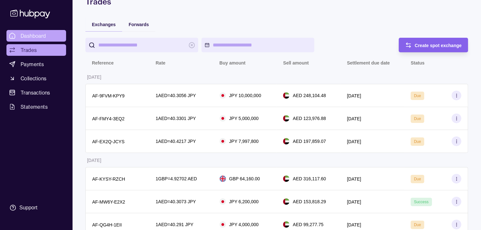
click at [37, 36] on span "Dashboard" at bounding box center [33, 36] width 25 height 8
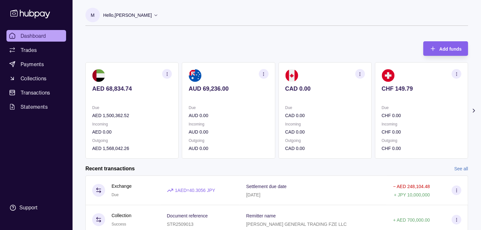
click at [340, 88] on p "CAD 0.00" at bounding box center [325, 88] width 80 height 7
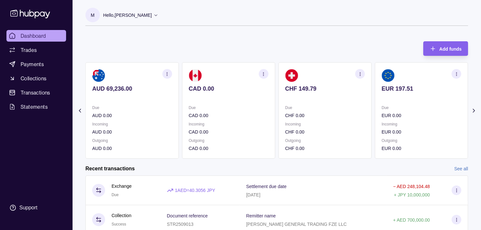
click at [344, 89] on p "CHF 149.79" at bounding box center [325, 88] width 80 height 7
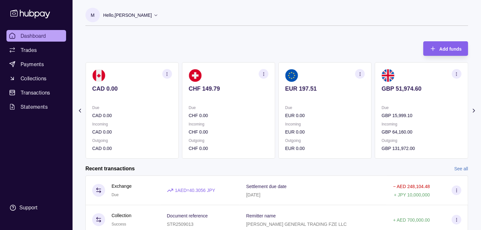
click at [341, 88] on p "EUR 197.51" at bounding box center [325, 88] width 80 height 7
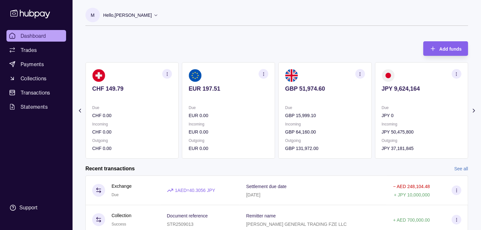
click at [334, 88] on p "GBP 51,974.60" at bounding box center [325, 88] width 80 height 7
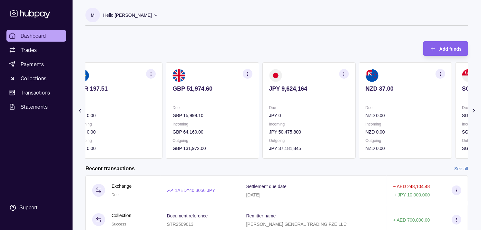
click at [285, 85] on p "JPY 9,624,164" at bounding box center [309, 88] width 80 height 7
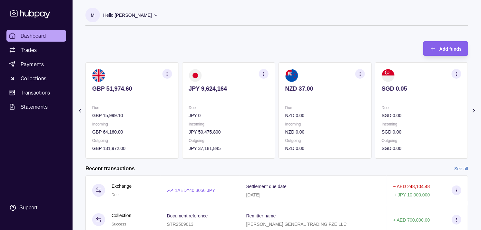
click at [323, 110] on div "Due NZD 0.00" at bounding box center [325, 111] width 80 height 15
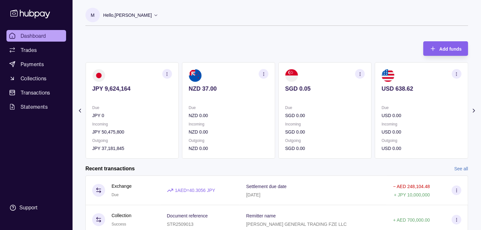
click at [305, 96] on p at bounding box center [325, 97] width 80 height 7
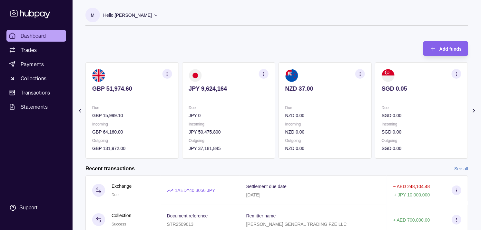
click at [297, 99] on section "NZD 37.00 Due NZD 0.00 Incoming NZD 0.00 Outgoing NZD 0.00" at bounding box center [325, 110] width 93 height 96
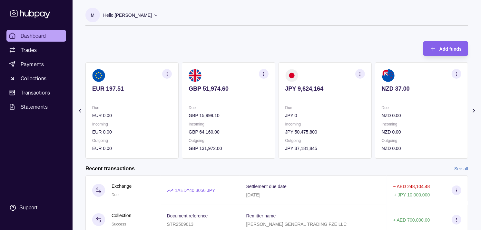
click at [301, 100] on section "JPY 9,624,164 Due JPY 0 Incoming JPY 50,475,800 Outgoing JPY 37,181,845" at bounding box center [325, 110] width 93 height 96
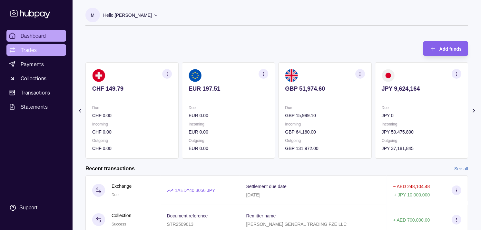
click at [32, 49] on span "Trades" at bounding box center [29, 50] width 16 height 8
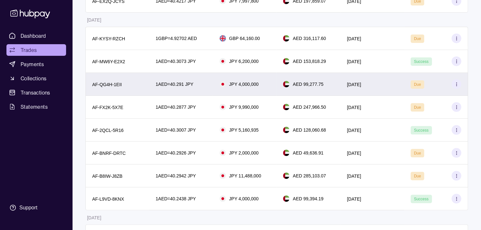
scroll to position [179, 0]
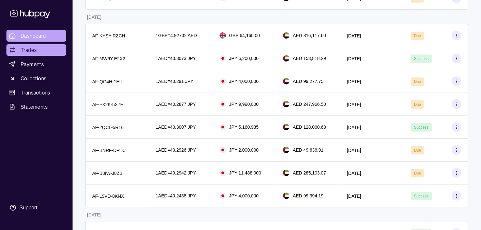
click at [40, 40] on link "Dashboard" at bounding box center [36, 36] width 60 height 12
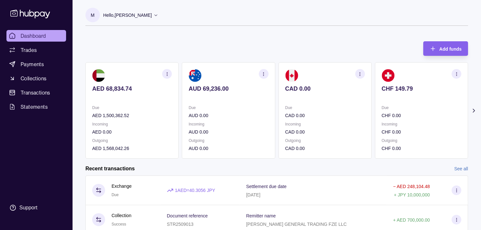
click at [296, 95] on p at bounding box center [325, 97] width 80 height 7
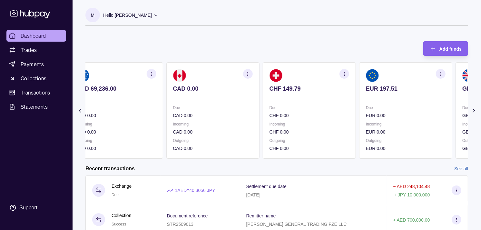
click at [289, 93] on div "CHF 149.79" at bounding box center [310, 93] width 80 height 16
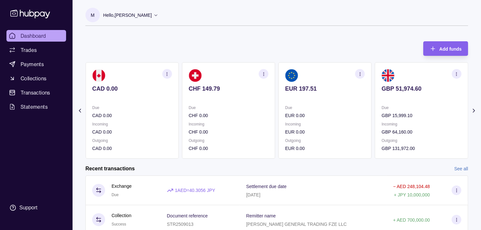
click at [292, 95] on p at bounding box center [325, 97] width 80 height 7
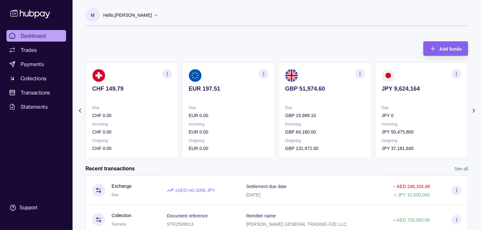
click at [363, 73] on icon "button" at bounding box center [360, 74] width 5 height 5
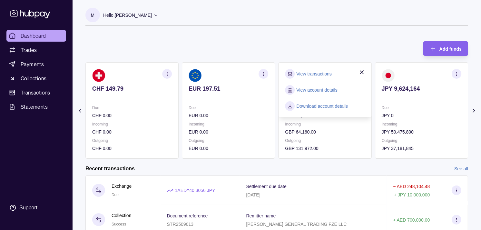
click at [323, 75] on link "View transactions" at bounding box center [314, 73] width 35 height 7
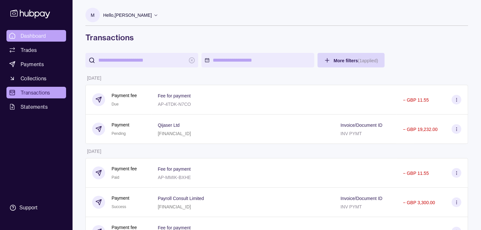
click at [45, 34] on span "Dashboard" at bounding box center [33, 36] width 25 height 8
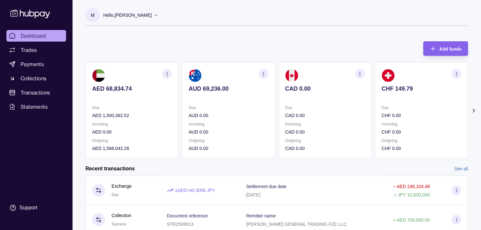
click at [409, 82] on section "CHF 149.79 Due CHF 0.00 Incoming CHF 0.00 Outgoing CHF 0.00" at bounding box center [421, 110] width 93 height 96
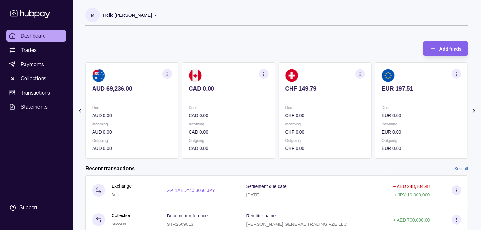
click at [404, 85] on p "EUR 197.51" at bounding box center [422, 88] width 80 height 7
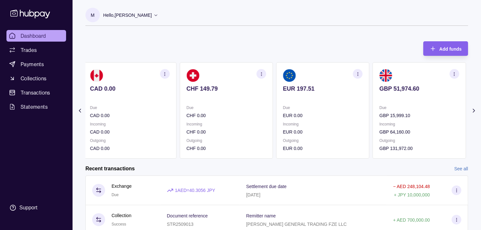
click at [406, 85] on p "GBP 51,974.60" at bounding box center [420, 88] width 80 height 7
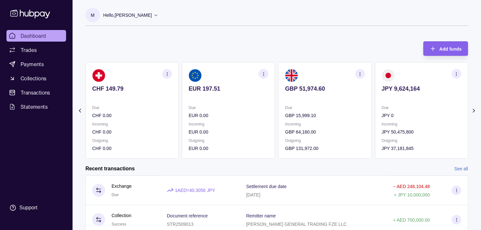
click at [361, 74] on icon "button" at bounding box center [360, 74] width 5 height 5
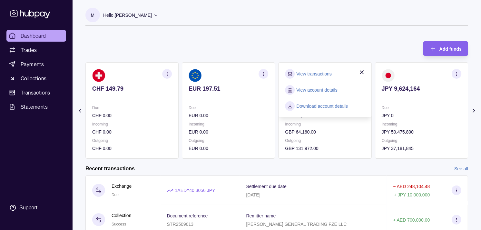
click at [321, 75] on link "View transactions" at bounding box center [314, 73] width 35 height 7
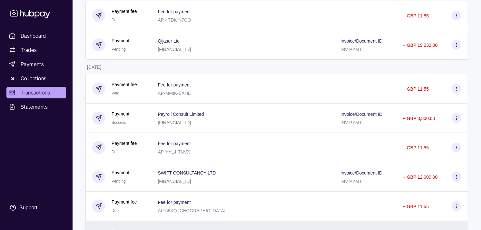
scroll to position [72, 0]
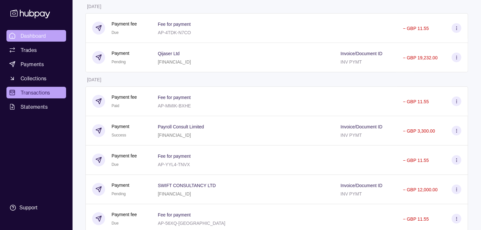
click at [41, 37] on span "Dashboard" at bounding box center [33, 36] width 25 height 8
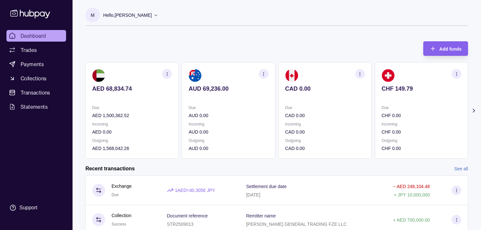
click at [375, 118] on section "CHF 149.79 Due CHF 0.00 Incoming CHF 0.00 Outgoing CHF 0.00" at bounding box center [421, 110] width 93 height 96
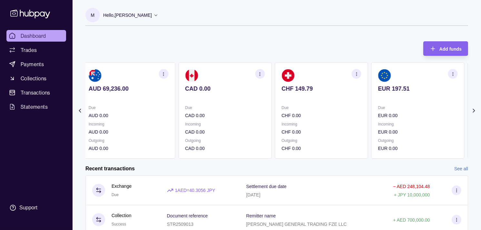
click at [355, 118] on p "CHF 0.00" at bounding box center [322, 115] width 80 height 7
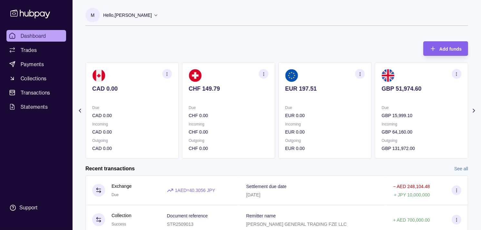
click at [330, 117] on p "EUR 0.00" at bounding box center [325, 115] width 80 height 7
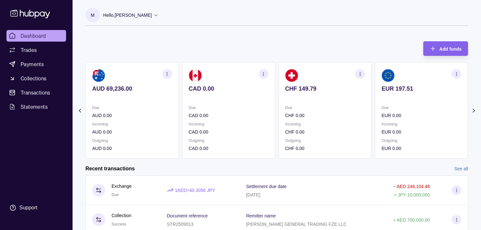
click at [320, 116] on p "CHF 0.00" at bounding box center [325, 115] width 80 height 7
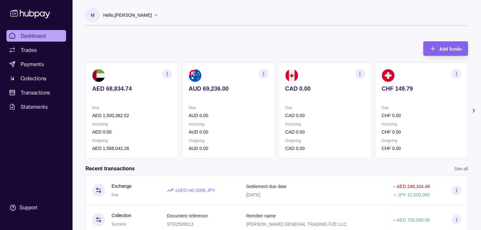
click at [290, 118] on div "AED 68,834.74 Due AED 1,500,362.52 Incoming AED 0.00 Outgoing AED 1,568,042.26 …" at bounding box center [276, 110] width 383 height 96
click at [240, 117] on div "Due AUD 0.00 Incoming AUD 0.00 Outgoing AUD 0.00" at bounding box center [229, 128] width 80 height 48
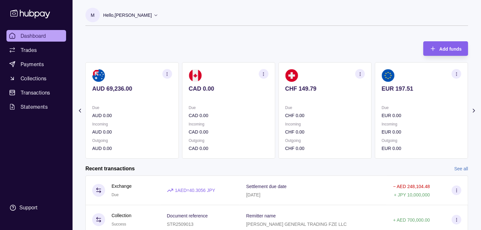
click at [262, 115] on div "AED 68,834.74 Due AED 1,500,362.52 Incoming AED 0.00 Outgoing AED 1,568,042.26 …" at bounding box center [180, 110] width 383 height 96
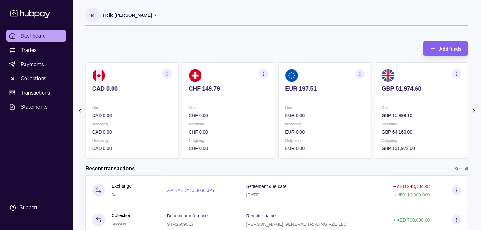
click at [279, 113] on section "EUR 197.51 Due EUR 0.00 Incoming EUR 0.00 Outgoing EUR 0.00" at bounding box center [325, 110] width 93 height 96
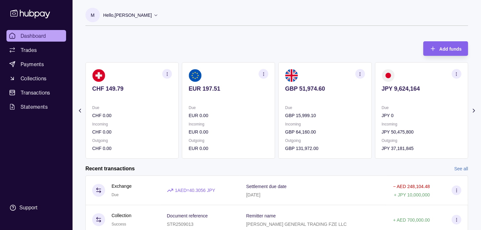
click at [289, 111] on p "Due" at bounding box center [325, 107] width 80 height 7
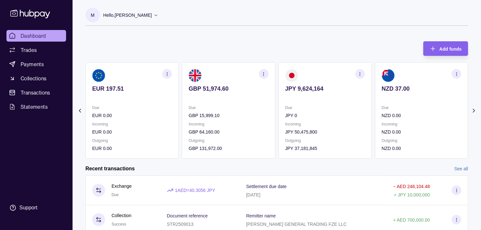
click at [35, 37] on span "Dashboard" at bounding box center [33, 36] width 25 height 8
click at [179, 105] on section "EUR 197.51 Due EUR 0.00 Incoming EUR 0.00 Outgoing EUR 0.00" at bounding box center [131, 110] width 93 height 96
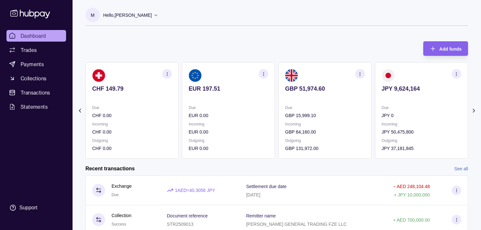
click at [219, 100] on section "EUR 197.51 Due EUR 0.00 Incoming EUR 0.00 Outgoing EUR 0.00" at bounding box center [228, 110] width 93 height 96
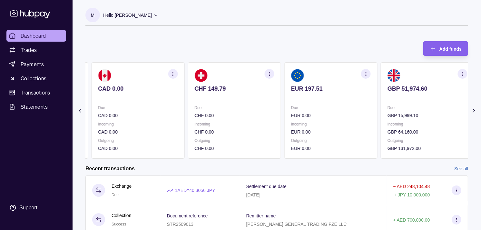
click at [217, 95] on p at bounding box center [235, 97] width 80 height 7
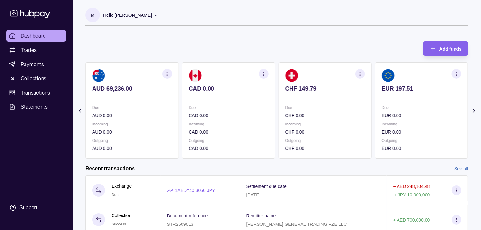
click at [179, 94] on section "AUD 69,236.00 Due AUD 0.00 Incoming AUD 0.00 Outgoing AUD 0.00" at bounding box center [131, 110] width 93 height 96
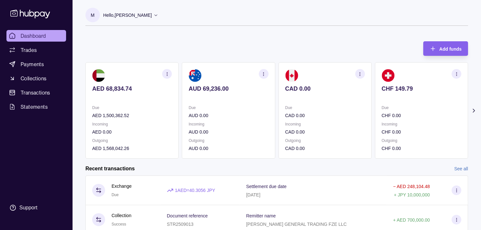
click at [196, 91] on div "AED 68,834.74 Due AED 1,500,362.52 Incoming AED 0.00 Outgoing AED 1,568,042.26 …" at bounding box center [276, 110] width 383 height 96
click at [341, 117] on div "Due CAD 0.00 Incoming CAD 0.00 Outgoing CAD 0.00" at bounding box center [325, 128] width 80 height 48
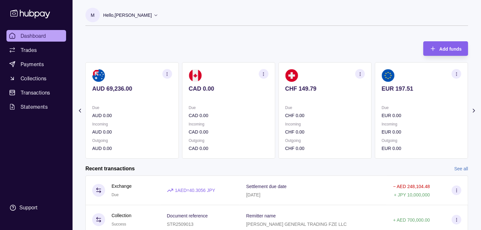
click at [347, 118] on p "CHF 0.00" at bounding box center [325, 115] width 80 height 7
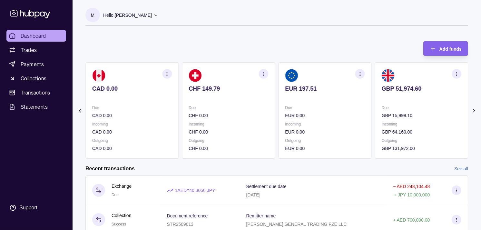
click at [350, 117] on p "EUR 0.00" at bounding box center [325, 115] width 80 height 7
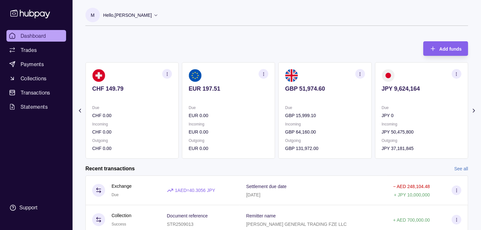
click at [337, 115] on p "GBP 15,999.10" at bounding box center [325, 115] width 80 height 7
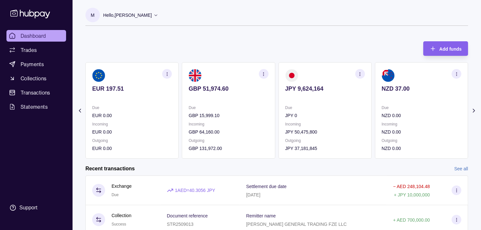
click at [359, 69] on section "button" at bounding box center [360, 74] width 10 height 10
click at [317, 74] on link "View transactions" at bounding box center [314, 73] width 35 height 7
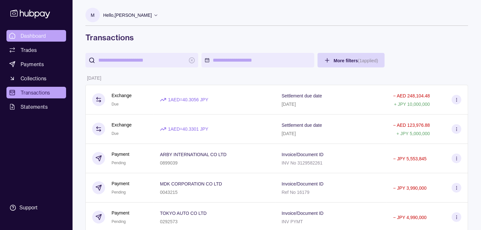
click at [48, 34] on link "Dashboard" at bounding box center [36, 36] width 60 height 12
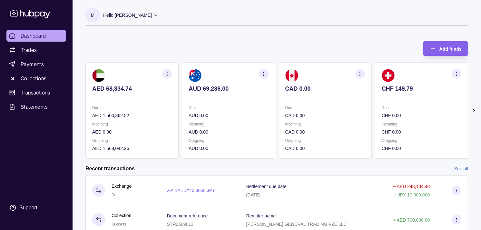
click at [180, 100] on div "AED 68,834.74 Due AED 1,500,362.52 Incoming AED 0.00 Outgoing AED 1,568,042.26 …" at bounding box center [276, 110] width 383 height 96
click at [35, 48] on span "Trades" at bounding box center [29, 50] width 16 height 8
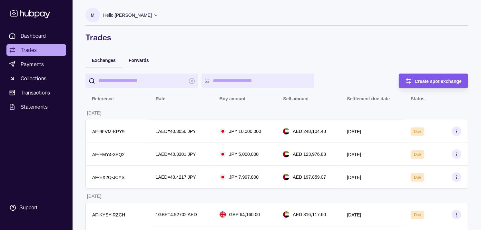
click at [444, 86] on div "Create spot exchange" at bounding box center [429, 81] width 66 height 15
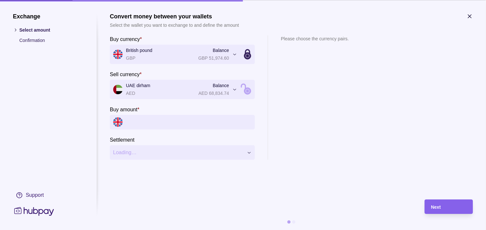
click at [158, 123] on input "Buy amount *" at bounding box center [189, 122] width 126 height 15
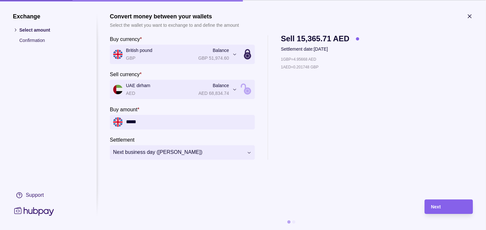
type input "*****"
drag, startPoint x: 148, startPoint y: 123, endPoint x: 117, endPoint y: 115, distance: 31.3
click at [117, 118] on div "*****" at bounding box center [182, 122] width 145 height 15
type input "*****"
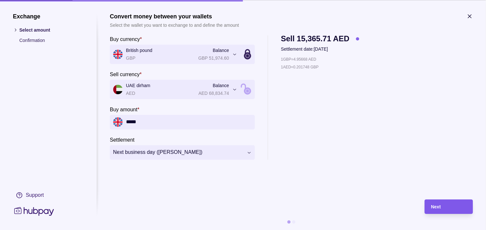
click at [457, 204] on div "Next" at bounding box center [449, 207] width 35 height 8
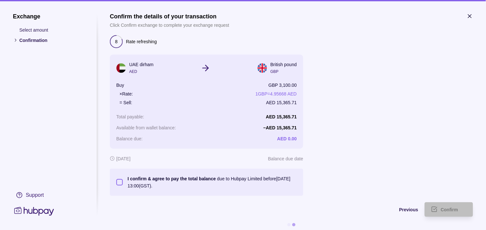
click at [121, 182] on button "I confirm & agree to pay the total balance due to Hubpay Limited before [DATE] …" at bounding box center [119, 182] width 6 height 6
click at [452, 206] on div "Confirm" at bounding box center [454, 210] width 26 height 8
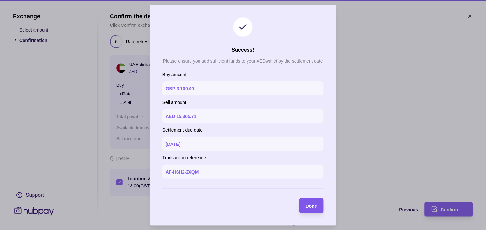
click at [308, 206] on span "Done" at bounding box center [311, 205] width 11 height 5
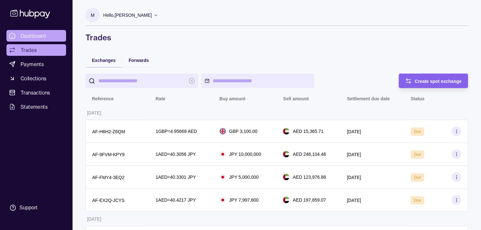
click at [44, 38] on span "Dashboard" at bounding box center [33, 36] width 25 height 8
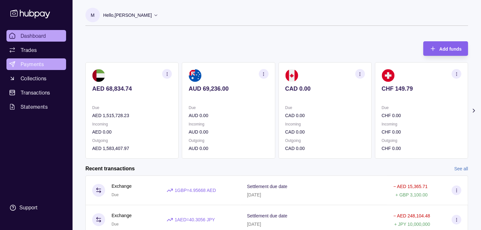
click at [36, 63] on span "Payments" at bounding box center [32, 64] width 23 height 8
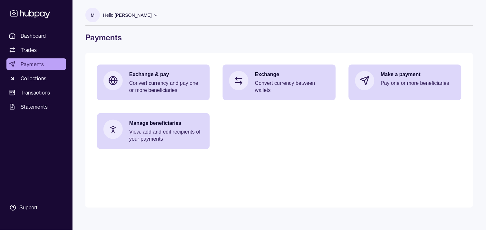
click at [35, 43] on ul "Dashboard Trades Payments Collections Transactions Statements" at bounding box center [36, 71] width 60 height 83
click at [34, 47] on span "Trades" at bounding box center [29, 50] width 16 height 8
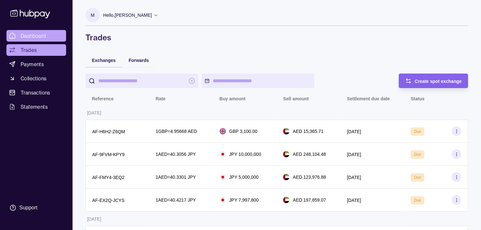
click at [50, 37] on link "Dashboard" at bounding box center [36, 36] width 60 height 12
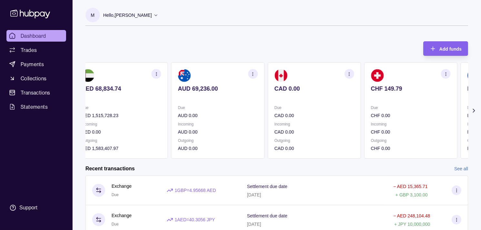
click at [431, 108] on p "Due" at bounding box center [411, 107] width 80 height 7
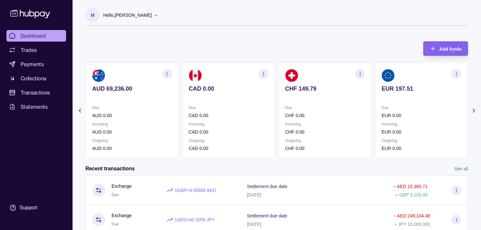
click at [415, 105] on p "Due" at bounding box center [422, 107] width 80 height 7
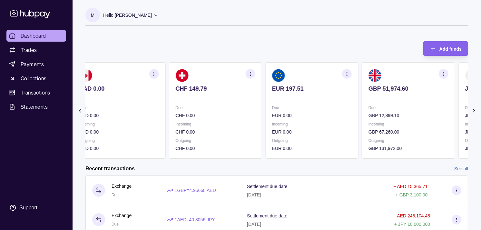
click at [409, 106] on p "Due" at bounding box center [409, 107] width 80 height 7
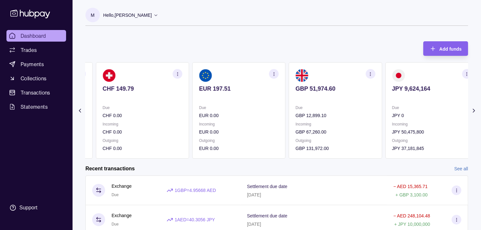
click at [171, 113] on div "Due CHF 0.00" at bounding box center [143, 111] width 80 height 15
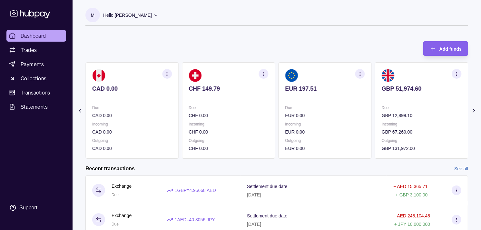
click at [172, 115] on p "CAD 0.00" at bounding box center [132, 115] width 80 height 7
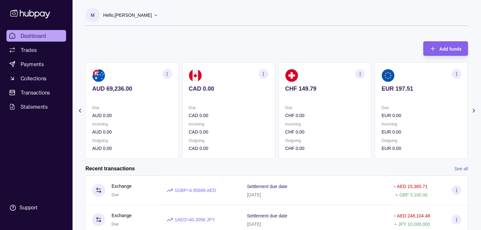
click at [168, 115] on p "AUD 0.00" at bounding box center [132, 115] width 80 height 7
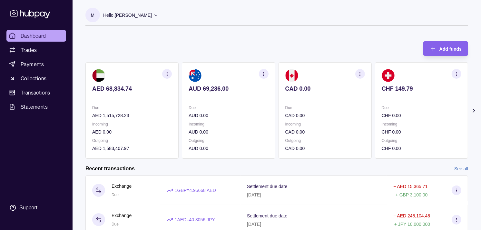
click at [176, 118] on section "AED 68,834.74 Due AED 1,515,728.23 Incoming AED 0.00 Outgoing AED 1,583,407.97" at bounding box center [131, 110] width 93 height 96
click at [41, 49] on link "Trades" at bounding box center [36, 50] width 60 height 12
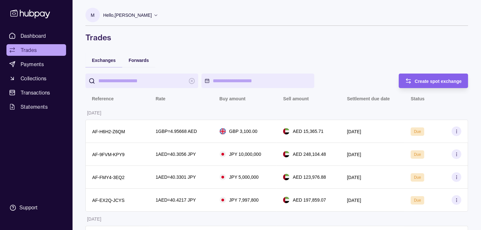
click at [41, 49] on link "Trades" at bounding box center [36, 50] width 60 height 12
click at [47, 35] on link "Dashboard" at bounding box center [36, 36] width 60 height 12
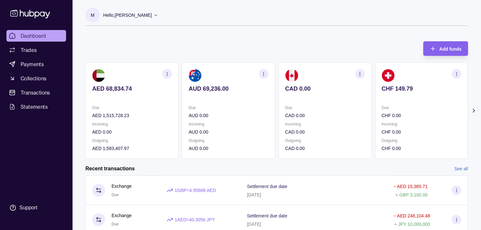
click at [375, 83] on section "CHF 149.79 Due CHF 0.00 Incoming CHF 0.00 Outgoing CHF 0.00" at bounding box center [421, 110] width 93 height 96
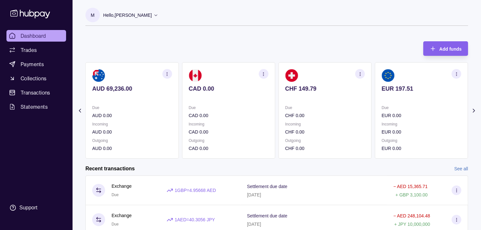
click at [375, 84] on section "EUR 197.51 Due EUR 0.00 Incoming EUR 0.00 Outgoing EUR 0.00" at bounding box center [421, 110] width 93 height 96
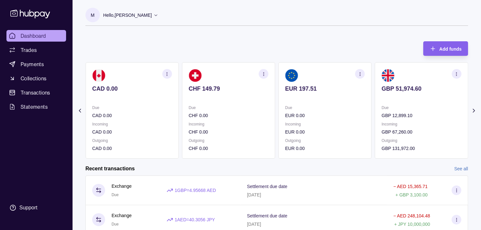
click at [375, 82] on section "GBP 51,974.60 Due GBP 12,899.10 Incoming GBP 67,260.00 Outgoing GBP 131,972.00" at bounding box center [421, 110] width 93 height 96
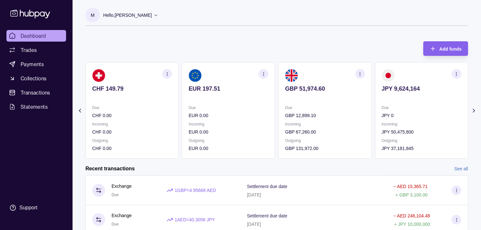
click at [382, 89] on div "JPY 9,624,164" at bounding box center [422, 93] width 80 height 16
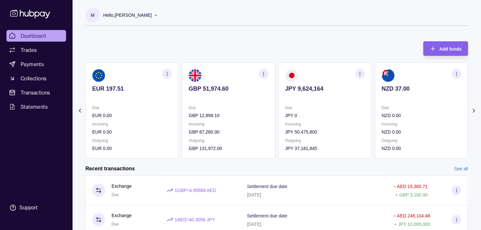
click at [375, 85] on section "NZD 37.00 Due NZD 0.00 Incoming NZD 0.00 Outgoing NZD 0.00" at bounding box center [421, 110] width 93 height 96
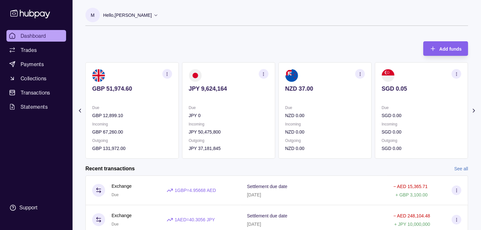
click at [382, 94] on p at bounding box center [422, 97] width 80 height 7
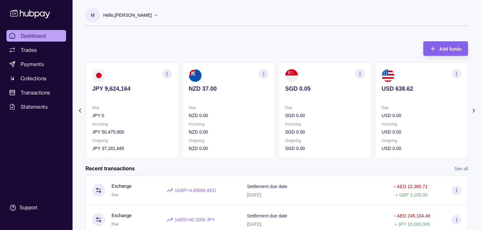
click at [391, 97] on p at bounding box center [422, 97] width 80 height 7
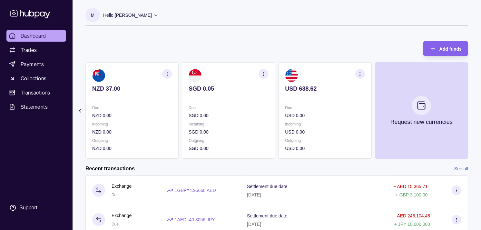
click at [366, 104] on section "USD 638.62 Due USD 0.00 Incoming USD 0.00 Outgoing USD 0.00" at bounding box center [325, 110] width 93 height 96
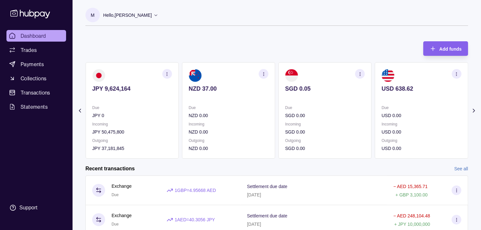
click at [361, 105] on p "Due" at bounding box center [325, 107] width 80 height 7
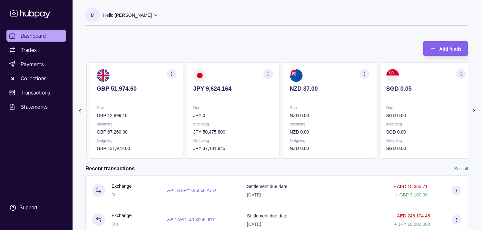
click at [364, 106] on p "Due" at bounding box center [330, 107] width 80 height 7
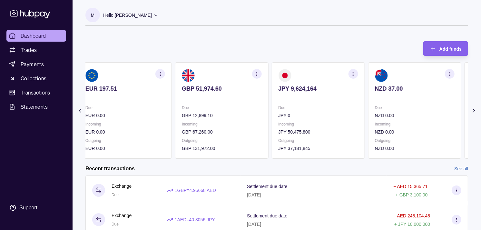
click at [365, 109] on section "JPY 9,624,164 Due JPY 0 Incoming JPY 50,475,800 Outgoing JPY 37,181,845" at bounding box center [318, 110] width 93 height 96
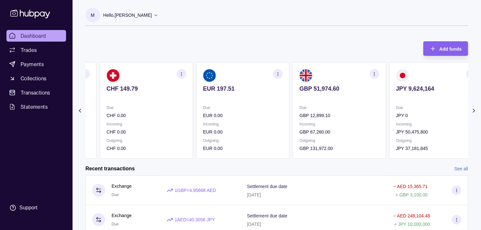
click at [347, 104] on section "GBP 51,974.60 Due GBP 12,899.10 Incoming GBP 67,260.00 Outgoing GBP 131,972.00" at bounding box center [339, 110] width 93 height 96
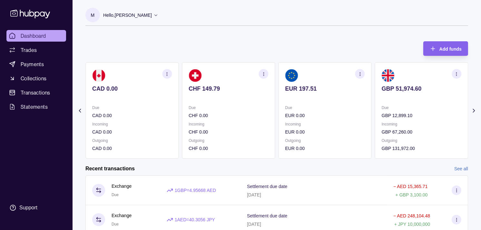
click at [334, 103] on section "EUR 197.51 Due EUR 0.00 Incoming EUR 0.00 Outgoing EUR 0.00" at bounding box center [325, 110] width 93 height 96
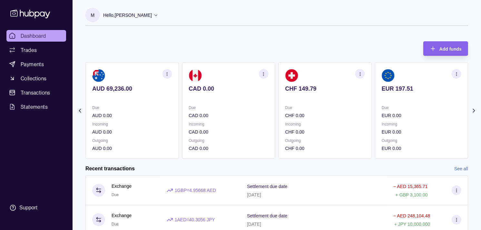
click at [322, 102] on section "CHF 149.79 Due CHF 0.00 Incoming CHF 0.00 Outgoing CHF 0.00" at bounding box center [325, 110] width 93 height 96
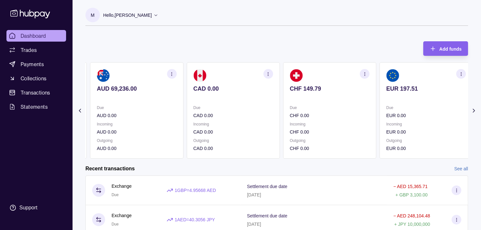
click at [183, 94] on section "AUD 69,236.00 Due AUD 0.00 Incoming AUD 0.00 Outgoing AUD 0.00" at bounding box center [136, 110] width 93 height 96
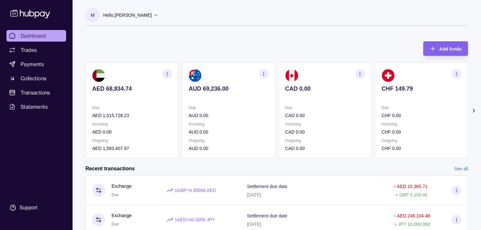
click at [192, 97] on div "AED 68,834.74 Due AED 1,515,728.23 Incoming AED 0.00 Outgoing AED 1,583,407.97 …" at bounding box center [276, 110] width 383 height 96
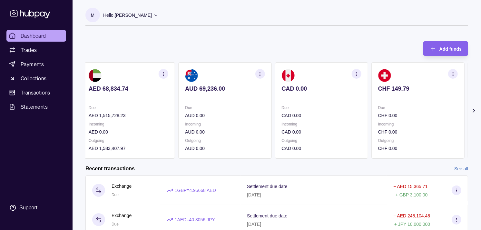
click at [293, 116] on p "CAD 0.00" at bounding box center [322, 115] width 80 height 7
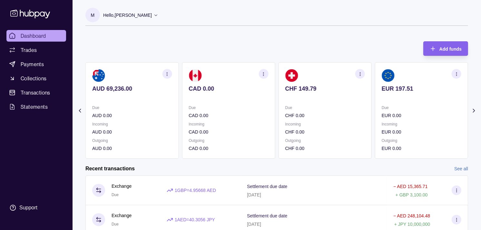
click at [289, 111] on div "Due CHF 0.00" at bounding box center [325, 111] width 80 height 15
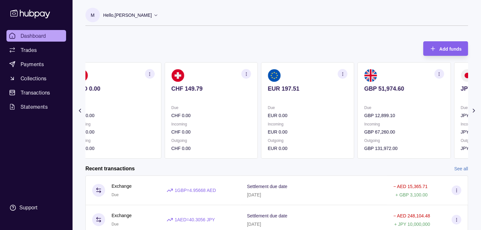
click at [276, 103] on section "EUR 197.51 Due EUR 0.00 Incoming EUR 0.00 Outgoing EUR 0.00" at bounding box center [307, 110] width 93 height 96
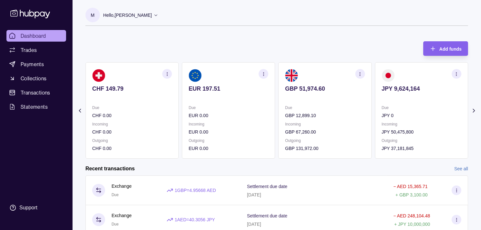
click at [360, 73] on icon "button" at bounding box center [360, 74] width 5 height 5
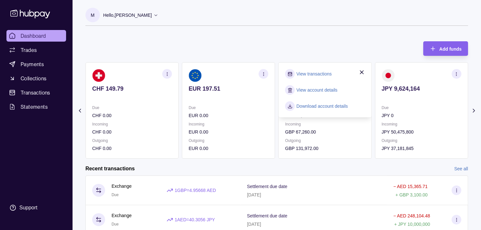
click at [304, 75] on link "View transactions" at bounding box center [314, 73] width 35 height 7
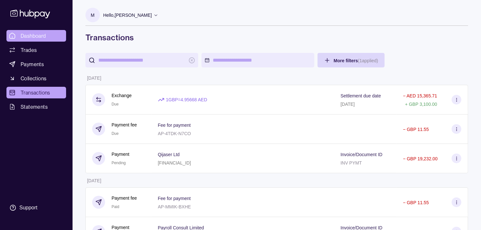
click at [50, 35] on link "Dashboard" at bounding box center [36, 36] width 60 height 12
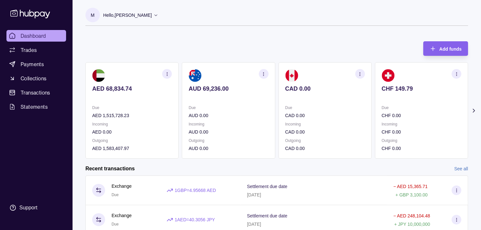
click at [406, 105] on p "Due" at bounding box center [422, 107] width 80 height 7
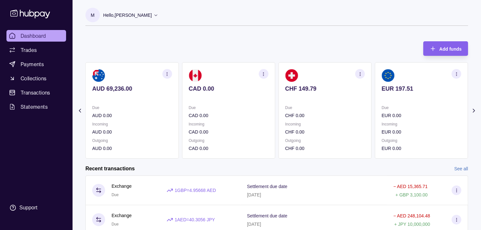
click at [406, 105] on p "Due" at bounding box center [422, 107] width 80 height 7
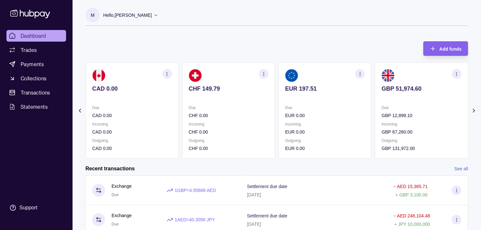
click at [402, 105] on p "Due" at bounding box center [422, 107] width 80 height 7
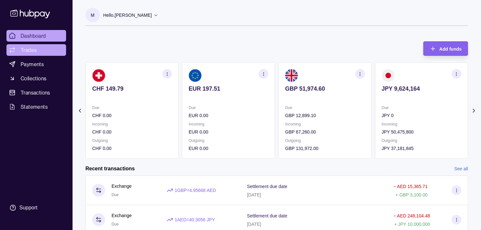
click at [33, 52] on span "Trades" at bounding box center [29, 50] width 16 height 8
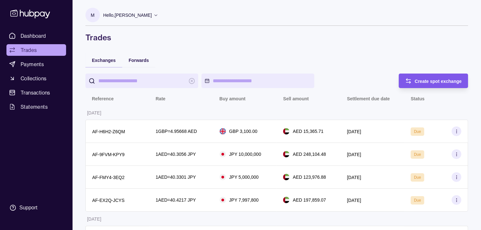
click at [414, 82] on div "Create spot exchange" at bounding box center [429, 81] width 66 height 15
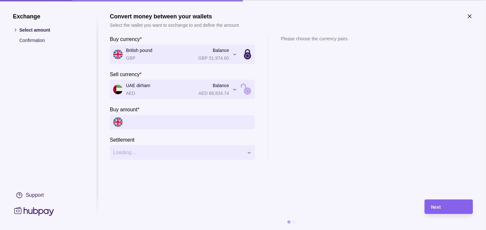
click at [162, 124] on input "Buy amount *" at bounding box center [189, 122] width 126 height 15
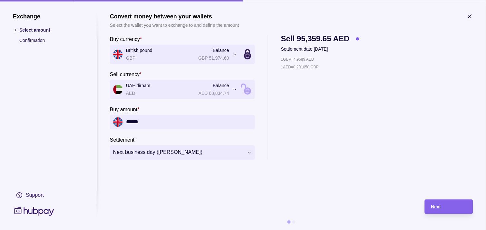
type input "******"
click at [449, 209] on div "Next" at bounding box center [449, 207] width 35 height 8
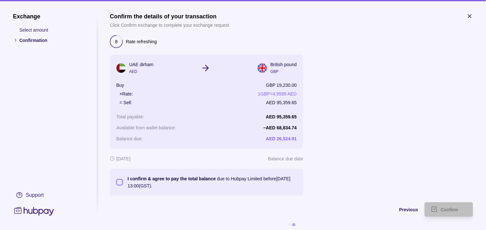
click at [120, 182] on button "I confirm & agree to pay the total balance due to Hubpay Limited before [DATE] …" at bounding box center [119, 182] width 6 height 6
click at [444, 207] on span "Confirm" at bounding box center [449, 209] width 17 height 5
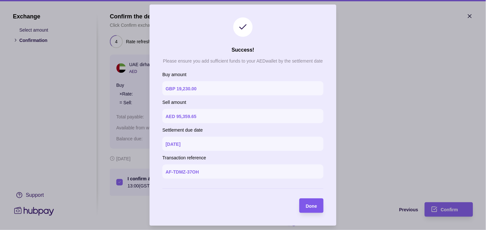
click at [321, 205] on section "Done" at bounding box center [312, 205] width 24 height 15
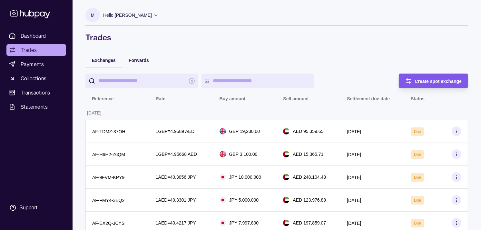
click at [431, 79] on span "Create spot exchange" at bounding box center [438, 81] width 47 height 5
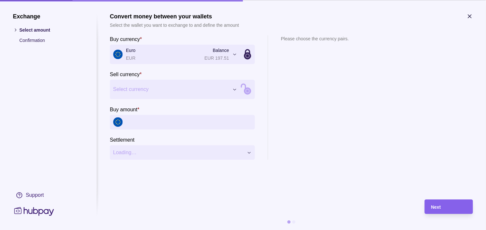
click at [195, 87] on span "Select currency" at bounding box center [171, 89] width 116 height 8
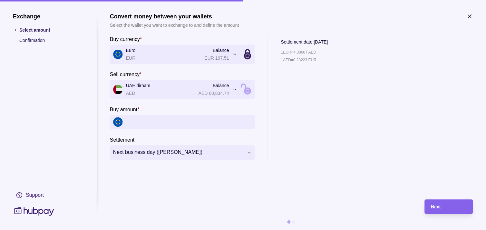
click at [471, 15] on icon "button" at bounding box center [470, 16] width 3 height 3
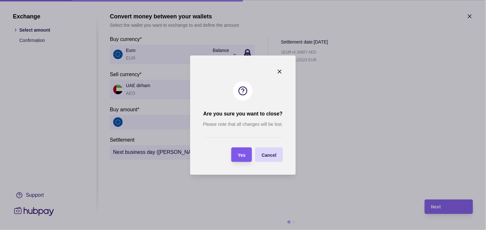
click at [233, 155] on div "button" at bounding box center [231, 154] width 5 height 5
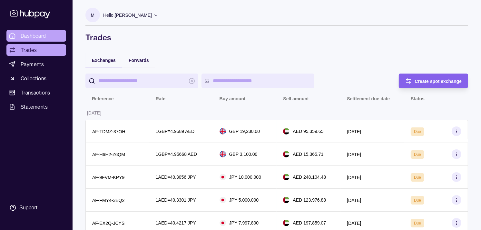
click at [41, 34] on span "Dashboard" at bounding box center [33, 36] width 25 height 8
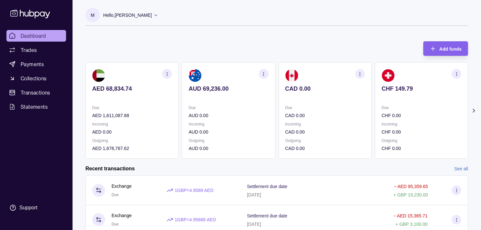
click at [420, 103] on section "CHF 149.79 Due CHF 0.00 Incoming CHF 0.00 Outgoing CHF 0.00" at bounding box center [421, 110] width 93 height 96
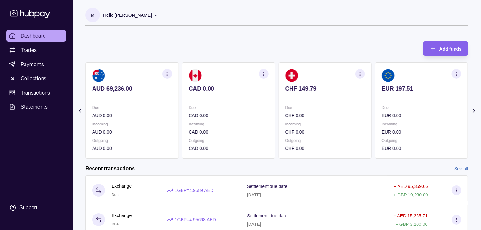
click at [416, 101] on section "EUR 197.51 Due EUR 0.00 Incoming EUR 0.00 Outgoing EUR 0.00" at bounding box center [421, 110] width 93 height 96
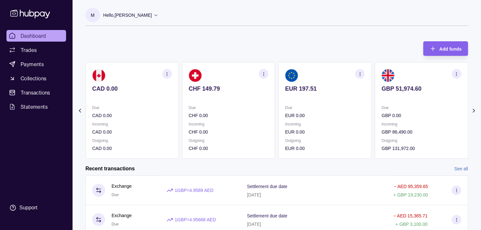
click at [408, 105] on p "Due" at bounding box center [422, 107] width 80 height 7
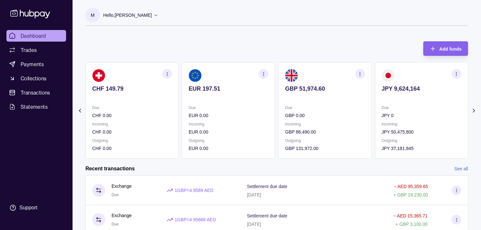
click at [397, 105] on p "Due" at bounding box center [422, 107] width 80 height 7
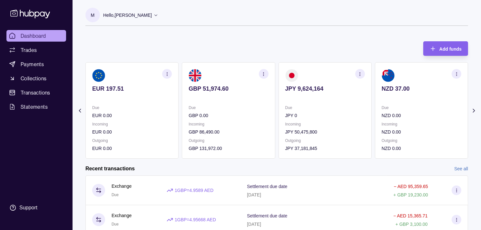
click at [390, 105] on p "Due" at bounding box center [422, 107] width 80 height 7
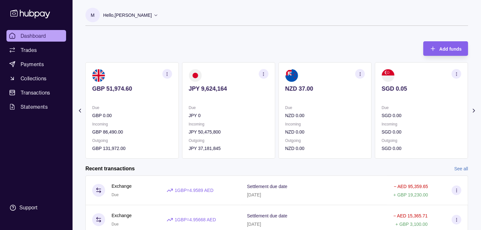
click at [386, 105] on p "Due" at bounding box center [422, 107] width 80 height 7
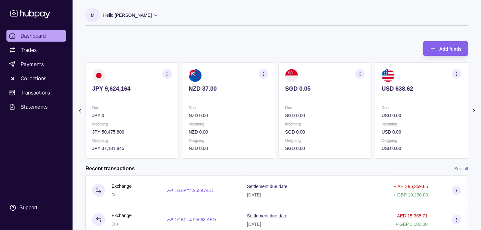
click at [385, 103] on section "USD 638.62 Due USD 0.00 Incoming USD 0.00 Outgoing USD 0.00" at bounding box center [421, 110] width 93 height 96
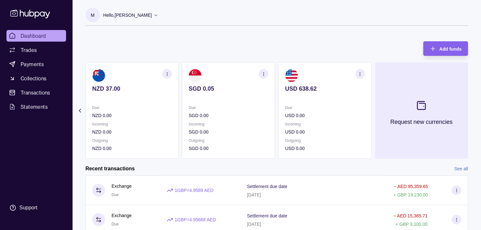
drag, startPoint x: 378, startPoint y: 105, endPoint x: 395, endPoint y: 105, distance: 16.8
click at [395, 105] on button "Request new currencies" at bounding box center [421, 110] width 93 height 96
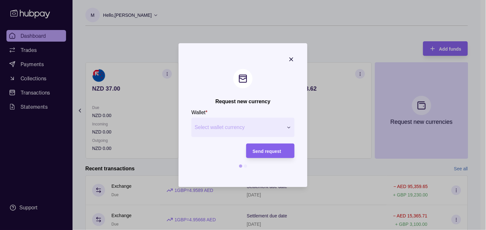
click at [293, 58] on icon "button" at bounding box center [291, 59] width 6 height 6
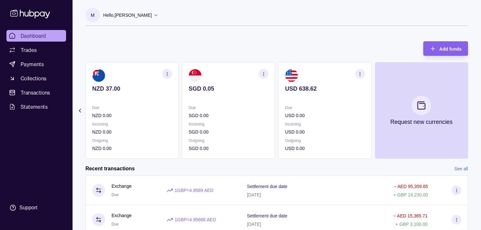
click at [340, 112] on div "Due USD 0.00" at bounding box center [325, 111] width 80 height 15
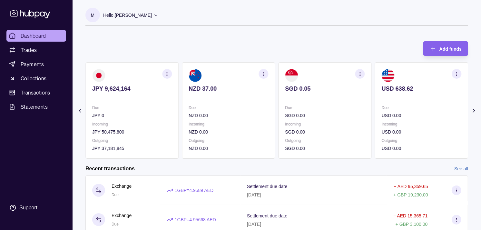
click at [348, 112] on div "Due SGD 0.00" at bounding box center [325, 111] width 80 height 15
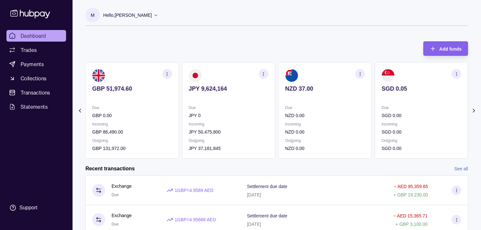
click at [340, 113] on p "NZD 0.00" at bounding box center [325, 115] width 80 height 7
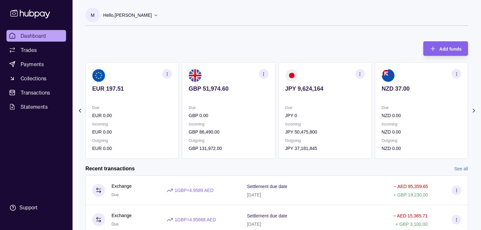
click at [324, 115] on p "JPY 0" at bounding box center [325, 115] width 80 height 7
click at [326, 115] on p "JPY 0" at bounding box center [325, 115] width 80 height 7
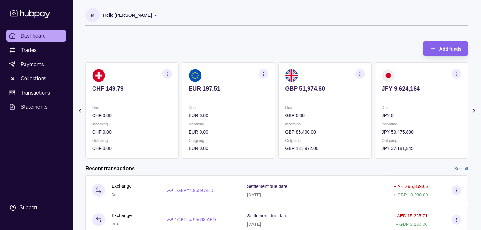
click at [306, 114] on p "GBP 0.00" at bounding box center [325, 115] width 80 height 7
click at [287, 113] on section "GBP 51,974.60 Due GBP 0.00 Incoming GBP 86,490.00 Outgoing GBP 131,972.00" at bounding box center [325, 110] width 93 height 96
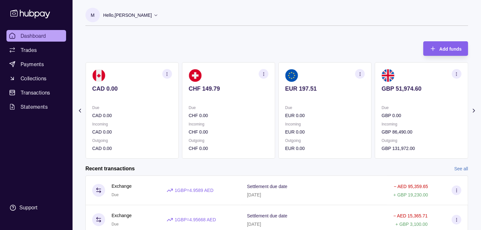
click at [260, 115] on p "CHF 0.00" at bounding box center [229, 115] width 80 height 7
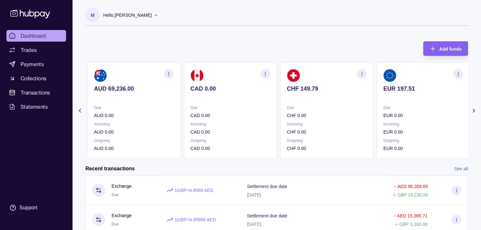
click at [260, 117] on p "CAD 0.00" at bounding box center [231, 115] width 80 height 7
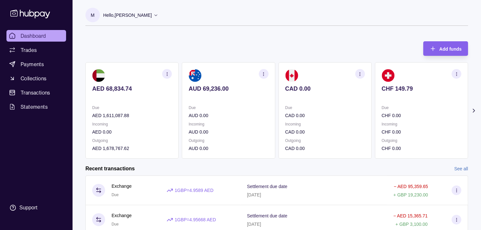
click at [241, 117] on p "AUD 0.00" at bounding box center [229, 115] width 80 height 7
click at [48, 53] on link "Trades" at bounding box center [36, 50] width 60 height 12
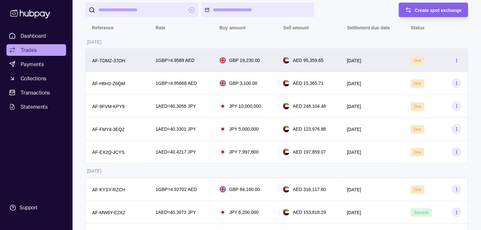
scroll to position [36, 0]
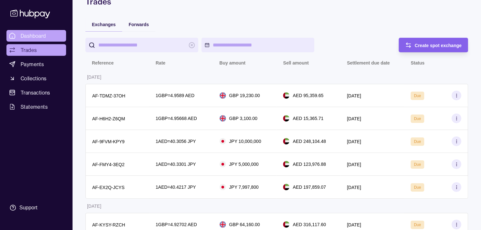
click at [32, 31] on link "Dashboard" at bounding box center [36, 36] width 60 height 12
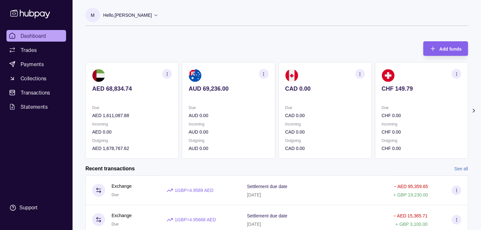
click at [323, 87] on p "CAD 0.00" at bounding box center [325, 88] width 80 height 7
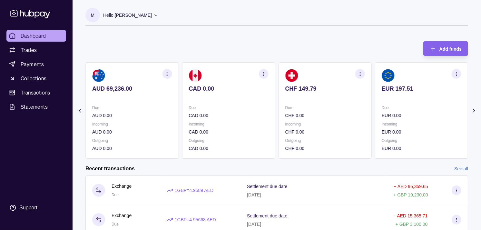
click at [315, 85] on p "CHF 149.79" at bounding box center [325, 88] width 80 height 7
click at [317, 85] on section "CHF 149.79 Due CHF 0.00 Incoming CHF 0.00 Outgoing CHF 0.00" at bounding box center [325, 110] width 93 height 96
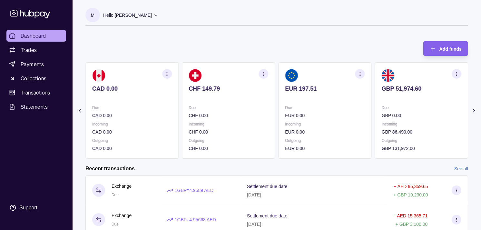
click at [327, 89] on p "EUR 197.51" at bounding box center [325, 88] width 80 height 7
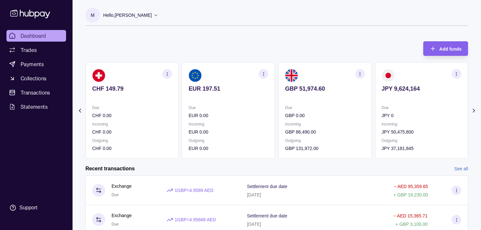
click at [330, 94] on div "GBP 51,974.60" at bounding box center [325, 93] width 80 height 16
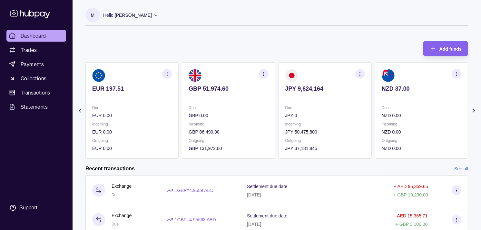
click at [388, 100] on p at bounding box center [422, 97] width 80 height 7
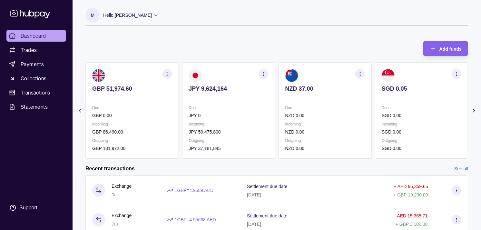
click at [268, 123] on div "Due JPY 0 Incoming JPY 50,475,800 Outgoing JPY 37,181,845" at bounding box center [229, 128] width 80 height 48
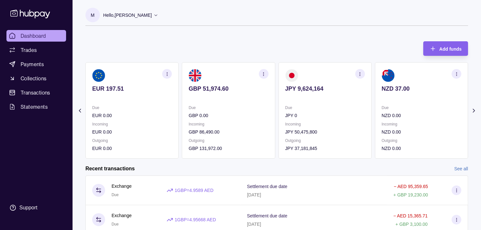
click at [268, 126] on p "Incoming" at bounding box center [229, 124] width 80 height 7
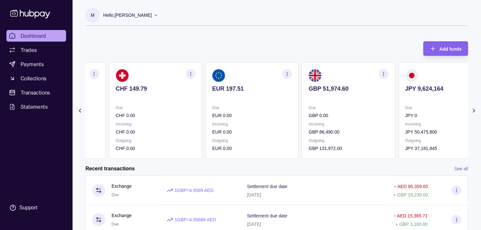
click at [273, 121] on p "Incoming" at bounding box center [252, 124] width 80 height 7
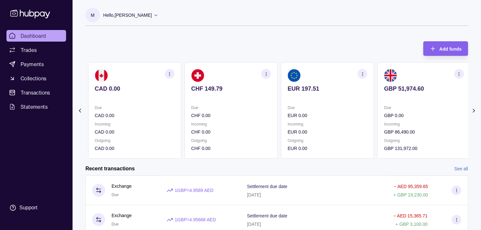
click at [270, 118] on p "CHF 0.00" at bounding box center [231, 115] width 80 height 7
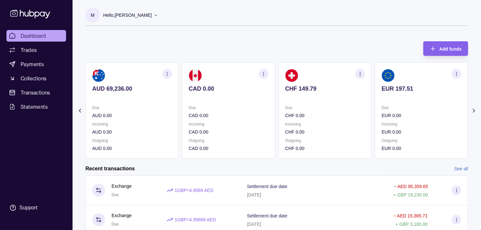
click at [268, 107] on div "Due CAD 0.00" at bounding box center [229, 111] width 80 height 15
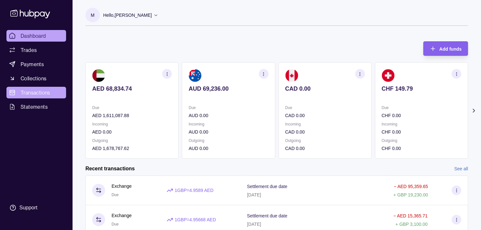
click at [40, 89] on span "Transactions" at bounding box center [36, 93] width 30 height 8
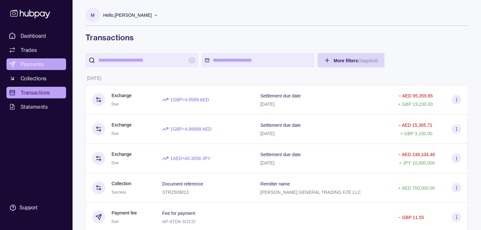
click at [49, 65] on link "Payments" at bounding box center [36, 64] width 60 height 12
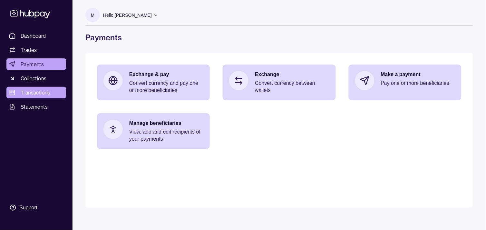
click at [38, 90] on span "Transactions" at bounding box center [36, 93] width 30 height 8
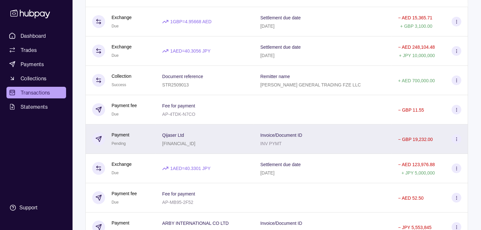
scroll to position [72, 0]
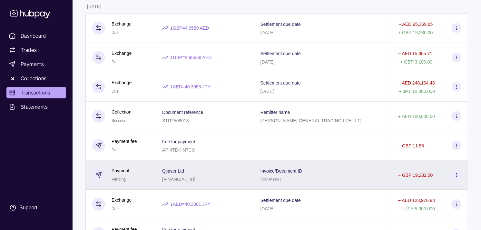
click at [191, 175] on div "Qijaser Ltd [FINANCIAL_ID]" at bounding box center [178, 175] width 33 height 16
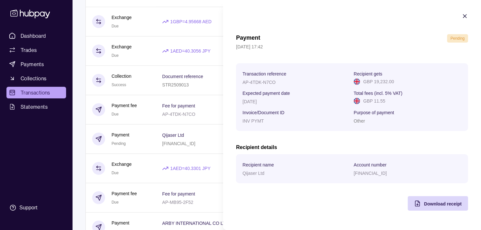
scroll to position [0, 0]
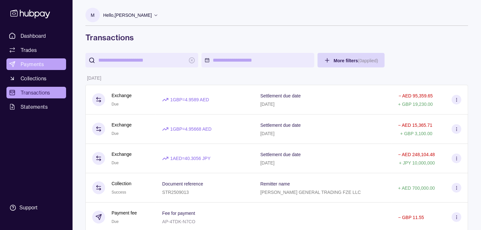
click at [35, 64] on span "Payments" at bounding box center [32, 64] width 23 height 8
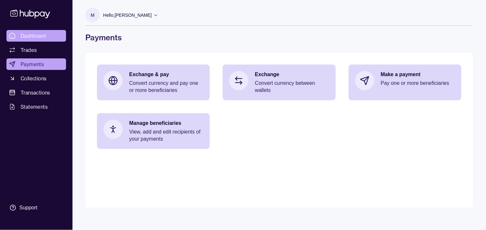
click at [40, 36] on span "Dashboard" at bounding box center [33, 36] width 25 height 8
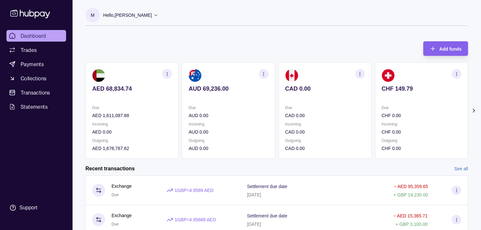
click at [391, 104] on section "CHF 149.79 Due CHF 0.00 Incoming CHF 0.00 Outgoing CHF 0.00" at bounding box center [421, 110] width 93 height 96
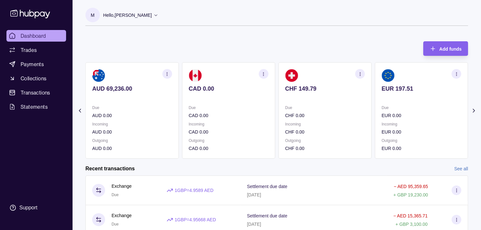
click at [383, 103] on section "EUR 197.51 Due EUR 0.00 Incoming EUR 0.00 Outgoing EUR 0.00" at bounding box center [421, 110] width 93 height 96
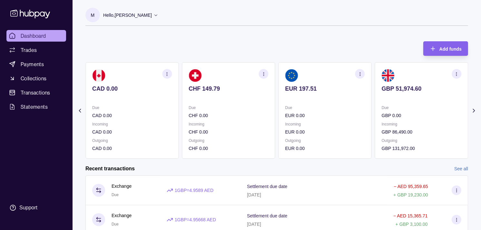
click at [382, 99] on section "GBP 51,974.60 Due GBP 0.00 Incoming GBP 86,490.00 Outgoing GBP 131,972.00" at bounding box center [421, 110] width 93 height 96
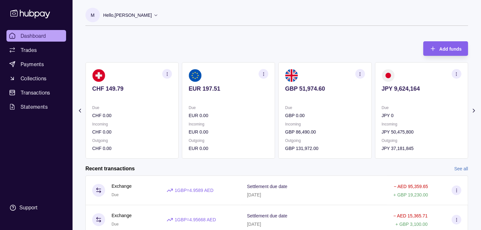
click at [262, 75] on icon "button" at bounding box center [263, 74] width 5 height 5
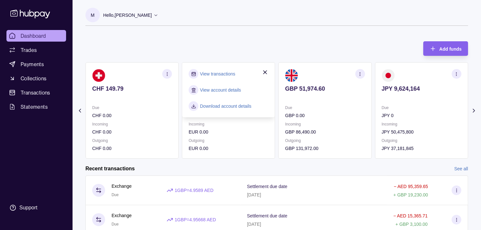
click at [216, 76] on link "View transactions" at bounding box center [217, 73] width 35 height 7
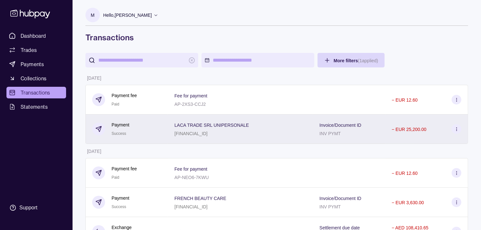
click at [162, 125] on div "Payment Success" at bounding box center [126, 129] width 69 height 16
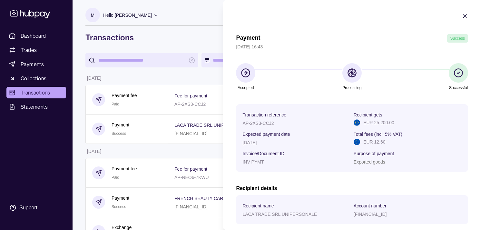
click at [432, 206] on section "Account number" at bounding box center [408, 206] width 108 height 8
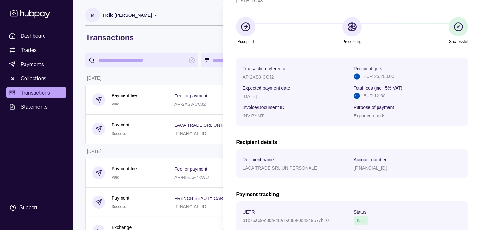
scroll to position [107, 0]
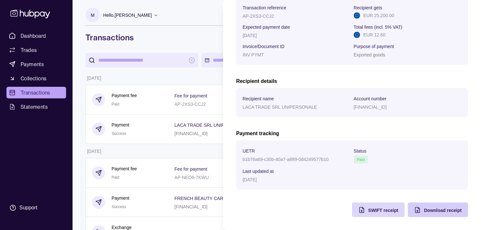
click at [434, 210] on span "Download receipt" at bounding box center [443, 210] width 38 height 5
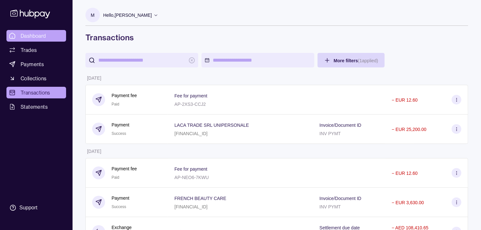
click at [33, 33] on span "Dashboard" at bounding box center [33, 36] width 25 height 8
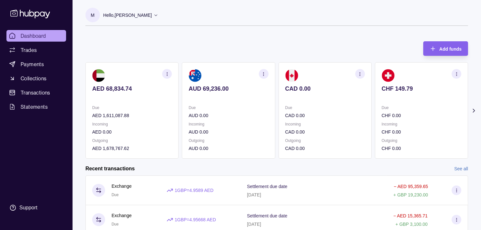
click at [382, 100] on p at bounding box center [422, 97] width 80 height 7
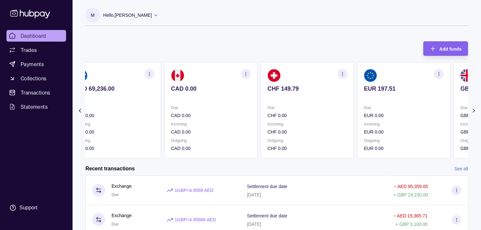
click at [372, 97] on p at bounding box center [404, 97] width 80 height 7
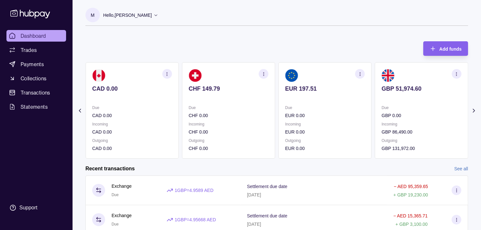
click at [382, 93] on div "GBP 51,974.60" at bounding box center [422, 93] width 80 height 16
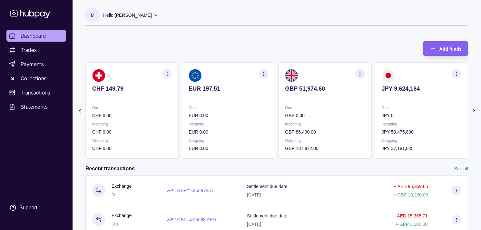
click at [455, 73] on icon "button" at bounding box center [456, 74] width 5 height 5
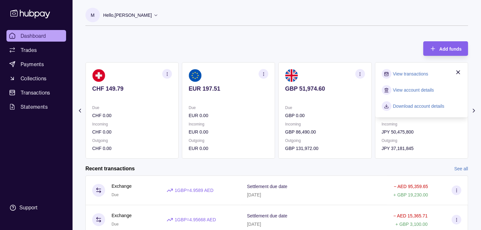
click at [419, 74] on link "View transactions" at bounding box center [410, 73] width 35 height 7
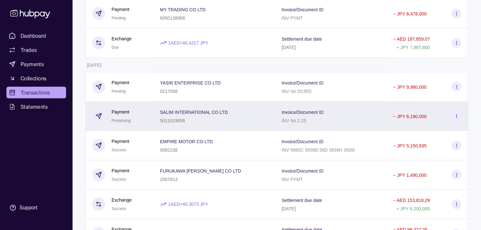
scroll to position [251, 0]
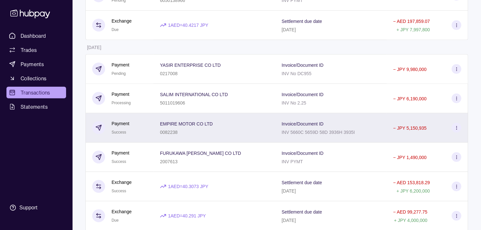
click at [153, 133] on div "Payment Success" at bounding box center [119, 127] width 68 height 29
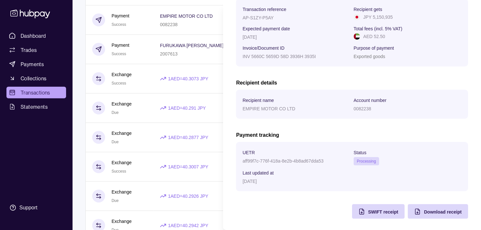
scroll to position [108, 0]
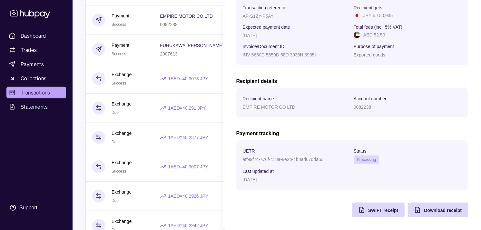
click at [373, 218] on section "Payment Success [DATE] 19:01 Accepted Processing Successful Transaction referen…" at bounding box center [352, 61] width 258 height 337
click at [368, 209] on span "SWIFT receipt" at bounding box center [383, 210] width 30 height 5
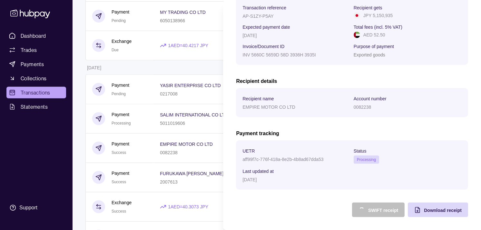
scroll to position [215, 0]
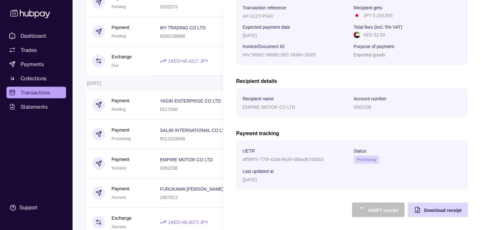
click at [150, 85] on html "Dashboard Trades Payments Collections Transactions Statements Support M Hello, …" at bounding box center [240, 142] width 481 height 714
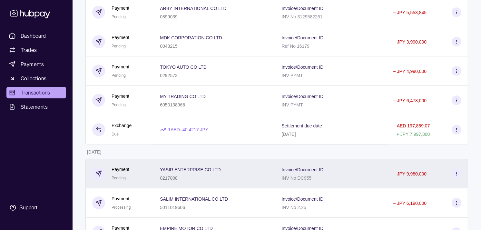
scroll to position [143, 0]
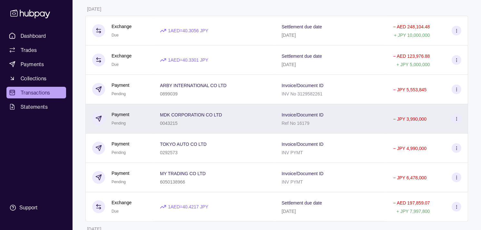
scroll to position [107, 0]
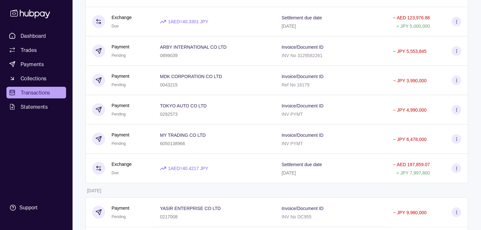
click at [40, 90] on span "Transactions" at bounding box center [36, 93] width 30 height 8
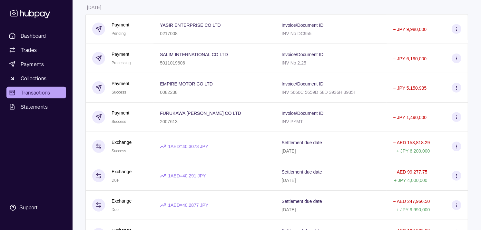
scroll to position [323, 0]
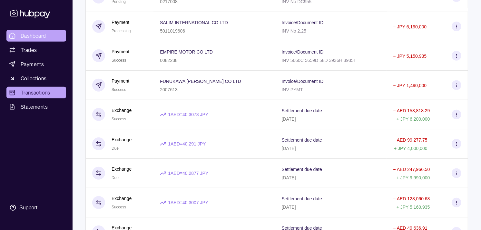
click at [30, 32] on span "Dashboard" at bounding box center [33, 36] width 25 height 8
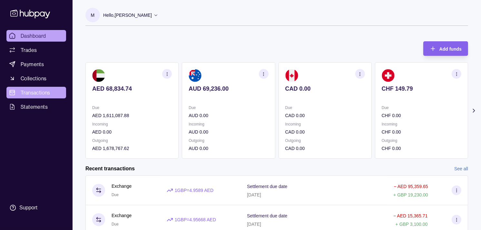
click at [29, 89] on span "Transactions" at bounding box center [36, 93] width 30 height 8
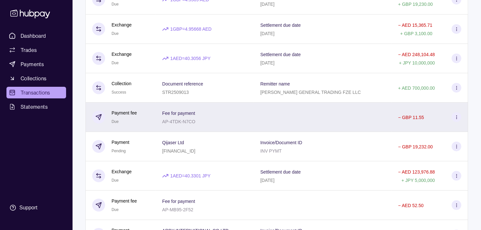
scroll to position [107, 0]
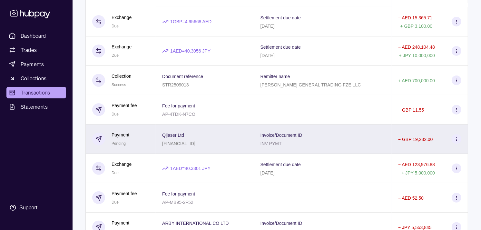
click at [145, 134] on div "Payment Pending" at bounding box center [120, 139] width 57 height 16
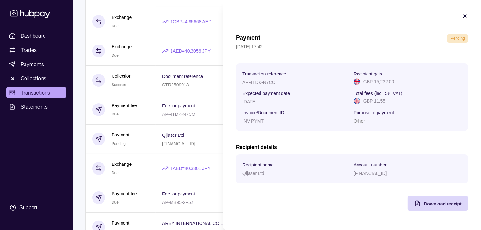
click at [462, 16] on icon "button" at bounding box center [465, 16] width 6 height 6
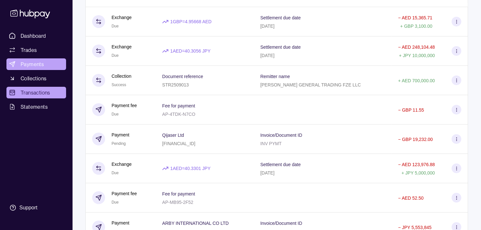
click at [26, 60] on span "Payments" at bounding box center [32, 64] width 23 height 8
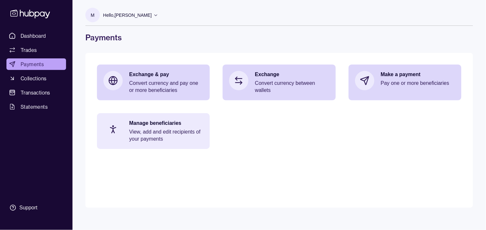
click at [175, 128] on p "View, add and edit recipients of your payments" at bounding box center [166, 135] width 74 height 14
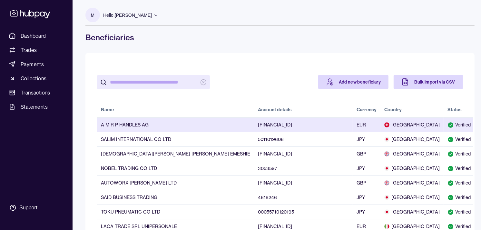
click at [148, 125] on td "A M R P HANDLES AG" at bounding box center [175, 124] width 157 height 15
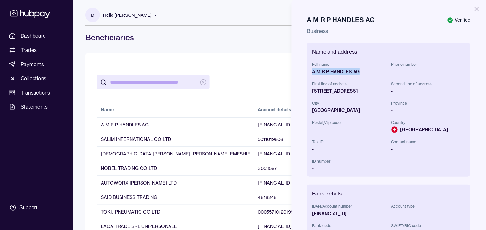
drag, startPoint x: 312, startPoint y: 70, endPoint x: 359, endPoint y: 74, distance: 47.3
click at [359, 74] on div "A M R P HANDLES AG" at bounding box center [350, 71] width 74 height 6
copy div "A M R P HANDLES AG"
drag, startPoint x: 322, startPoint y: 91, endPoint x: 355, endPoint y: 89, distance: 33.2
click at [355, 89] on div "[STREET_ADDRESS]" at bounding box center [350, 91] width 74 height 6
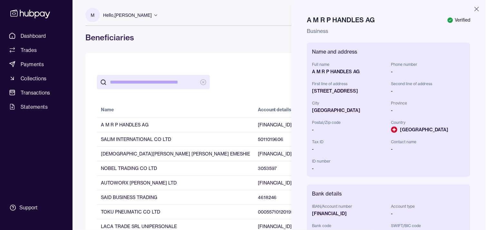
copy div "[STREET_ADDRESS]"
click at [319, 110] on div "[GEOGRAPHIC_DATA]" at bounding box center [350, 110] width 74 height 6
copy div "[GEOGRAPHIC_DATA]"
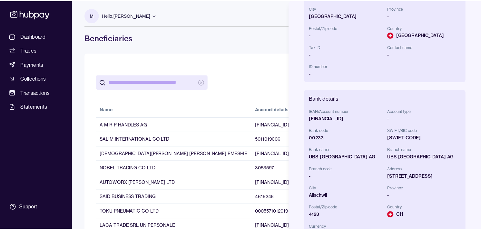
scroll to position [107, 0]
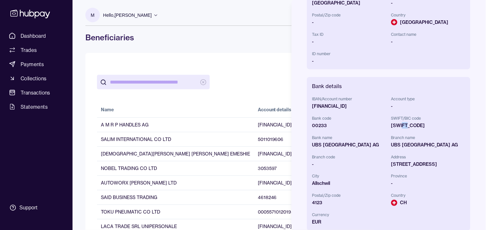
drag, startPoint x: 404, startPoint y: 125, endPoint x: 409, endPoint y: 125, distance: 4.9
click at [409, 125] on div "[SWIFT_CODE]" at bounding box center [429, 125] width 74 height 6
click at [349, 107] on div "[FINANCIAL_ID]" at bounding box center [350, 106] width 74 height 6
copy div "[FINANCIAL_ID]"
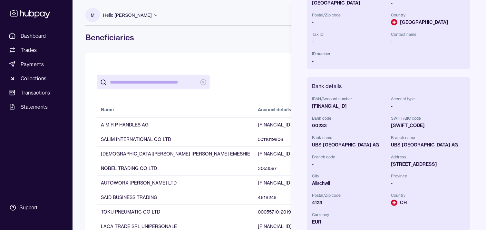
click at [406, 128] on div "[SWIFT_CODE]" at bounding box center [429, 125] width 74 height 6
click at [408, 124] on div "[SWIFT_CODE]" at bounding box center [429, 125] width 74 height 6
copy div "[SWIFT_CODE]"
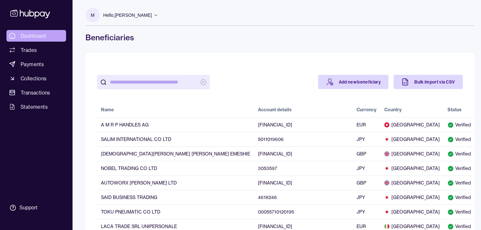
click at [30, 35] on span "Dashboard" at bounding box center [33, 36] width 25 height 8
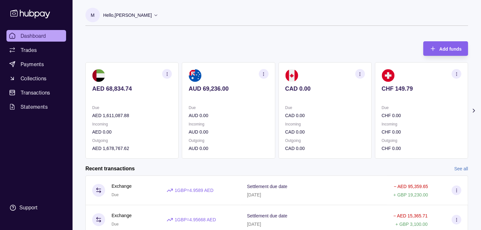
click at [382, 114] on div "Due CHF 0.00 Incoming CHF 0.00 Outgoing CHF 0.00" at bounding box center [422, 128] width 80 height 48
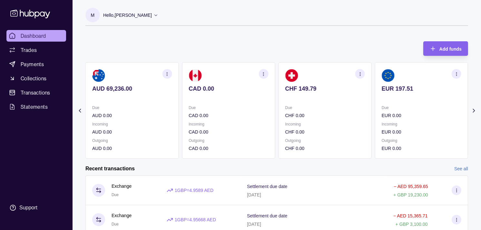
click at [375, 115] on section "EUR 197.51 Due EUR 0.00 Incoming EUR 0.00 Outgoing EUR 0.00" at bounding box center [421, 110] width 93 height 96
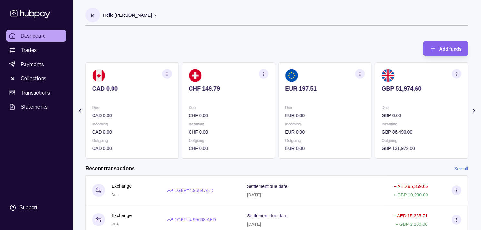
click at [375, 112] on section "GBP 51,974.60 Due GBP 0.00 Incoming GBP 86,490.00 Outgoing GBP 131,972.00" at bounding box center [421, 110] width 93 height 96
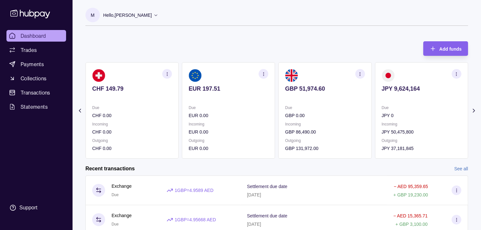
click at [350, 114] on section "GBP 51,974.60 Due GBP 0.00 Incoming GBP 86,490.00 Outgoing GBP 131,972.00" at bounding box center [325, 110] width 93 height 96
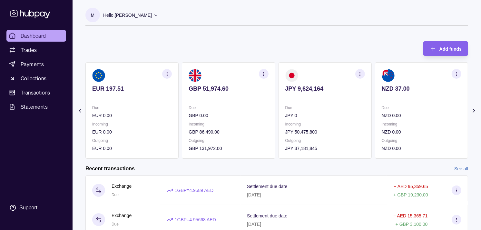
click at [338, 107] on div "Due JPY 0" at bounding box center [325, 111] width 80 height 15
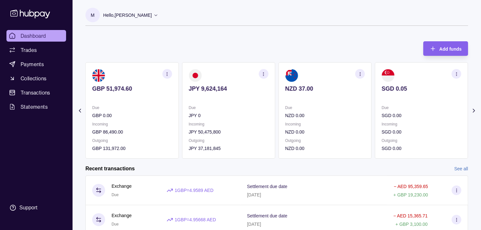
click at [336, 102] on section "NZD 37.00 Due NZD 0.00 Incoming NZD 0.00 Outgoing NZD 0.00" at bounding box center [325, 110] width 93 height 96
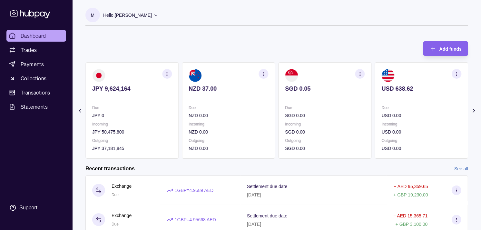
click at [332, 98] on section "SGD 0.05 Due SGD 0.00 Incoming SGD 0.00 Outgoing SGD 0.00" at bounding box center [325, 110] width 93 height 96
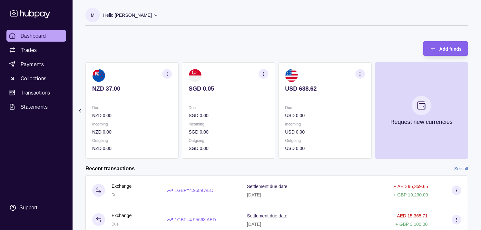
click at [346, 105] on p "Due" at bounding box center [325, 107] width 80 height 7
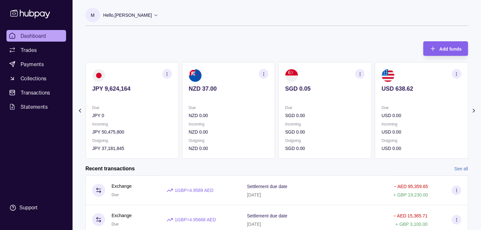
click at [346, 112] on p "SGD 0.00" at bounding box center [325, 115] width 80 height 7
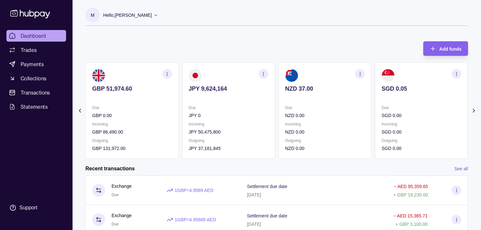
click at [350, 113] on p "NZD 0.00" at bounding box center [325, 115] width 80 height 7
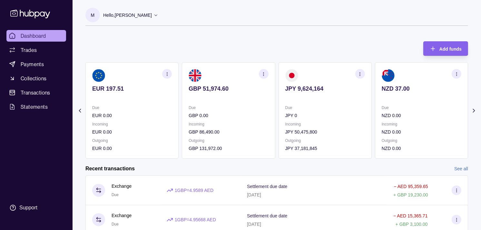
click at [348, 114] on p "JPY 0" at bounding box center [325, 115] width 80 height 7
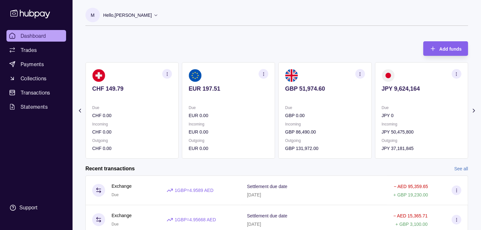
click at [351, 115] on p "GBP 0.00" at bounding box center [325, 115] width 80 height 7
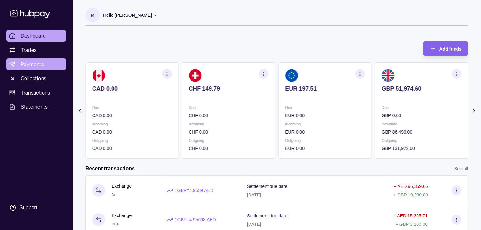
click at [34, 63] on span "Payments" at bounding box center [32, 64] width 23 height 8
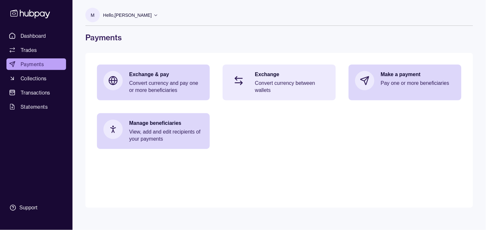
click at [296, 84] on p "Convert currency between wallets" at bounding box center [292, 87] width 74 height 14
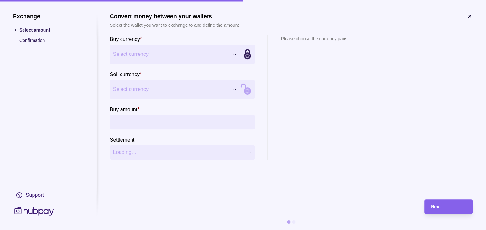
click at [236, 230] on div "Exchange Select amount Confirmation Support Convert money between your wallets …" at bounding box center [243, 230] width 486 height 0
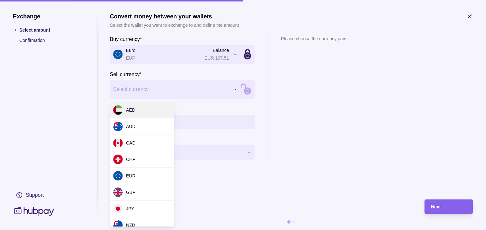
click at [205, 230] on div "Exchange Select amount Confirmation Support Convert money between your wallets …" at bounding box center [243, 230] width 486 height 0
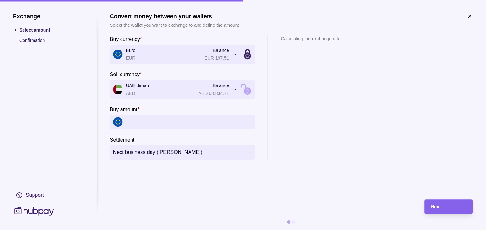
click at [166, 119] on input "Buy amount *" at bounding box center [189, 122] width 126 height 15
click at [470, 14] on icon "button" at bounding box center [470, 16] width 6 height 6
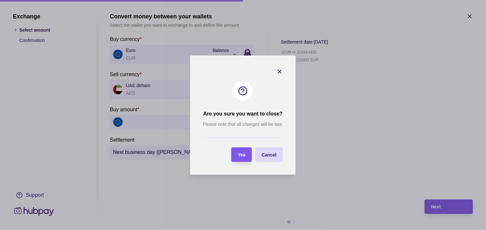
click at [238, 153] on span "Yes" at bounding box center [242, 154] width 8 height 5
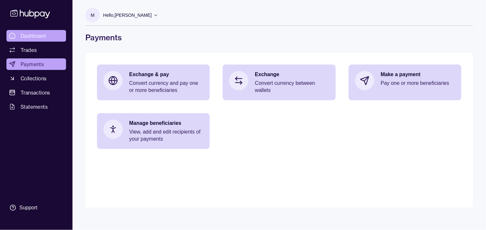
click at [44, 33] on span "Dashboard" at bounding box center [33, 36] width 25 height 8
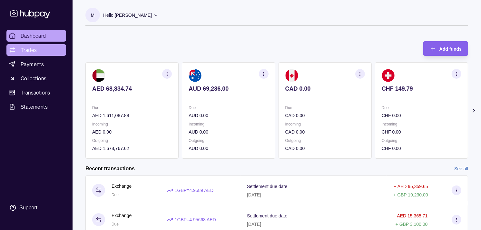
click at [21, 49] on span "Trades" at bounding box center [29, 50] width 16 height 8
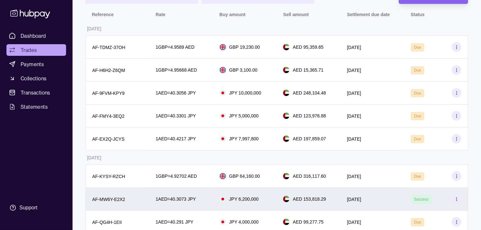
scroll to position [72, 0]
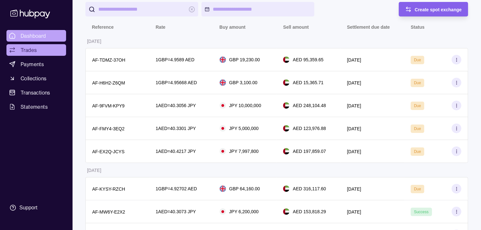
click at [39, 35] on span "Dashboard" at bounding box center [33, 36] width 25 height 8
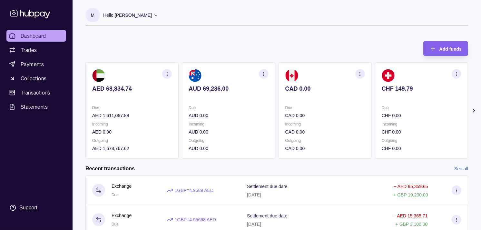
click at [279, 95] on section "CAD 0.00 Due CAD 0.00 Incoming CAD 0.00 Outgoing CAD 0.00" at bounding box center [325, 110] width 93 height 96
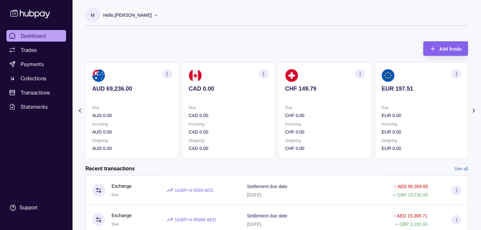
click at [285, 93] on div "CHF 149.79" at bounding box center [325, 93] width 80 height 16
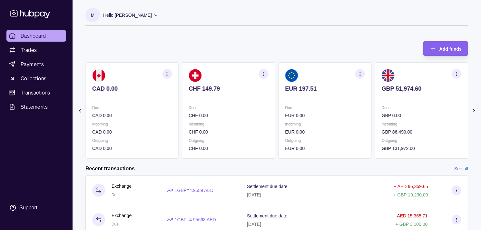
click at [279, 87] on section "EUR 197.51 Due EUR 0.00 Incoming EUR 0.00 Outgoing EUR 0.00" at bounding box center [325, 110] width 93 height 96
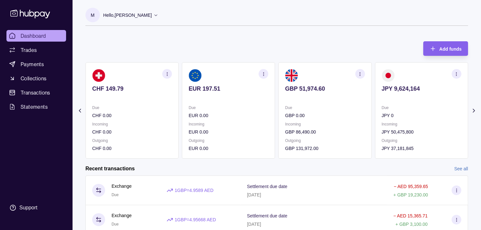
click at [249, 85] on section "EUR 197.51 Due EUR 0.00 Incoming EUR 0.00 Outgoing EUR 0.00" at bounding box center [228, 110] width 93 height 96
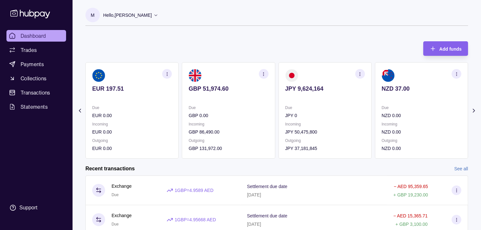
click at [236, 95] on section "GBP 51,974.60 Due GBP 0.00 Incoming GBP 86,490.00 Outgoing GBP 131,972.00" at bounding box center [228, 110] width 93 height 96
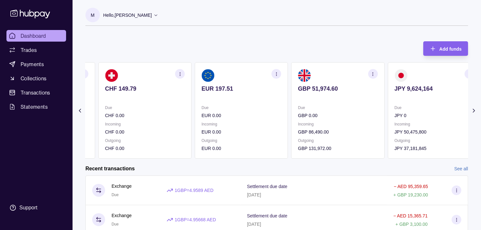
click at [242, 101] on section "EUR 197.51 Due EUR 0.00 Incoming EUR 0.00 Outgoing EUR 0.00" at bounding box center [241, 110] width 93 height 96
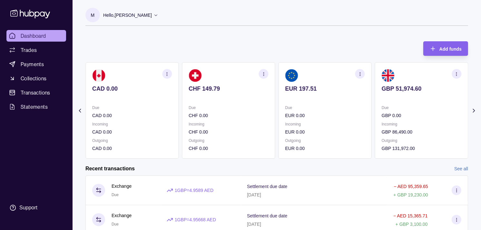
click at [244, 102] on section "CHF 149.79 Due CHF 0.00 Incoming CHF 0.00 Outgoing CHF 0.00" at bounding box center [228, 110] width 93 height 96
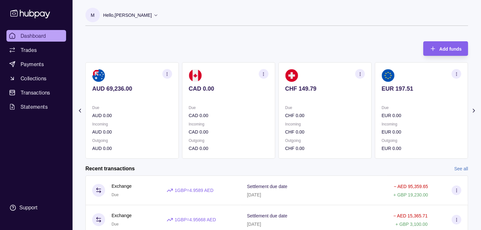
click at [227, 105] on p "Due" at bounding box center [229, 107] width 80 height 7
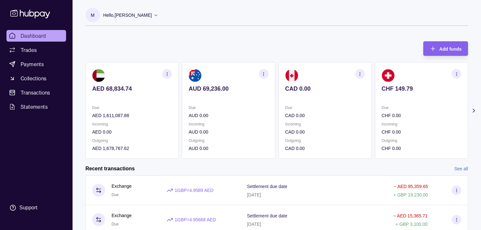
click at [226, 104] on p "Due" at bounding box center [229, 107] width 80 height 7
click at [40, 52] on link "Trades" at bounding box center [36, 50] width 60 height 12
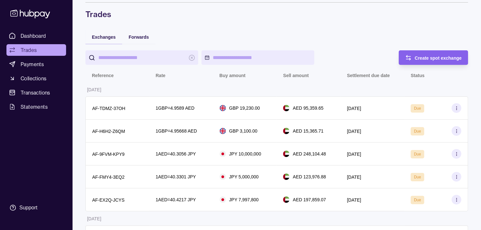
scroll to position [36, 0]
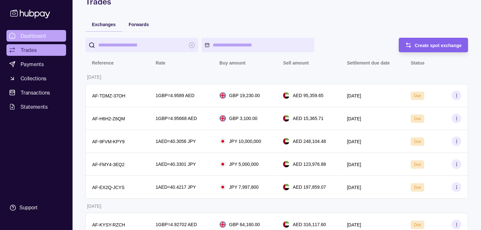
click at [42, 36] on span "Dashboard" at bounding box center [33, 36] width 25 height 8
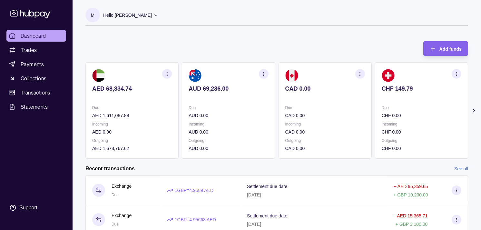
drag, startPoint x: 46, startPoint y: 36, endPoint x: 43, endPoint y: 43, distance: 7.2
click at [46, 36] on span "Dashboard" at bounding box center [33, 36] width 25 height 8
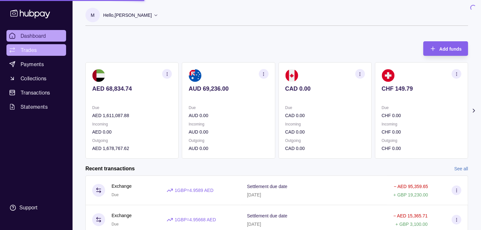
click at [40, 50] on link "Trades" at bounding box center [36, 50] width 60 height 12
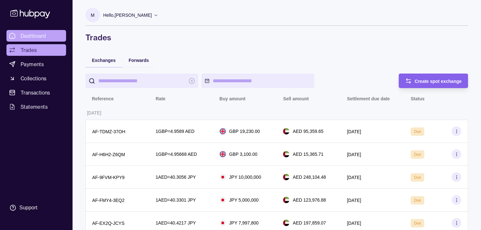
click at [42, 37] on span "Dashboard" at bounding box center [33, 36] width 25 height 8
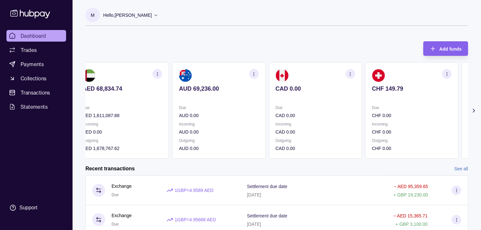
click at [305, 82] on section "CAD 0.00 Due CAD 0.00 Incoming CAD 0.00 Outgoing CAD 0.00" at bounding box center [315, 110] width 93 height 96
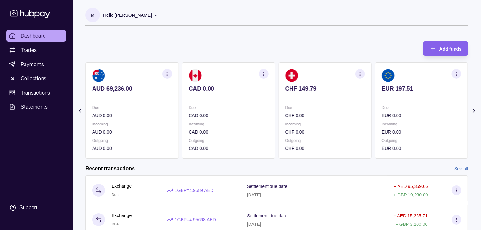
click at [309, 84] on section "CHF 149.79 Due CHF 0.00 Incoming CHF 0.00 Outgoing CHF 0.00" at bounding box center [325, 110] width 93 height 96
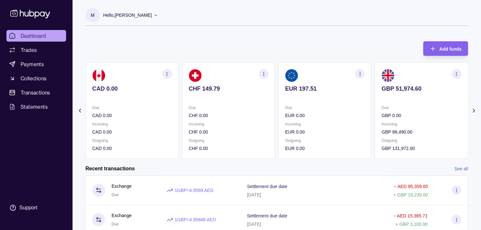
click at [305, 82] on section "EUR 197.51 Due EUR 0.00 Incoming EUR 0.00 Outgoing EUR 0.00" at bounding box center [325, 110] width 93 height 96
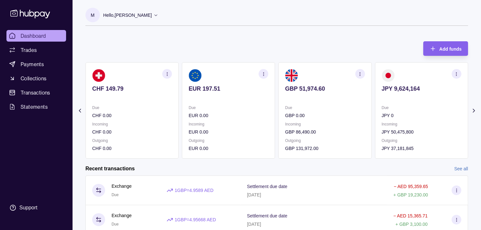
click at [456, 75] on icon "button" at bounding box center [456, 74] width 5 height 5
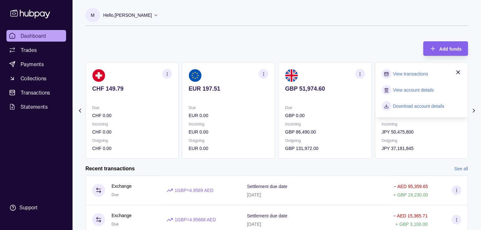
click at [402, 72] on link "View transactions" at bounding box center [410, 73] width 35 height 7
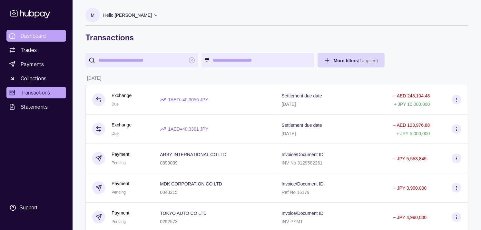
click at [44, 33] on span "Dashboard" at bounding box center [33, 36] width 25 height 8
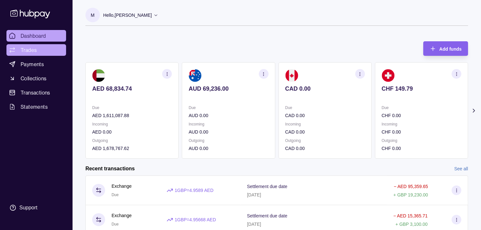
click at [39, 50] on link "Trades" at bounding box center [36, 50] width 60 height 12
